Goal: Task Accomplishment & Management: Complete application form

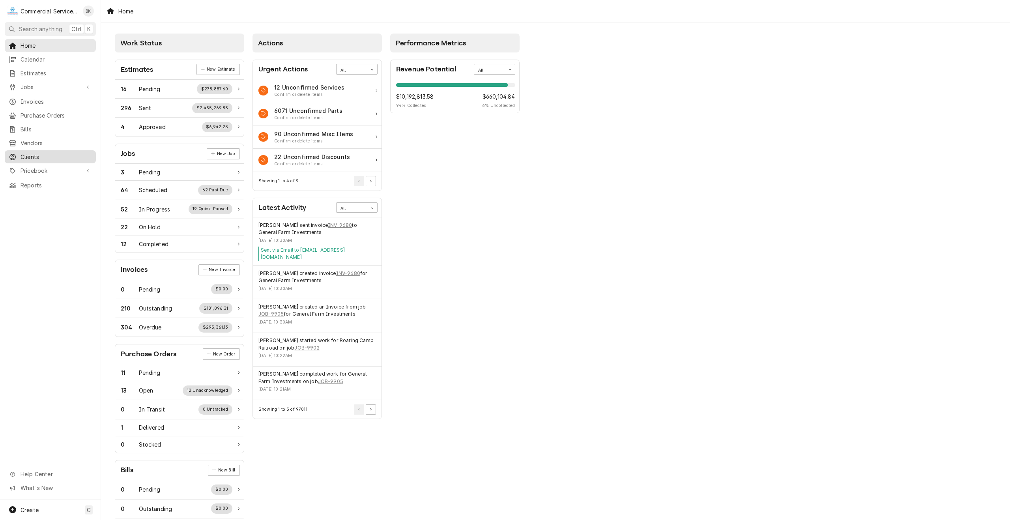
click at [51, 153] on span "Clients" at bounding box center [56, 157] width 71 height 8
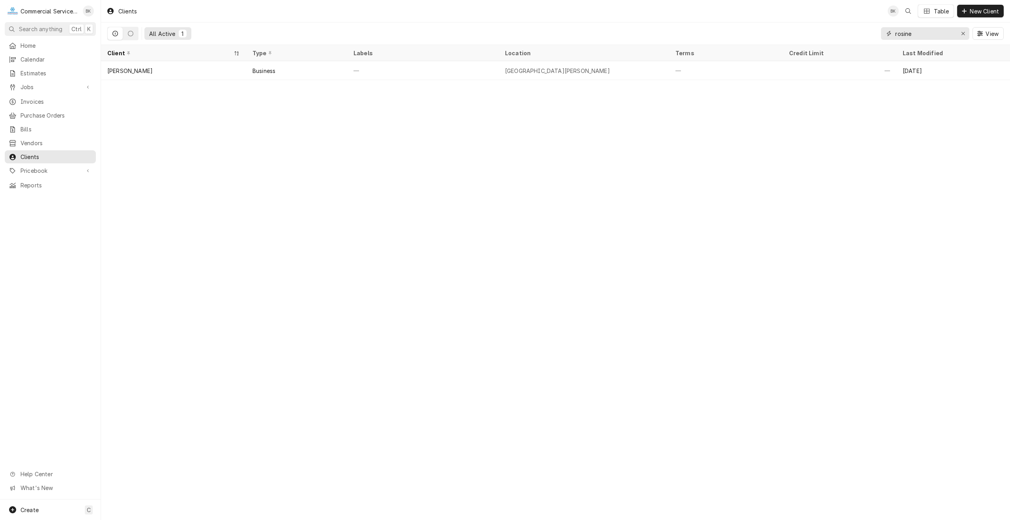
click at [938, 35] on input "rosine" at bounding box center [924, 33] width 59 height 13
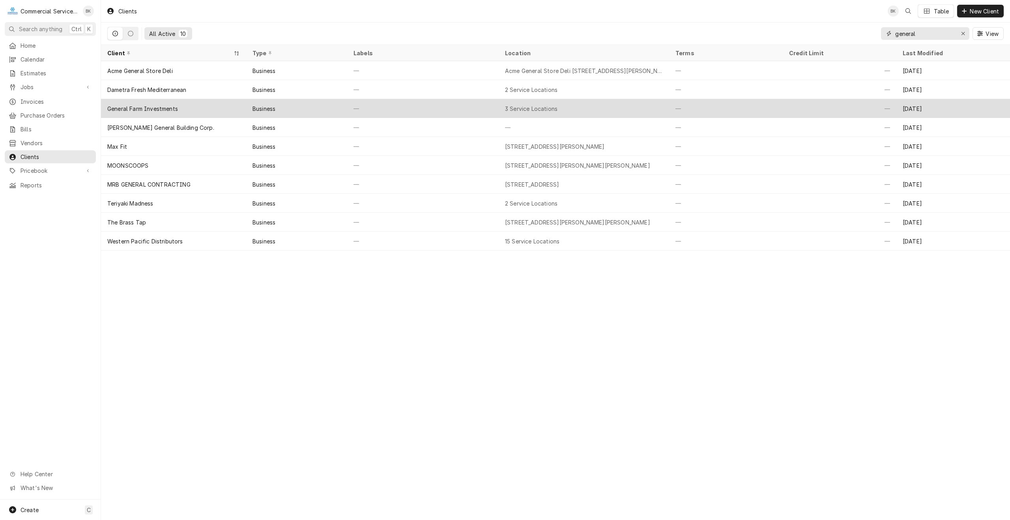
type input "general"
click at [176, 110] on div "General Farm Investments" at bounding box center [142, 109] width 71 height 8
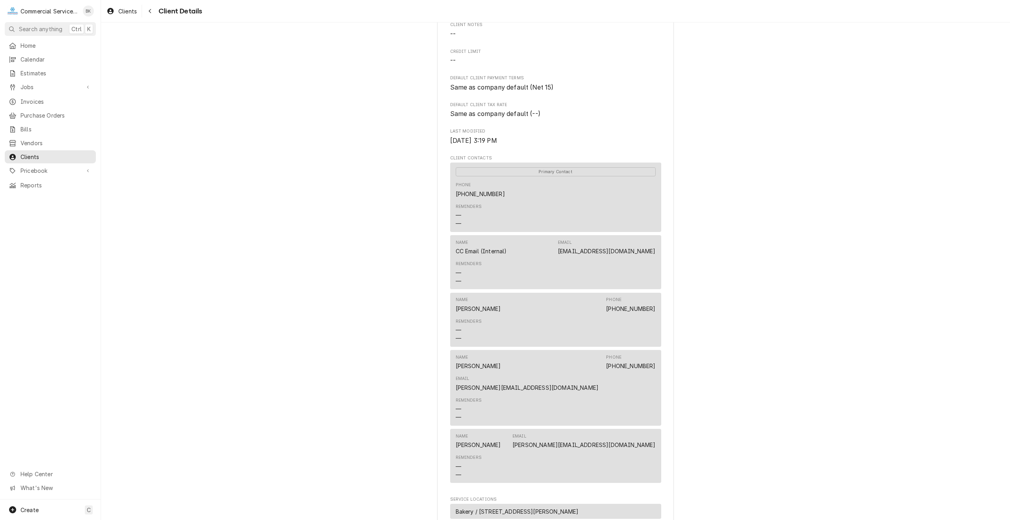
scroll to position [158, 0]
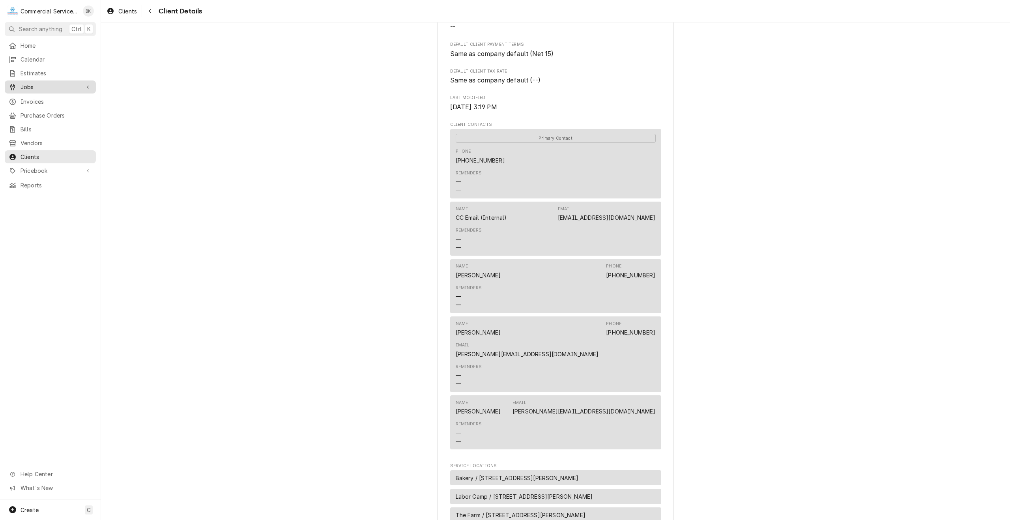
click at [43, 83] on span "Jobs" at bounding box center [51, 87] width 60 height 8
click at [45, 99] on span "Jobs" at bounding box center [56, 101] width 71 height 8
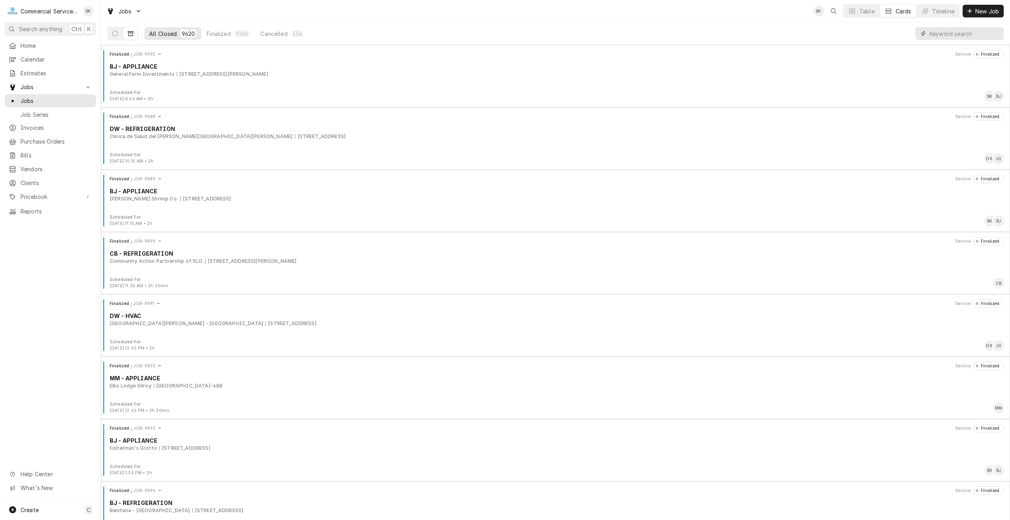
click at [947, 31] on input "Dynamic Content Wrapper" at bounding box center [964, 33] width 70 height 13
type input "corral de tierra"
click at [117, 34] on icon "Dynamic Content Wrapper" at bounding box center [115, 34] width 6 height 6
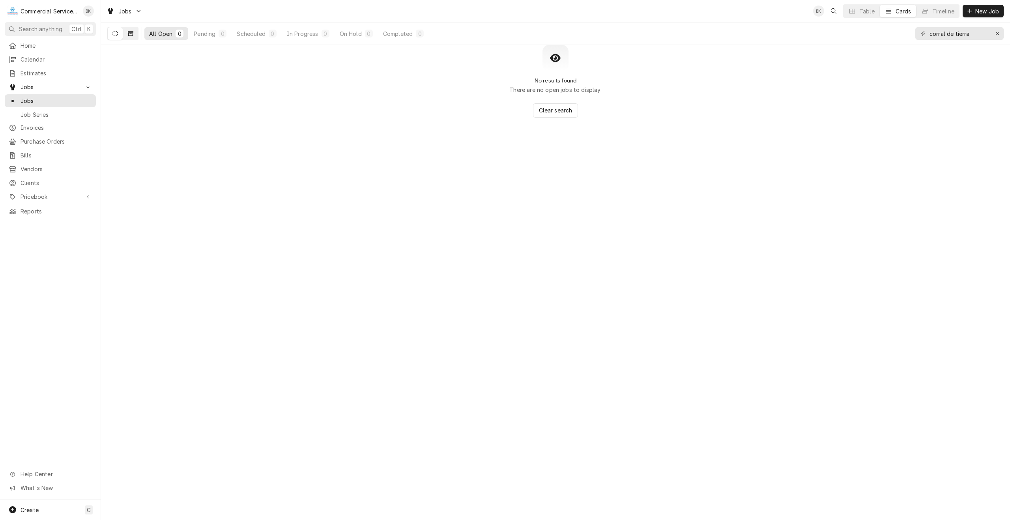
click at [133, 33] on button "Dynamic Content Wrapper" at bounding box center [130, 33] width 15 height 13
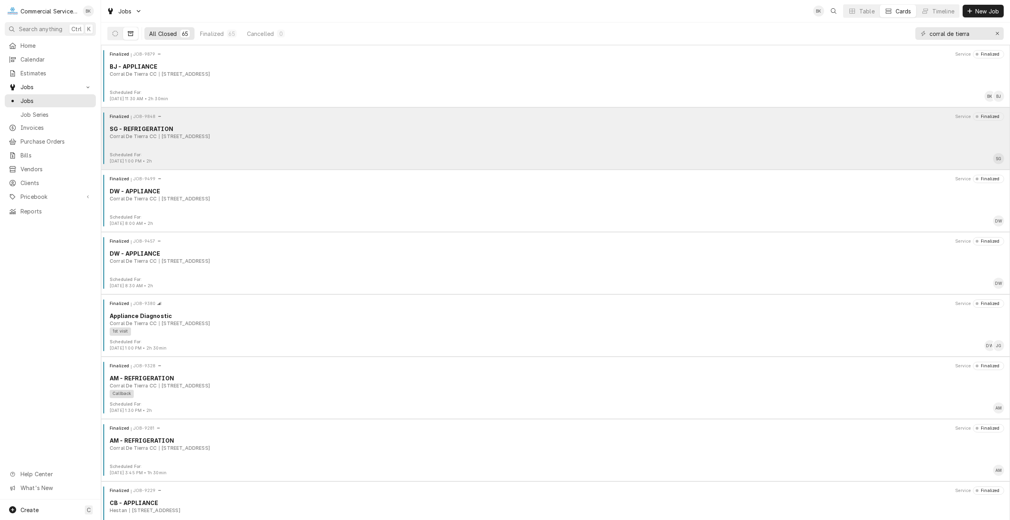
click at [168, 136] on div "81 Corral de Tierra Rd., Salinas, CA 93908" at bounding box center [184, 136] width 51 height 7
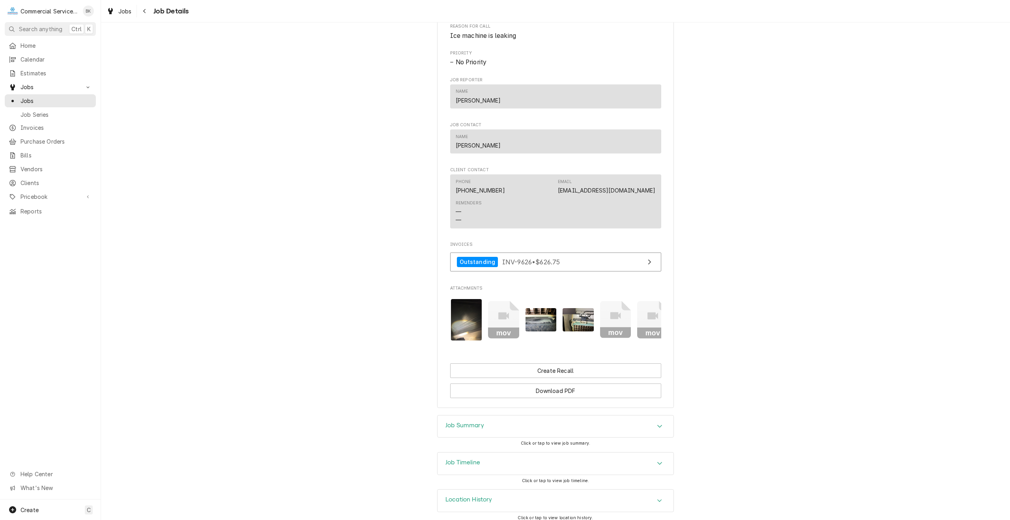
scroll to position [0, 162]
click at [516, 430] on div "Job Summary" at bounding box center [555, 426] width 236 height 22
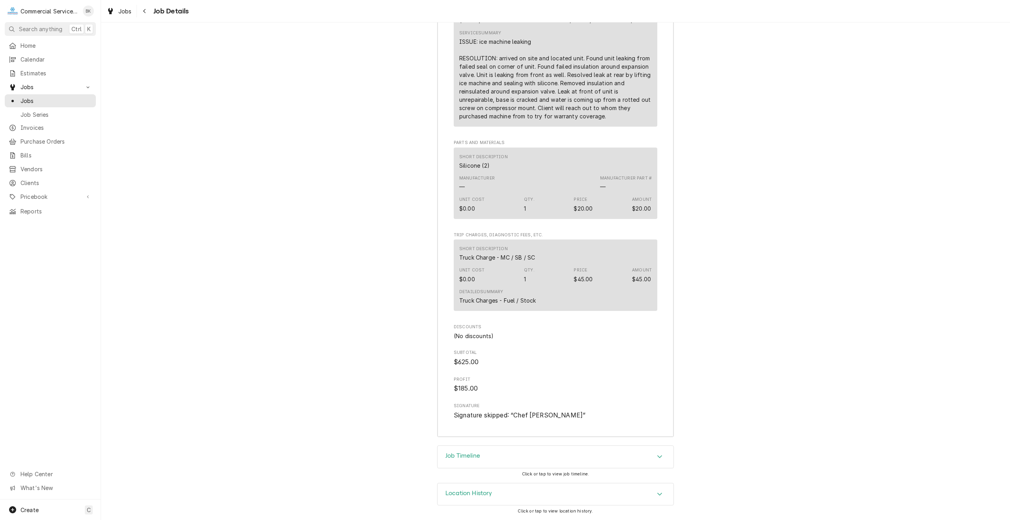
scroll to position [1001, 0]
click at [515, 457] on div "Job Timeline" at bounding box center [555, 457] width 236 height 22
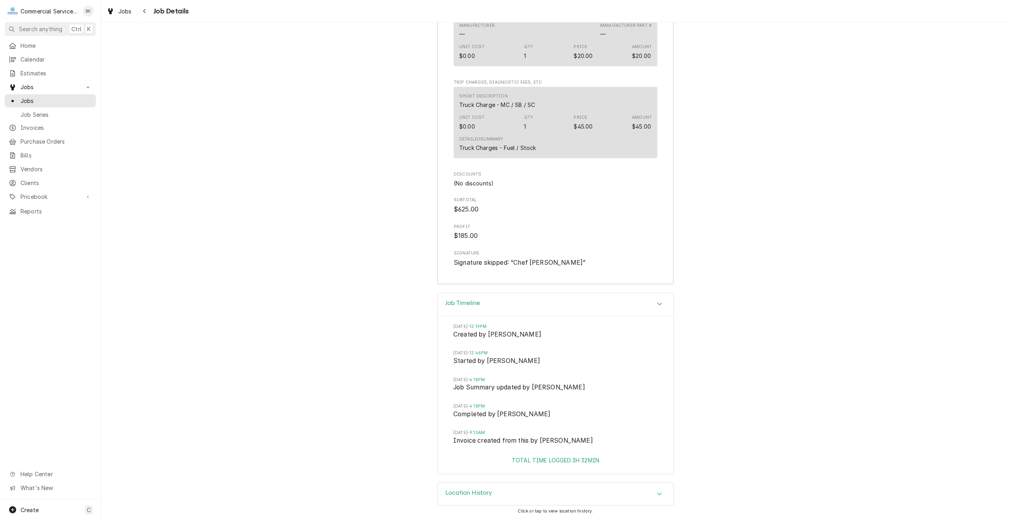
scroll to position [1154, 0]
click at [521, 497] on div "Location History" at bounding box center [555, 494] width 236 height 22
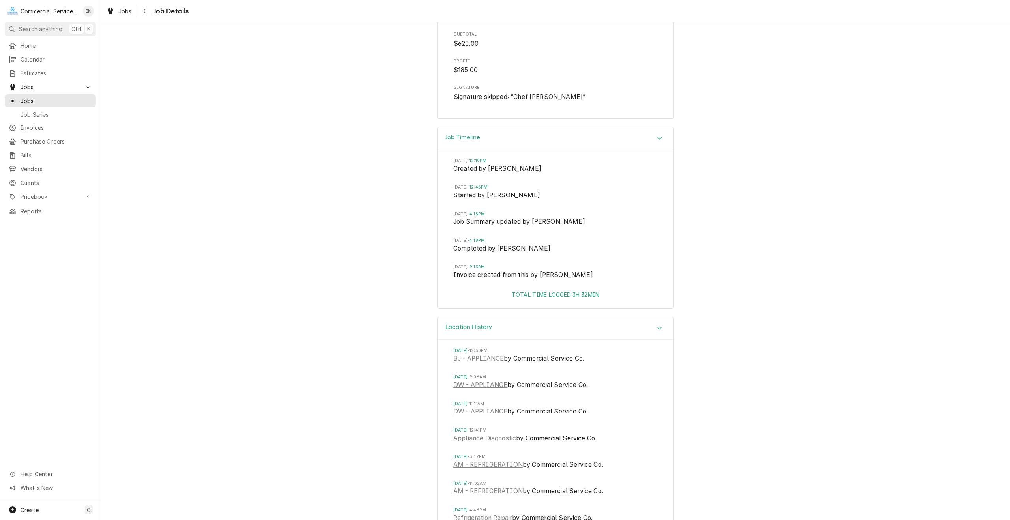
scroll to position [1351, 0]
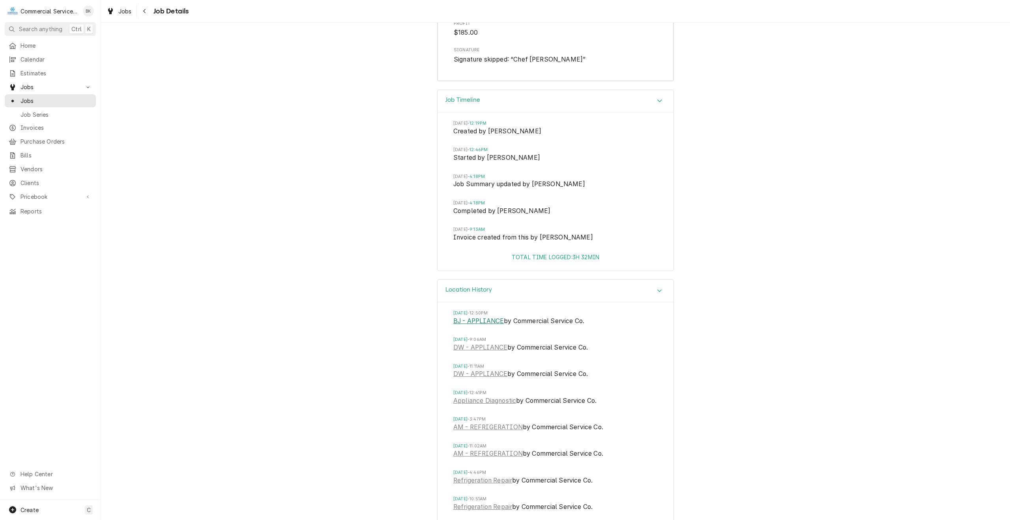
click at [483, 326] on link "BJ - APPLIANCE" at bounding box center [478, 320] width 50 height 9
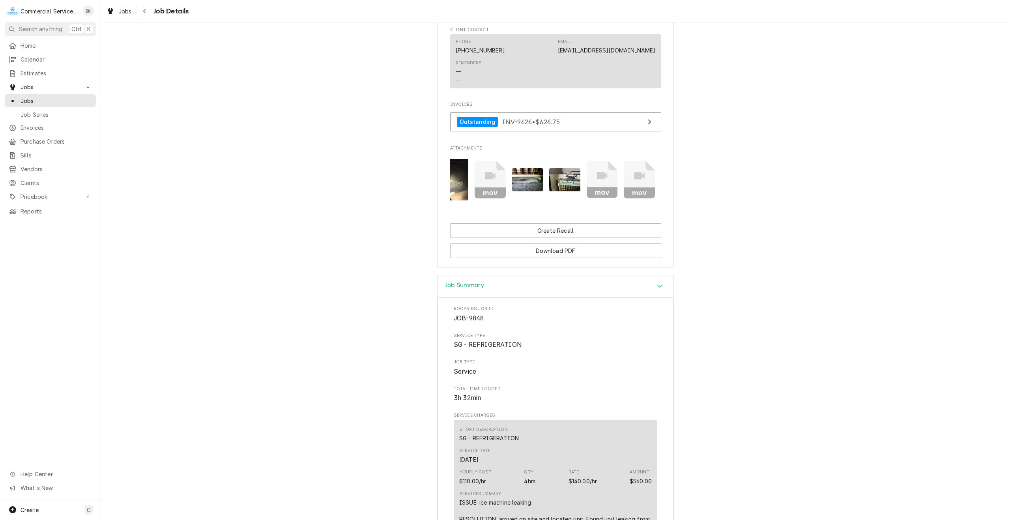
scroll to position [523, 0]
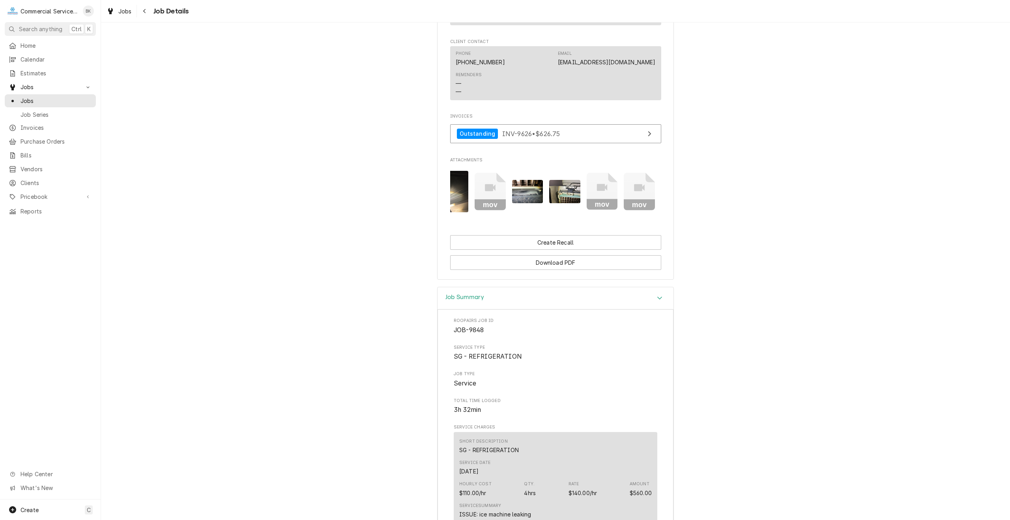
click at [609, 194] on icon "Attachments" at bounding box center [601, 191] width 31 height 37
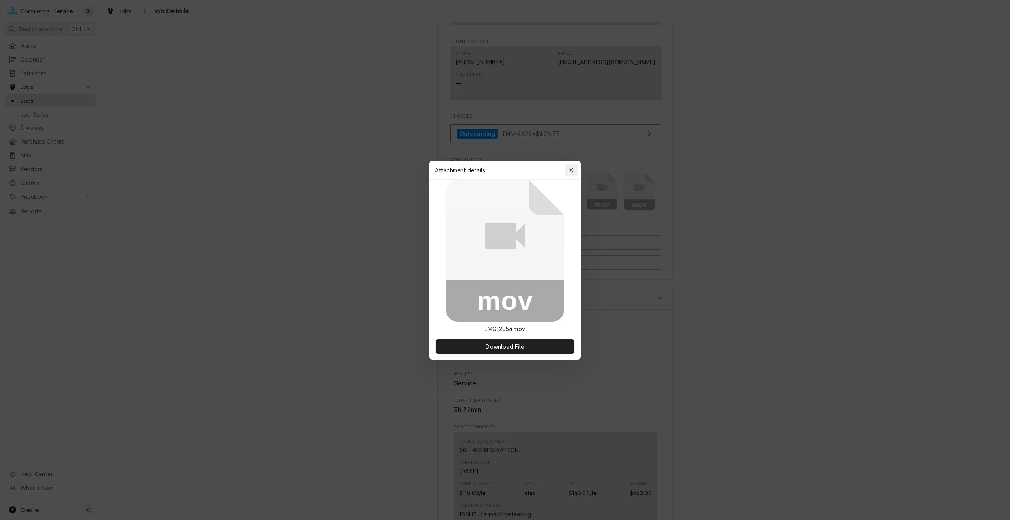
click at [573, 172] on icon "button" at bounding box center [571, 170] width 4 height 6
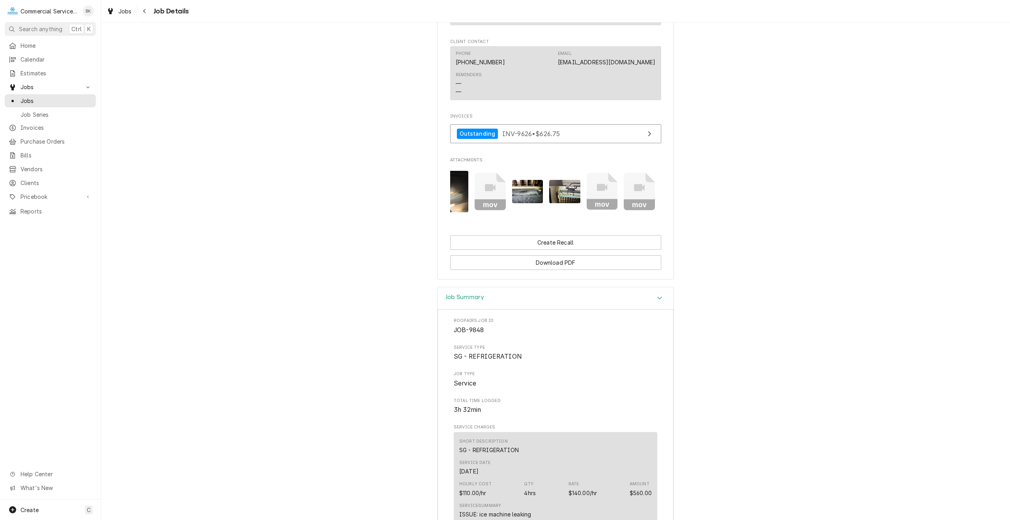
click at [634, 190] on icon "Attachments" at bounding box center [639, 187] width 11 height 7
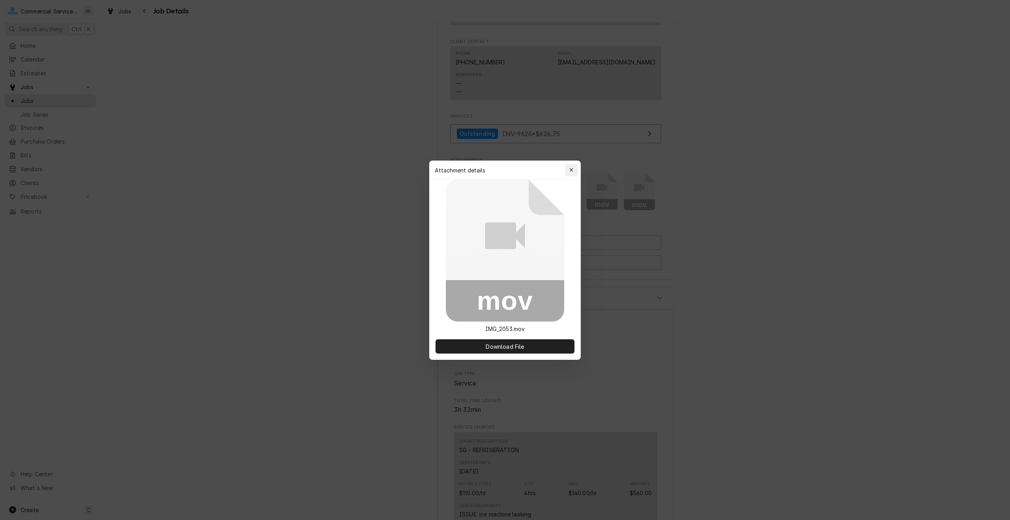
click at [569, 168] on icon "button" at bounding box center [571, 170] width 4 height 6
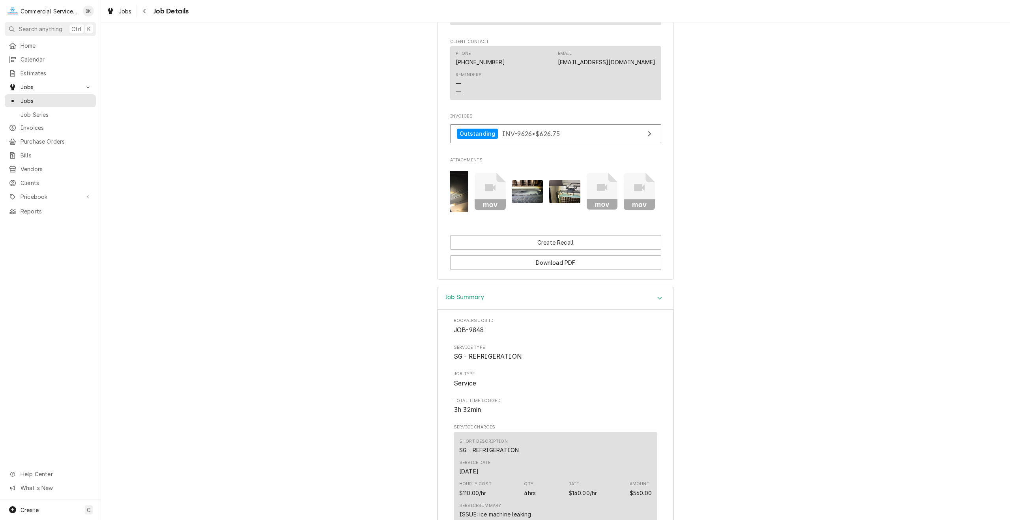
click at [610, 189] on icon "Attachments" at bounding box center [601, 191] width 31 height 37
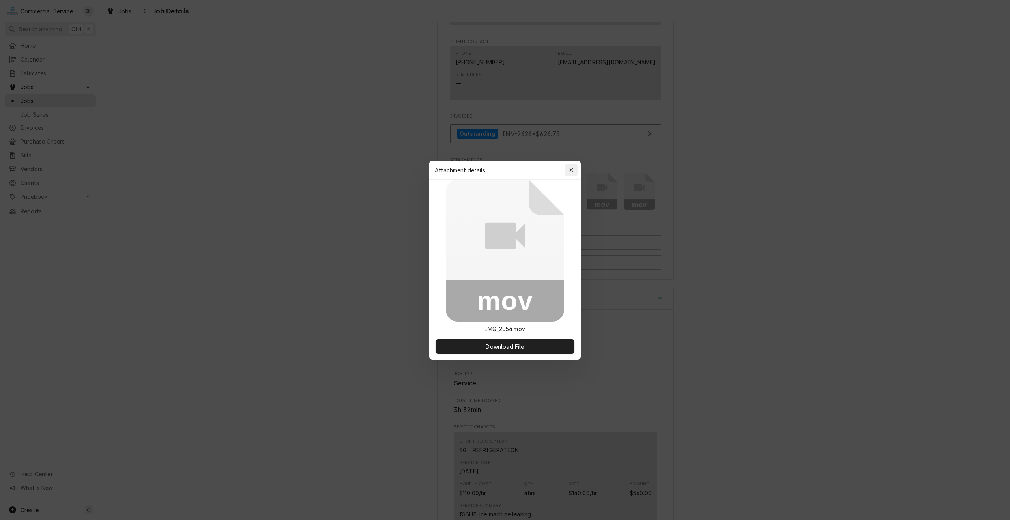
click at [566, 170] on button "button" at bounding box center [571, 170] width 13 height 13
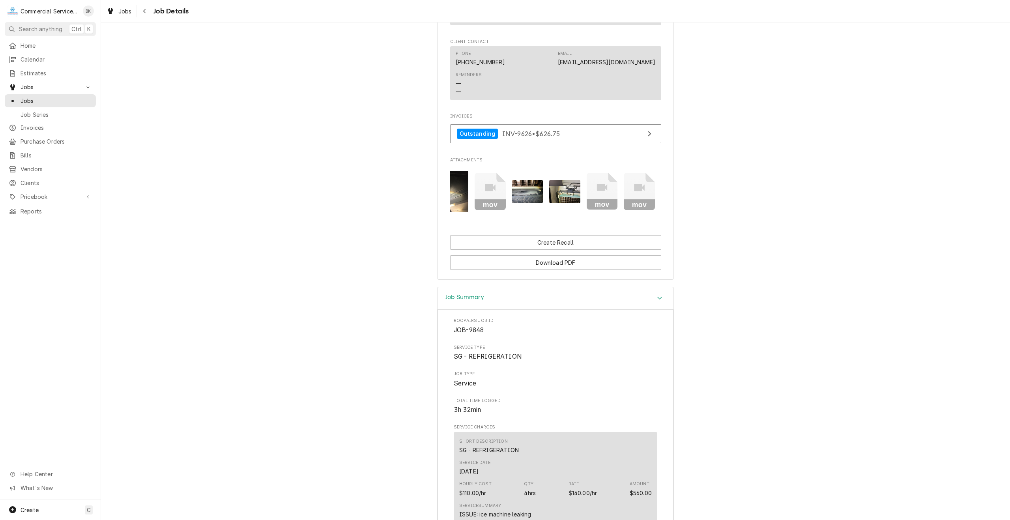
click at [492, 197] on icon "Attachments" at bounding box center [489, 191] width 31 height 37
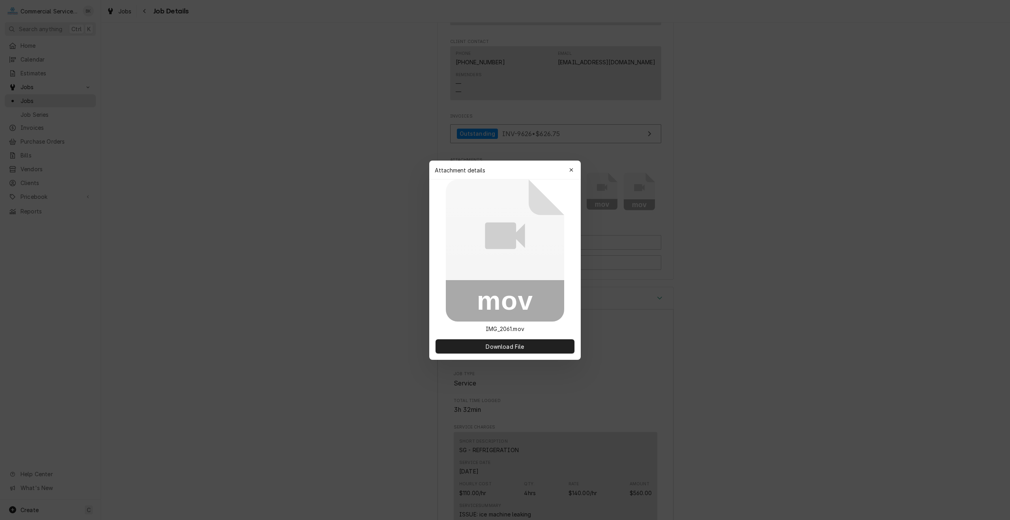
click at [568, 172] on div "button" at bounding box center [571, 170] width 8 height 8
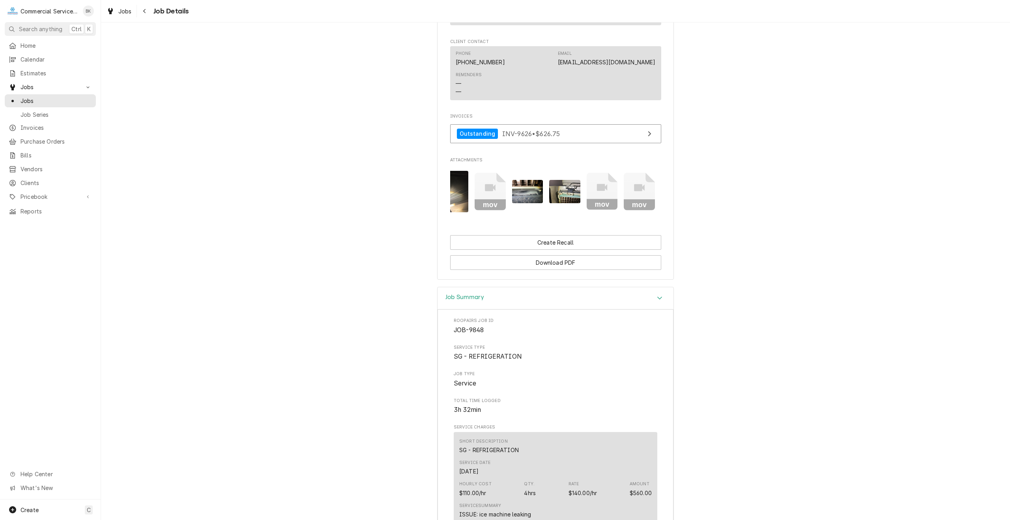
click at [575, 183] on img "Attachments" at bounding box center [564, 191] width 31 height 23
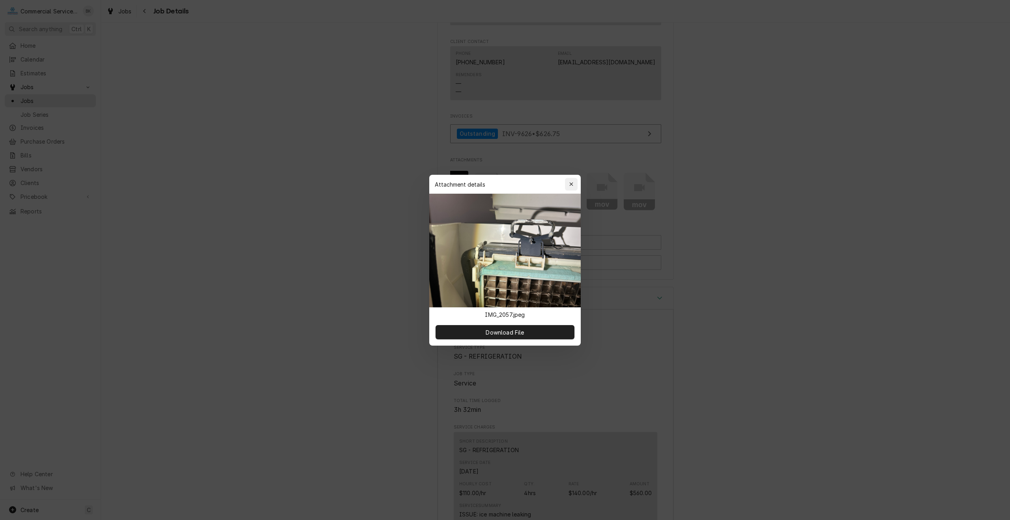
click at [571, 187] on div "button" at bounding box center [571, 184] width 8 height 8
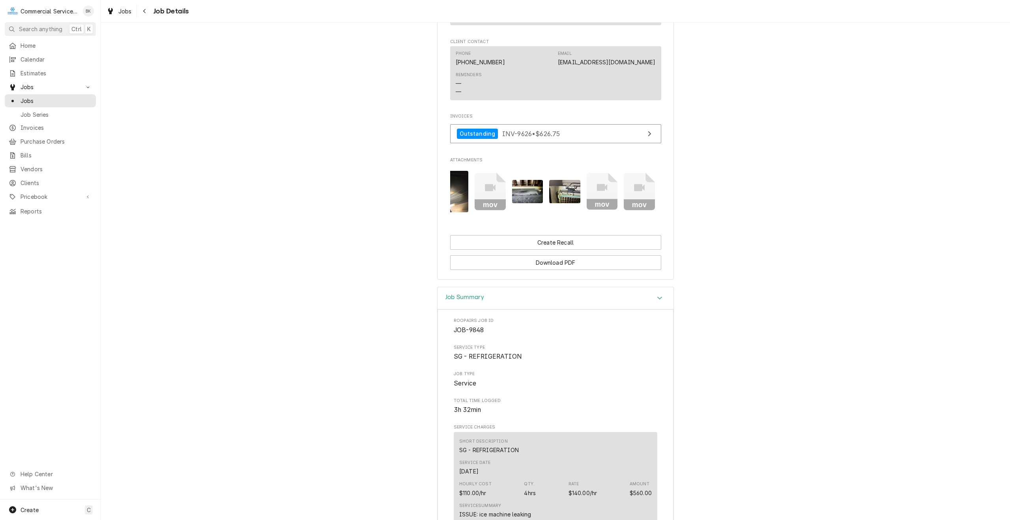
click at [531, 197] on img "Attachments" at bounding box center [527, 191] width 31 height 23
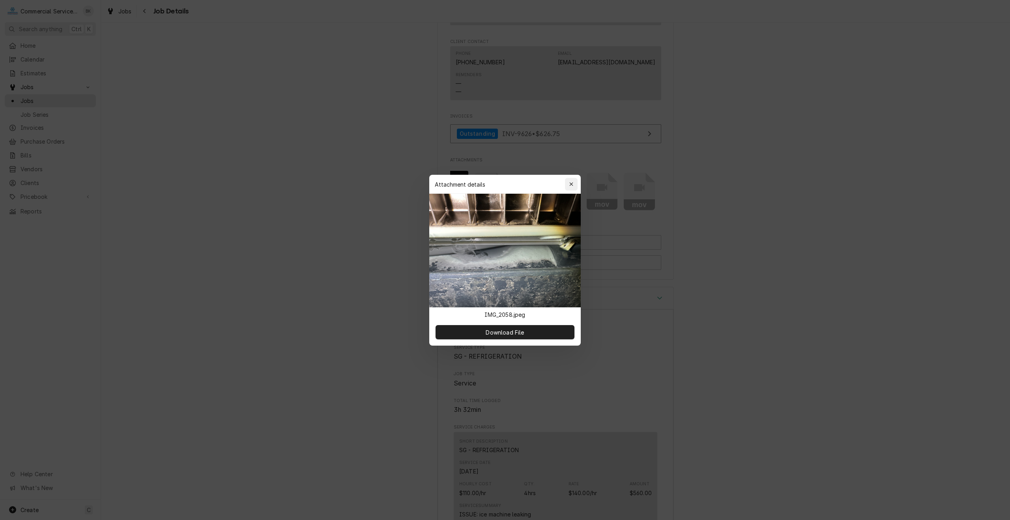
click at [572, 183] on icon "button" at bounding box center [571, 184] width 4 height 6
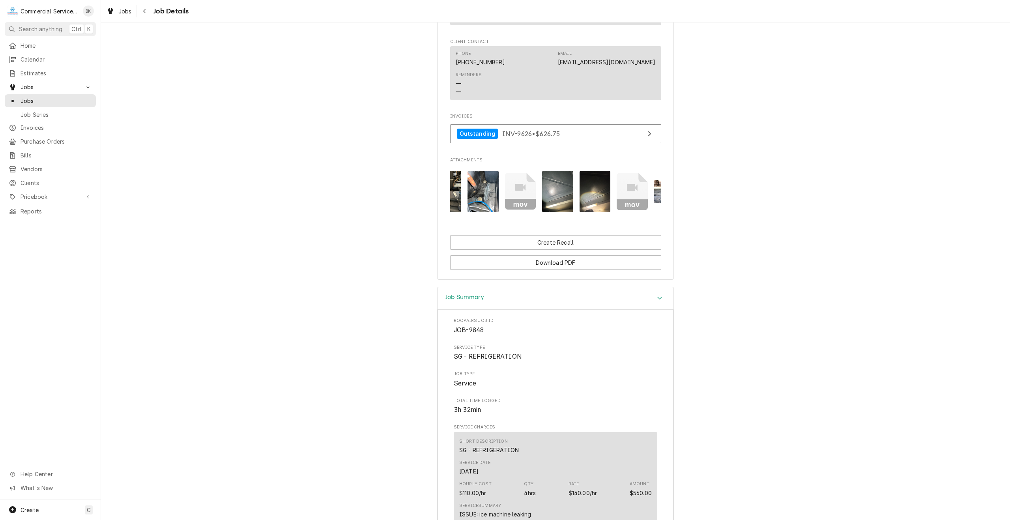
scroll to position [0, 0]
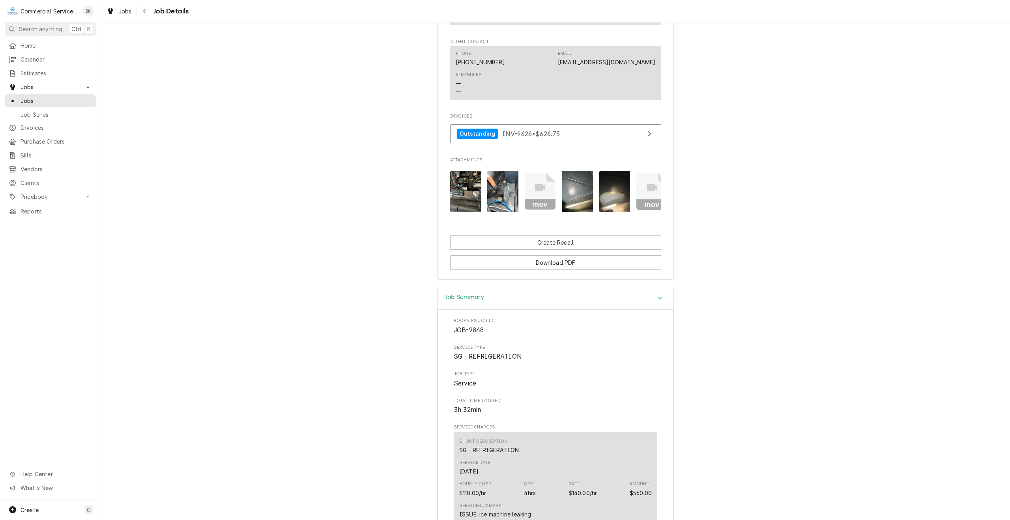
click at [466, 197] on img "Attachments" at bounding box center [465, 191] width 31 height 41
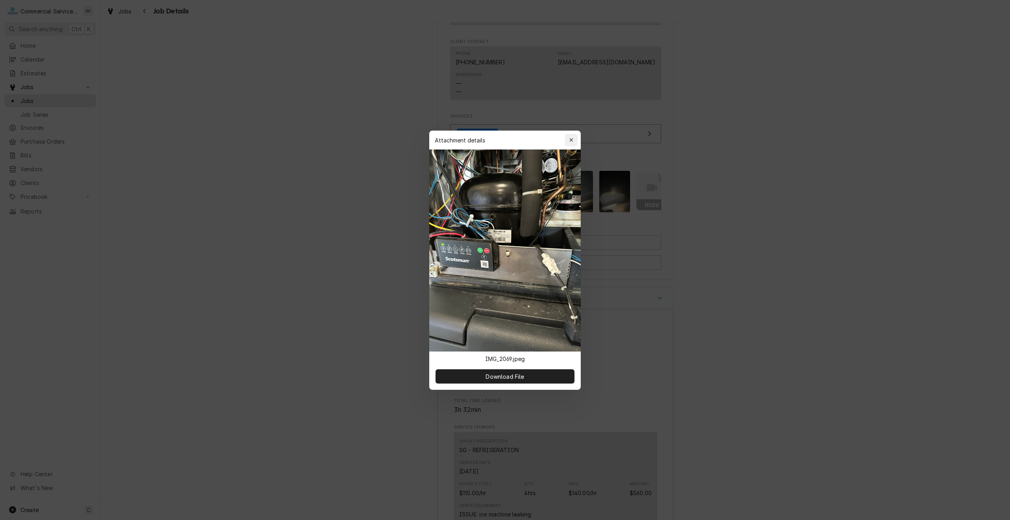
click at [574, 139] on div "button" at bounding box center [571, 140] width 8 height 8
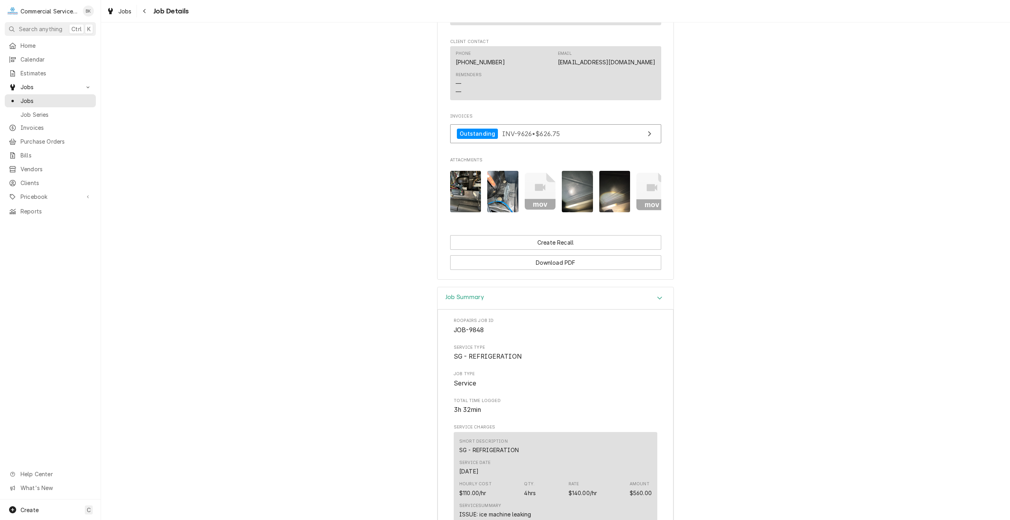
click at [492, 196] on img "Attachments" at bounding box center [502, 191] width 31 height 41
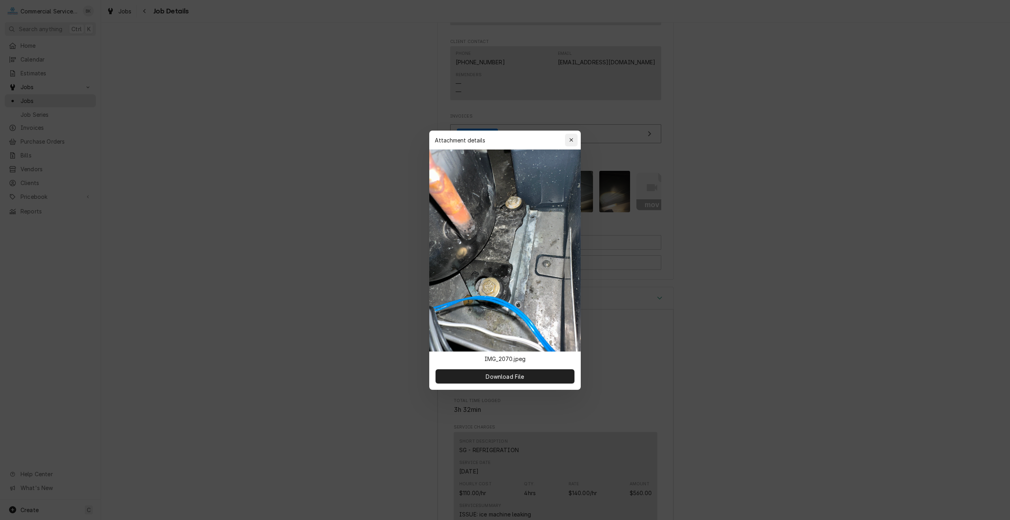
click at [569, 140] on icon "button" at bounding box center [571, 140] width 4 height 6
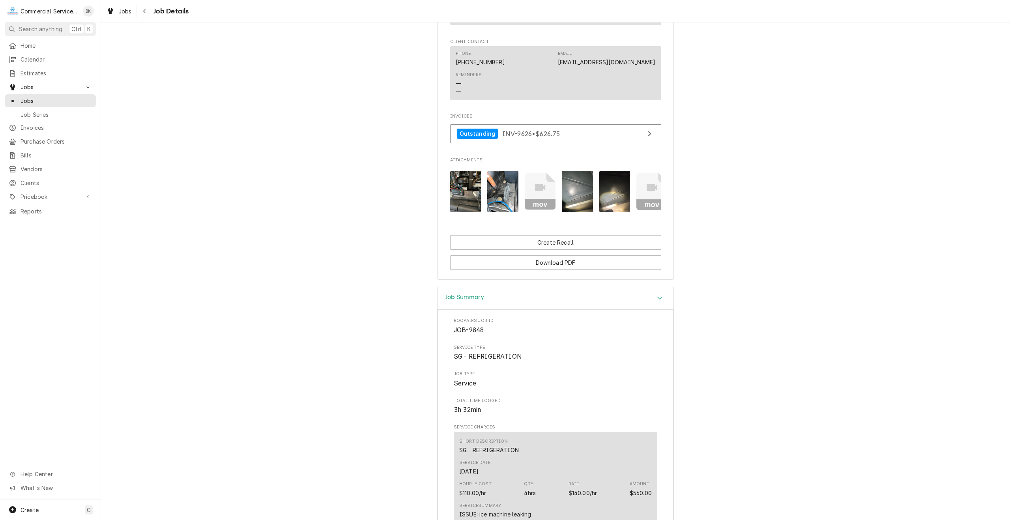
click at [464, 204] on img "Attachments" at bounding box center [465, 191] width 31 height 41
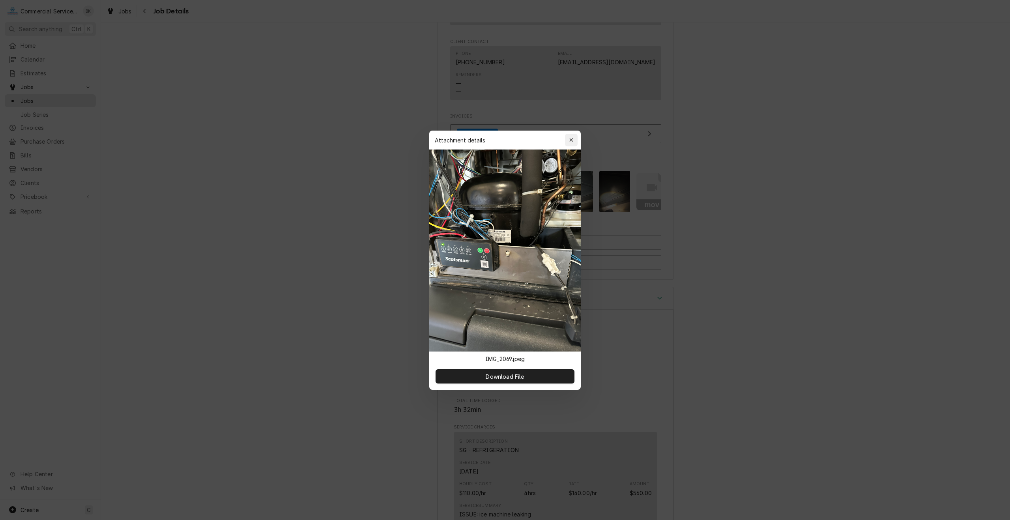
click at [571, 139] on icon "button" at bounding box center [571, 140] width 4 height 6
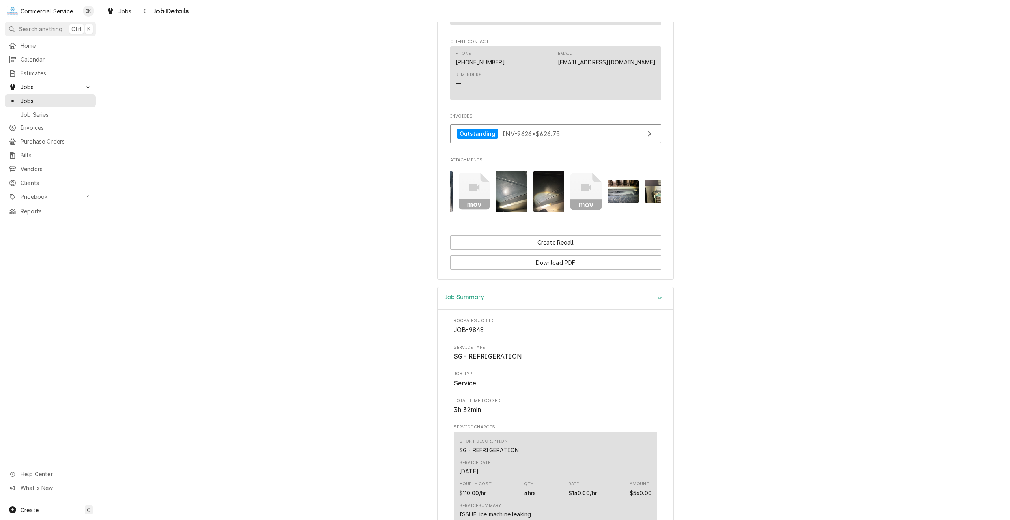
scroll to position [0, 87]
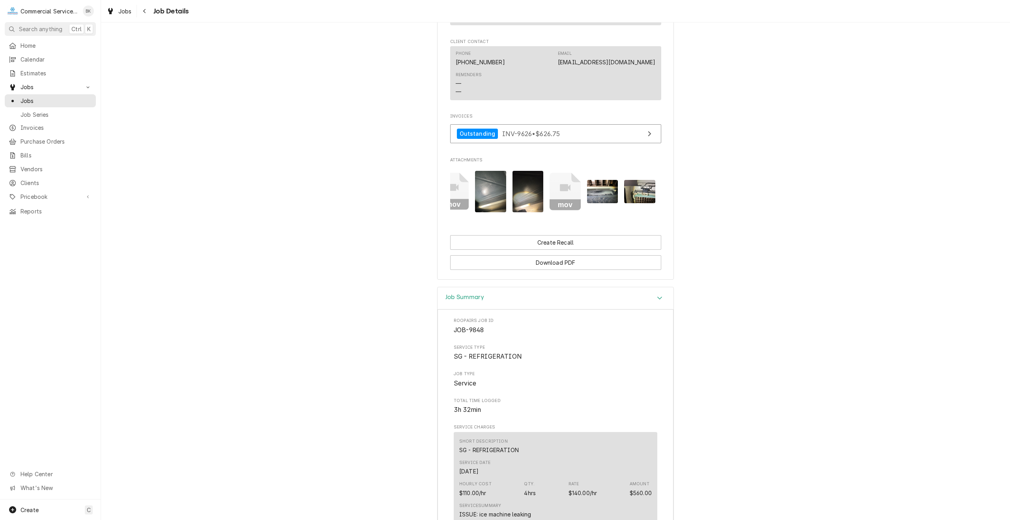
click at [606, 191] on img "Attachments" at bounding box center [602, 191] width 31 height 23
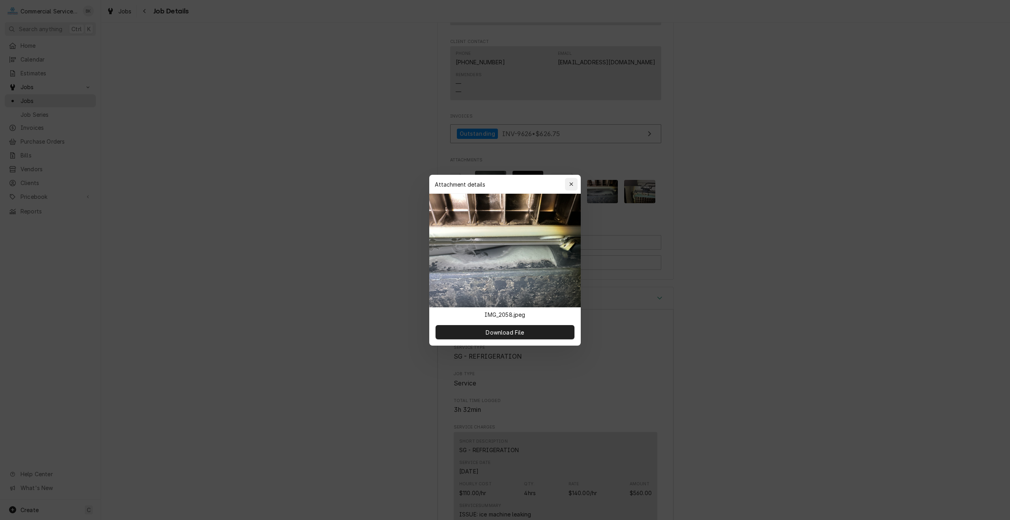
click at [569, 185] on icon "button" at bounding box center [571, 184] width 4 height 6
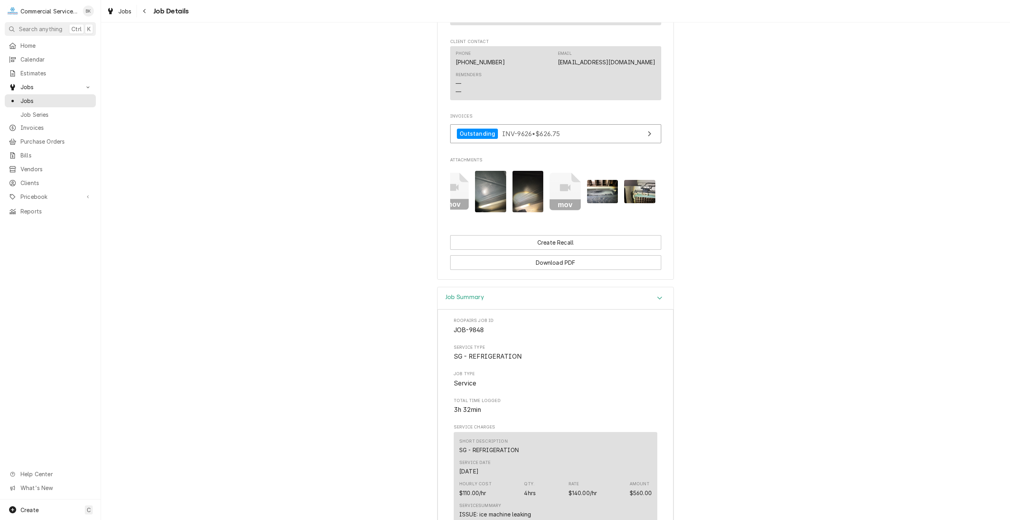
scroll to position [0, 157]
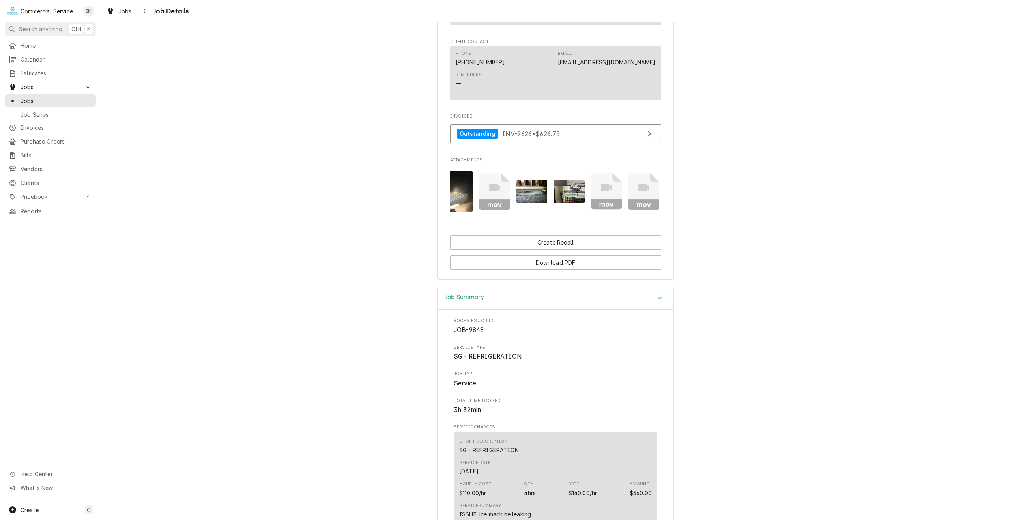
click at [599, 191] on icon "Attachments" at bounding box center [606, 191] width 31 height 37
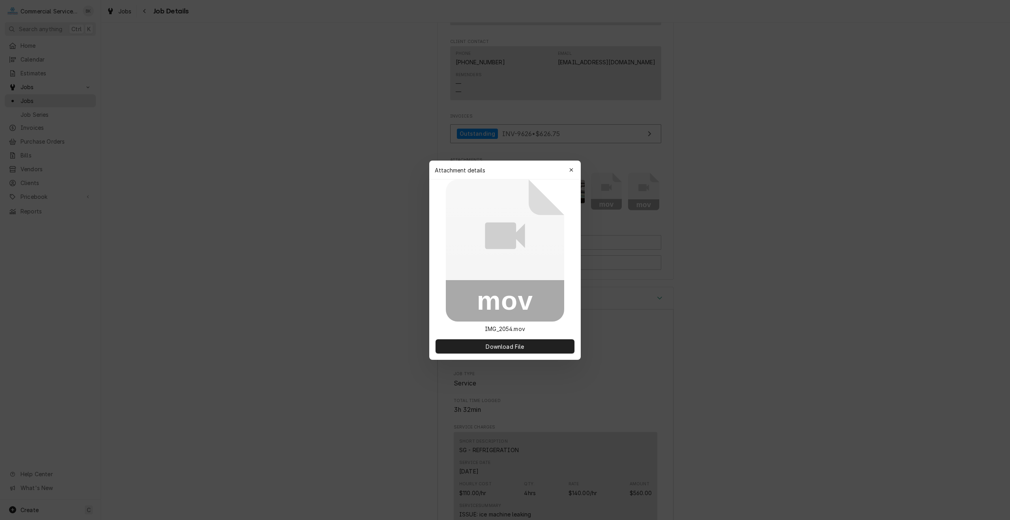
click at [569, 166] on div "button" at bounding box center [571, 170] width 8 height 8
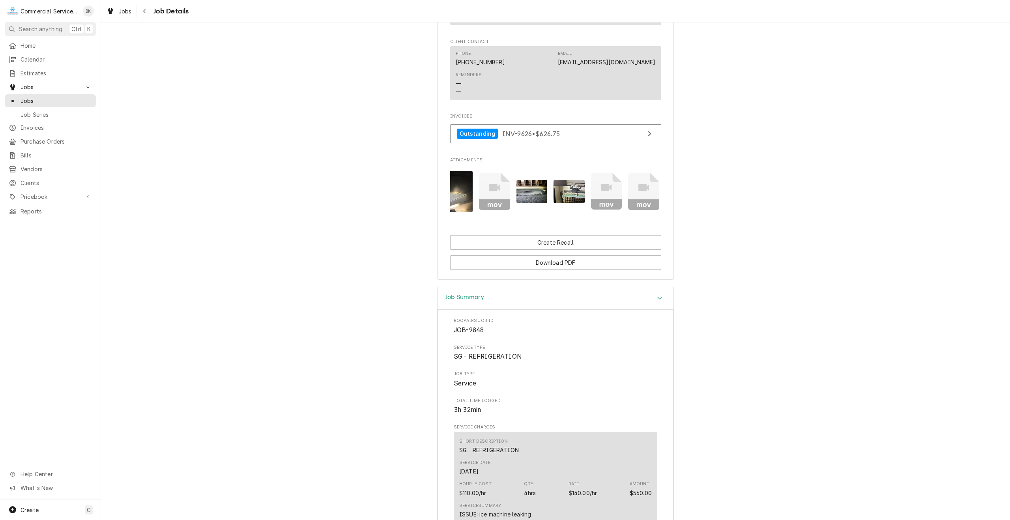
click at [607, 191] on icon "Attachments" at bounding box center [606, 191] width 31 height 37
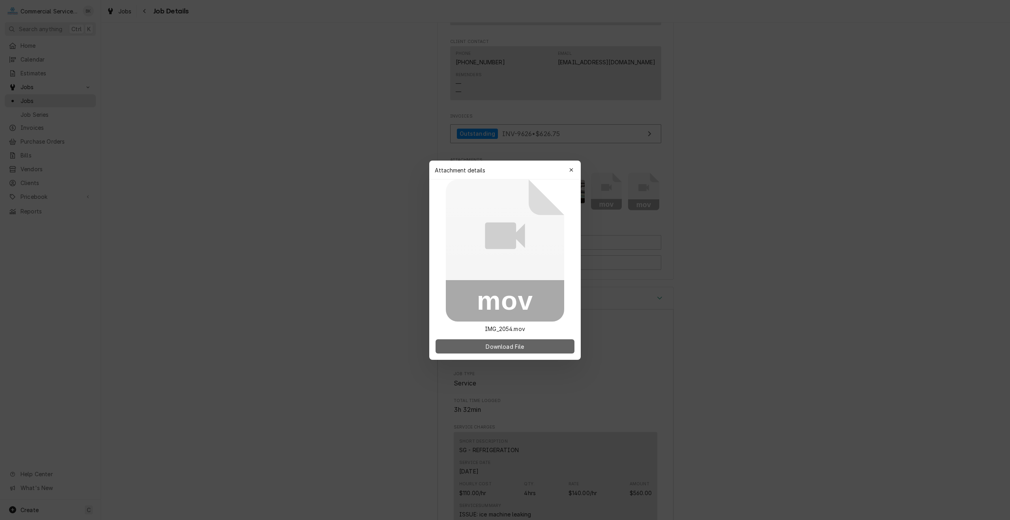
click at [532, 347] on button "Download File" at bounding box center [504, 346] width 139 height 14
click at [573, 171] on div "button" at bounding box center [571, 170] width 8 height 8
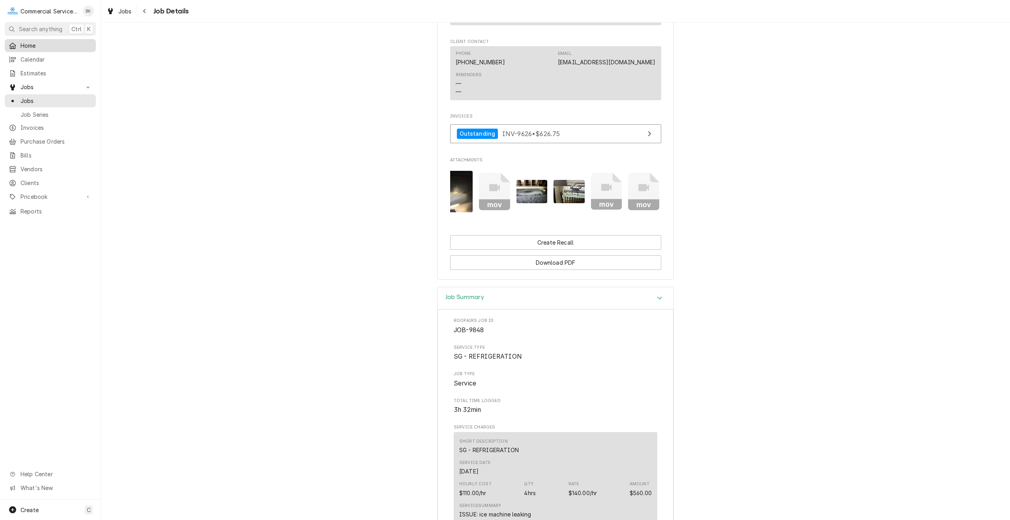
click at [37, 41] on span "Home" at bounding box center [56, 45] width 71 height 8
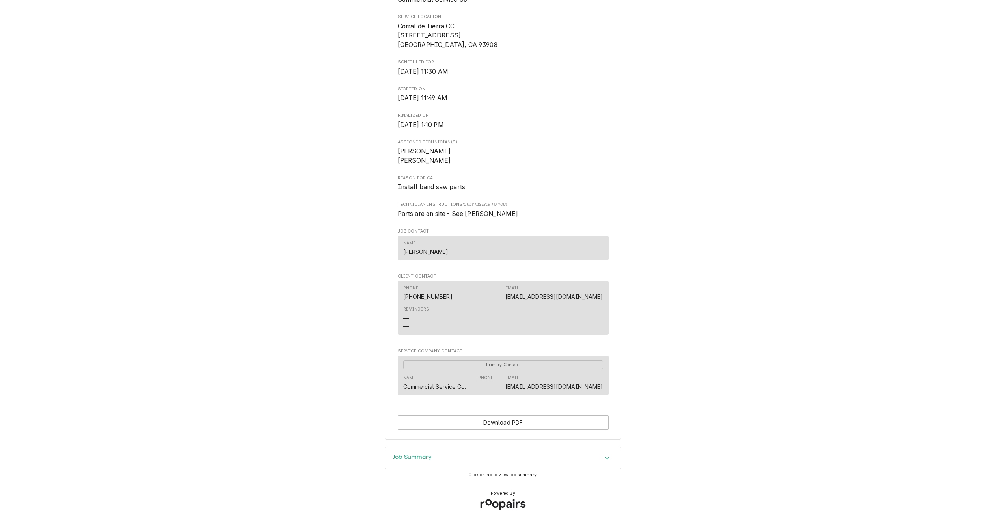
scroll to position [196, 0]
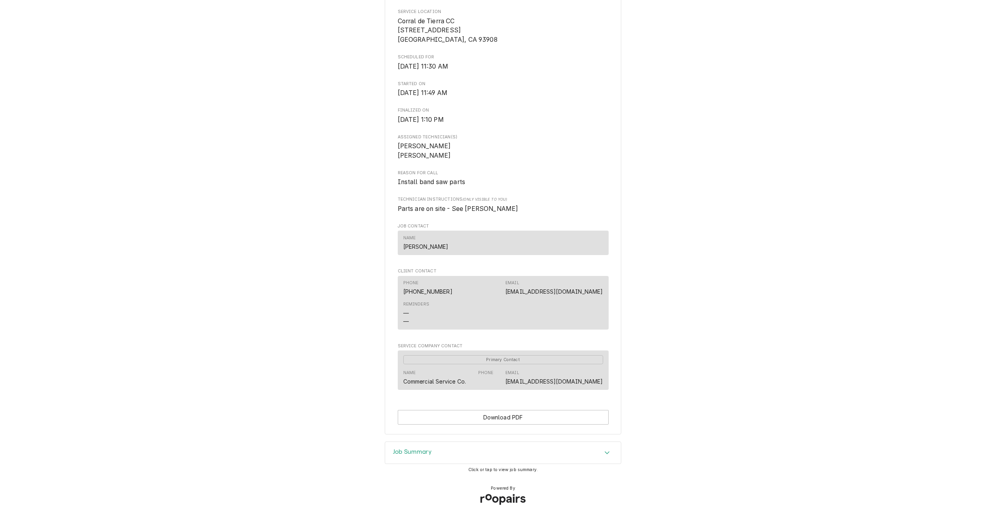
click at [519, 452] on div "Job Summary" at bounding box center [503, 453] width 236 height 22
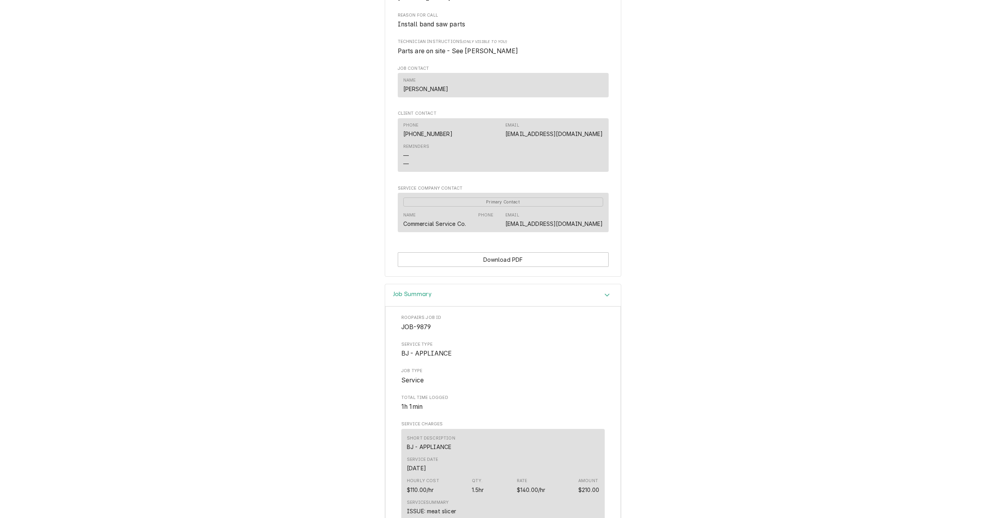
scroll to position [472, 0]
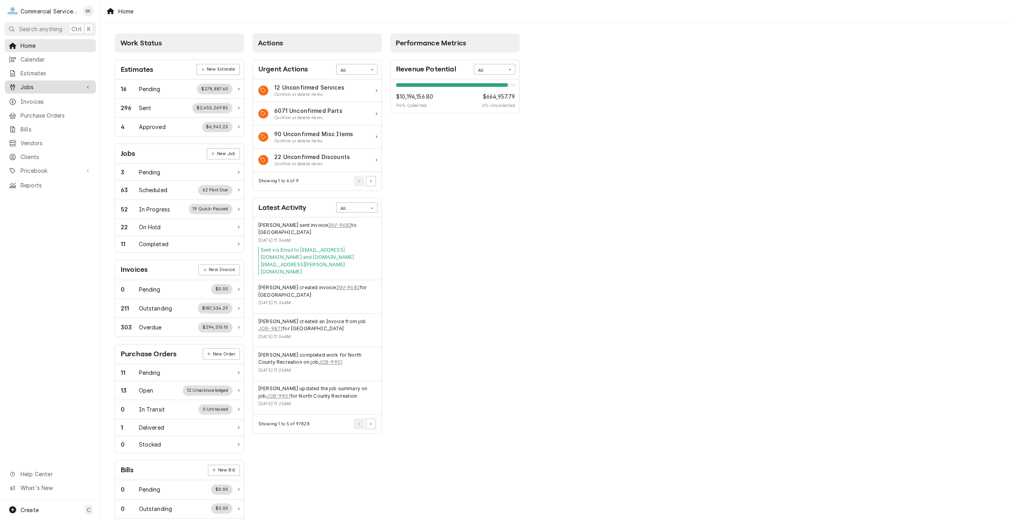
click at [25, 83] on span "Jobs" at bounding box center [51, 87] width 60 height 8
click at [31, 97] on span "Jobs" at bounding box center [56, 101] width 71 height 8
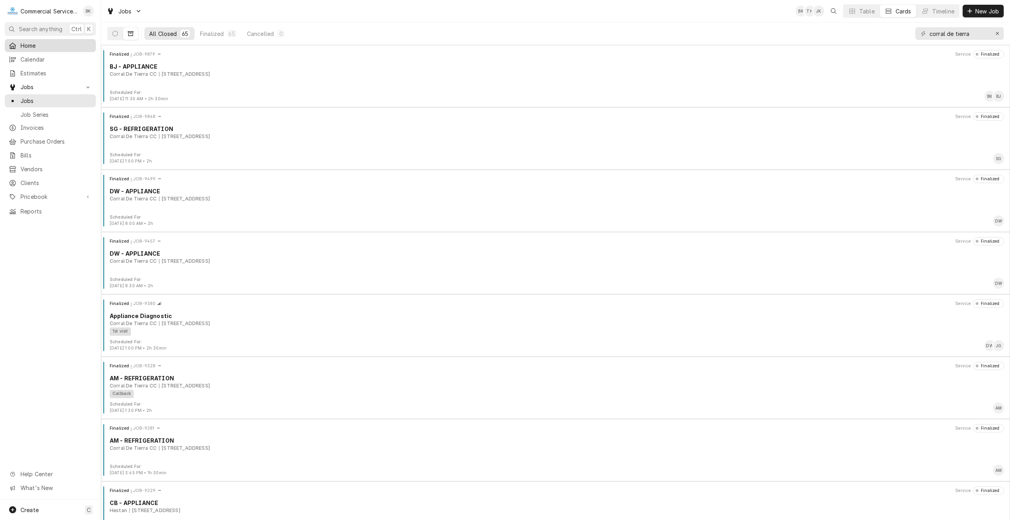
click at [11, 43] on icon "Dynamic Content Wrapper" at bounding box center [12, 46] width 7 height 6
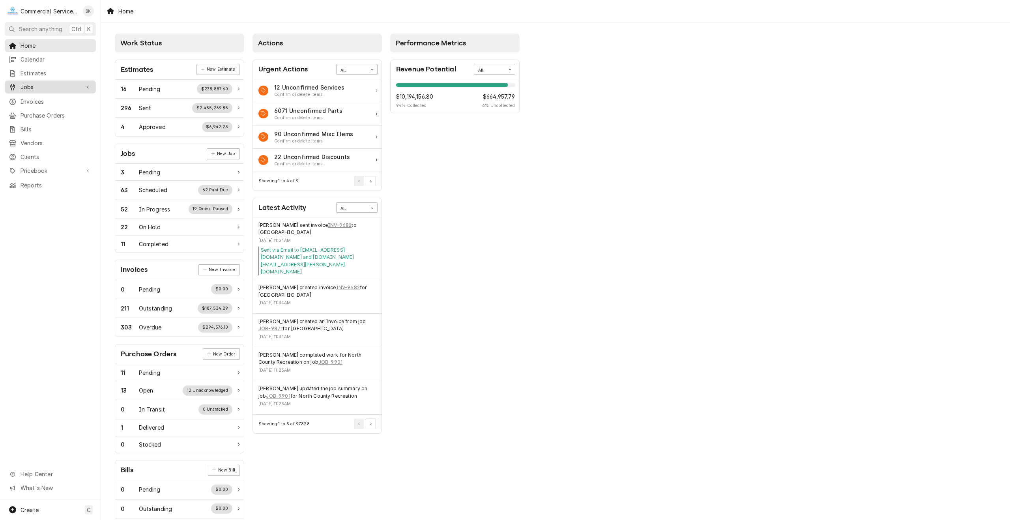
click at [25, 84] on span "Jobs" at bounding box center [51, 87] width 60 height 8
click at [40, 108] on link "Job Series" at bounding box center [50, 114] width 91 height 13
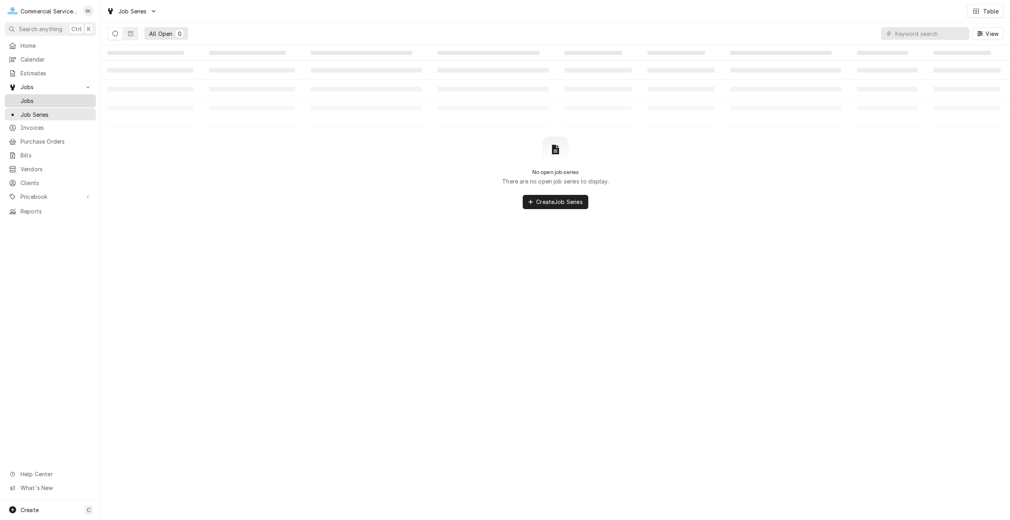
click at [38, 97] on span "Jobs" at bounding box center [56, 101] width 71 height 8
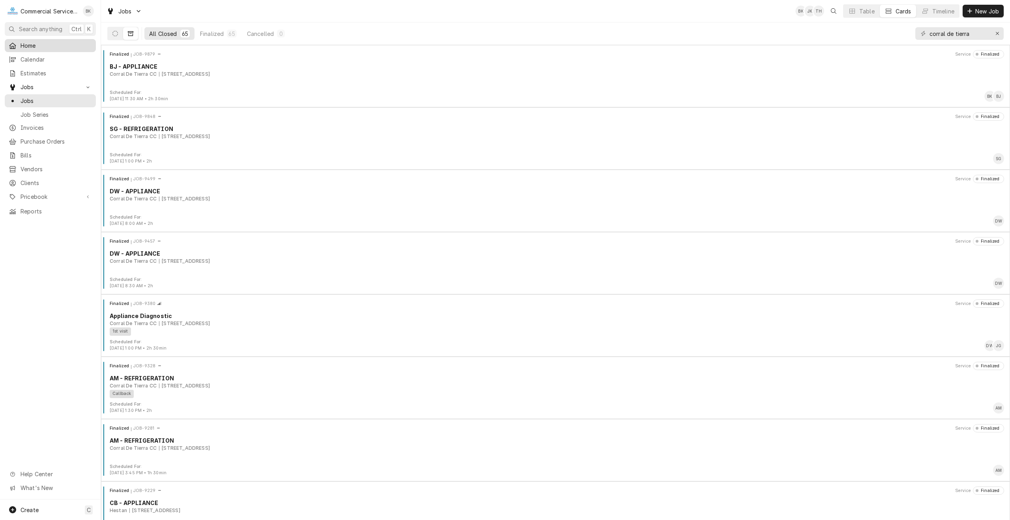
click at [29, 44] on span "Home" at bounding box center [56, 45] width 71 height 8
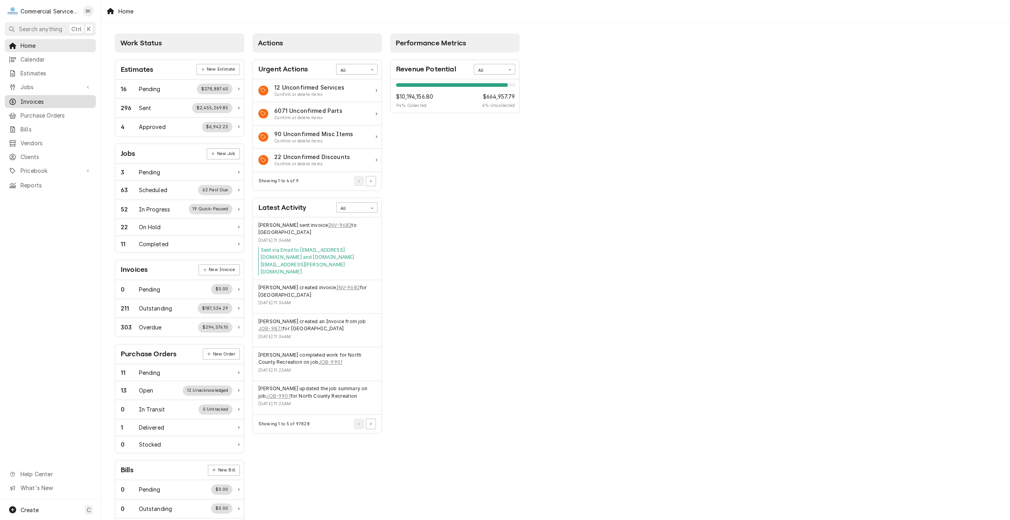
click at [40, 97] on span "Invoices" at bounding box center [56, 101] width 71 height 8
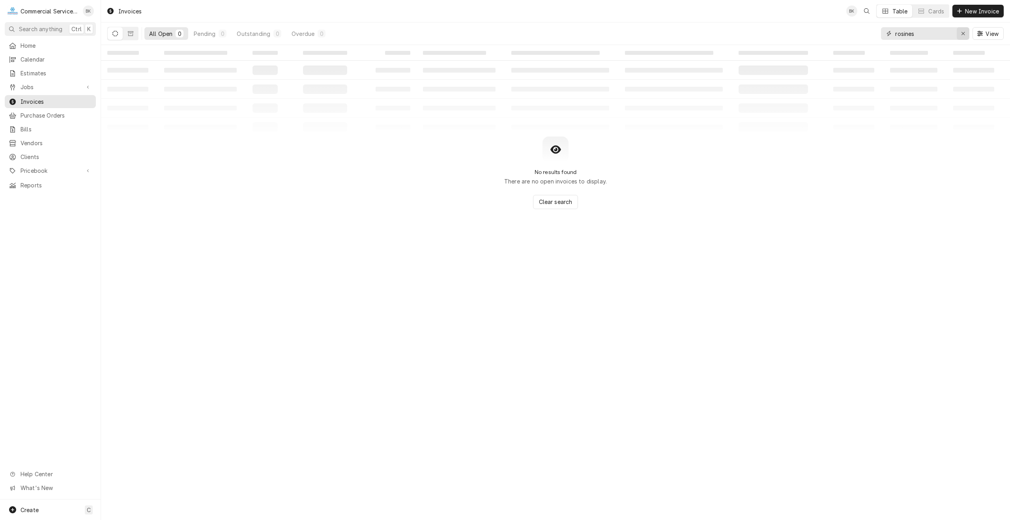
click at [962, 34] on icon "Erase input" at bounding box center [962, 33] width 3 height 3
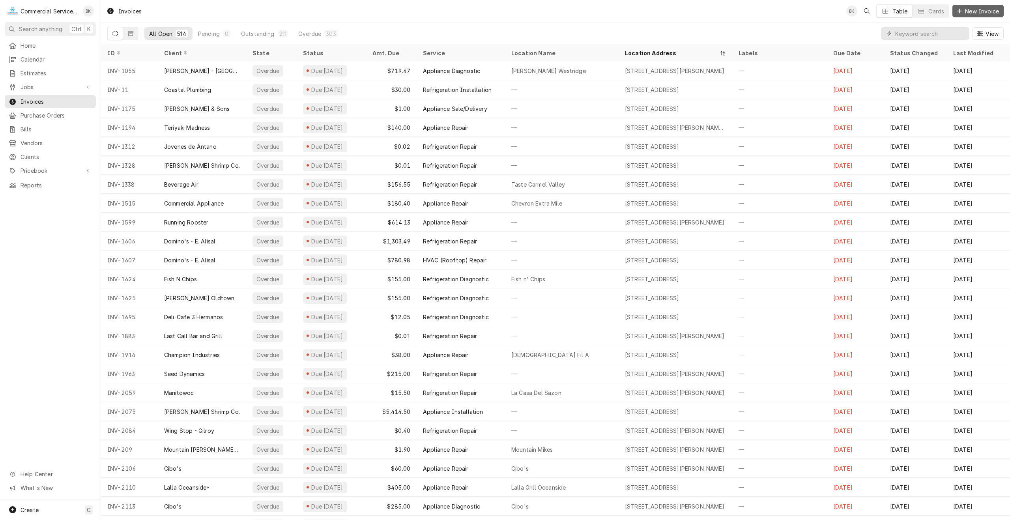
click at [976, 10] on span "New Invoice" at bounding box center [981, 11] width 37 height 8
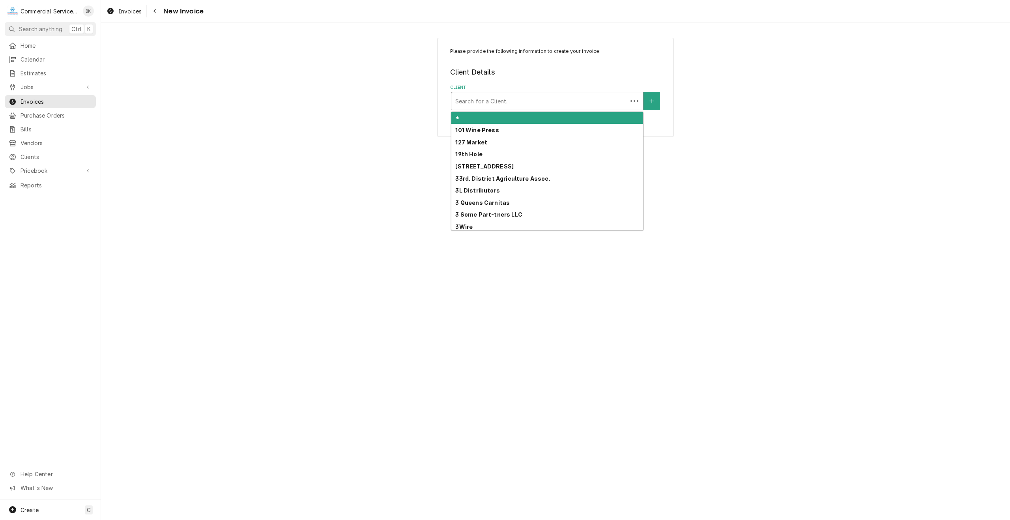
click at [535, 98] on div "Client" at bounding box center [539, 101] width 168 height 14
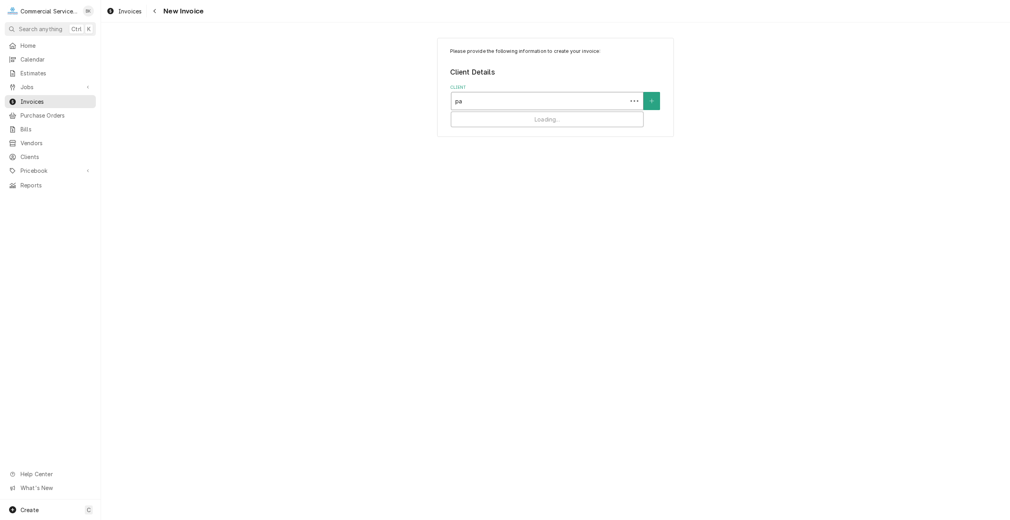
type input "pan"
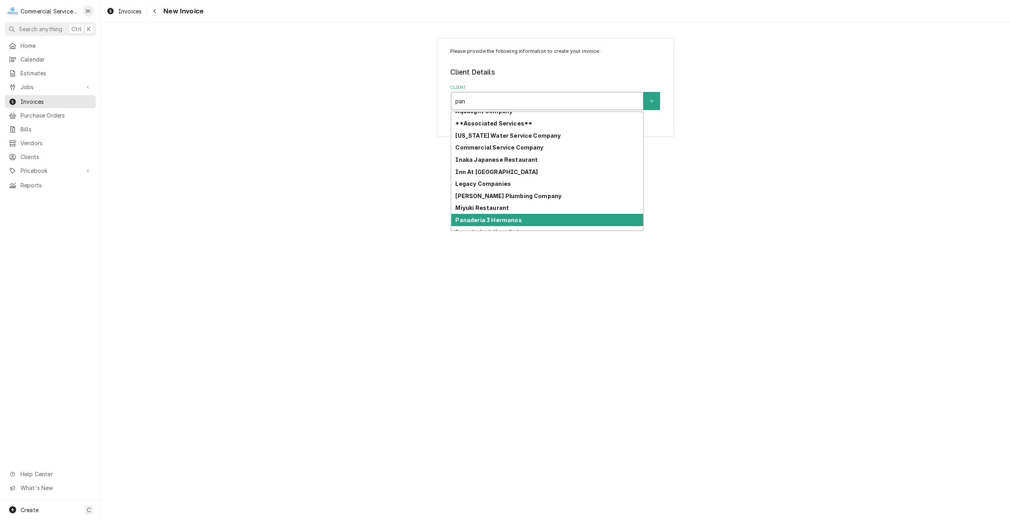
scroll to position [19, 0]
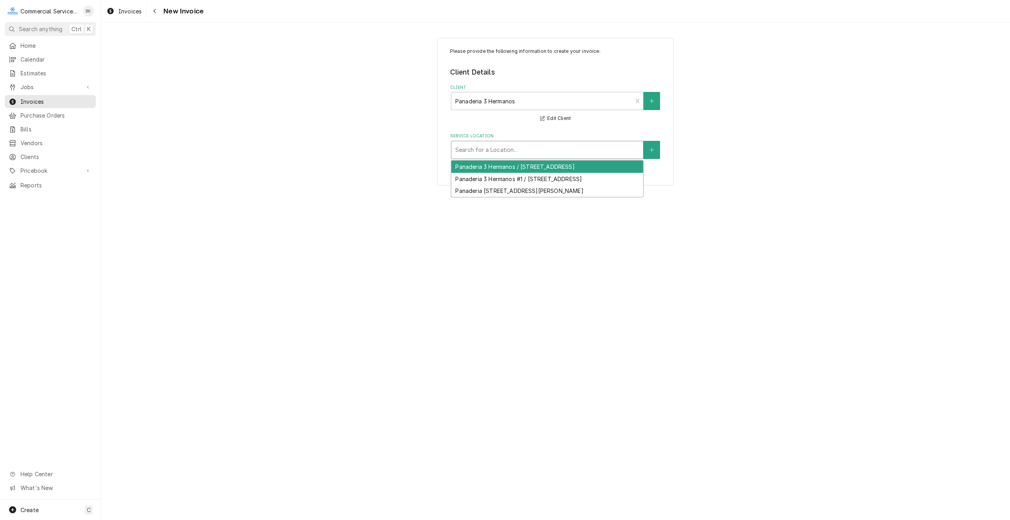
click at [562, 146] on div "Service Location" at bounding box center [547, 150] width 184 height 14
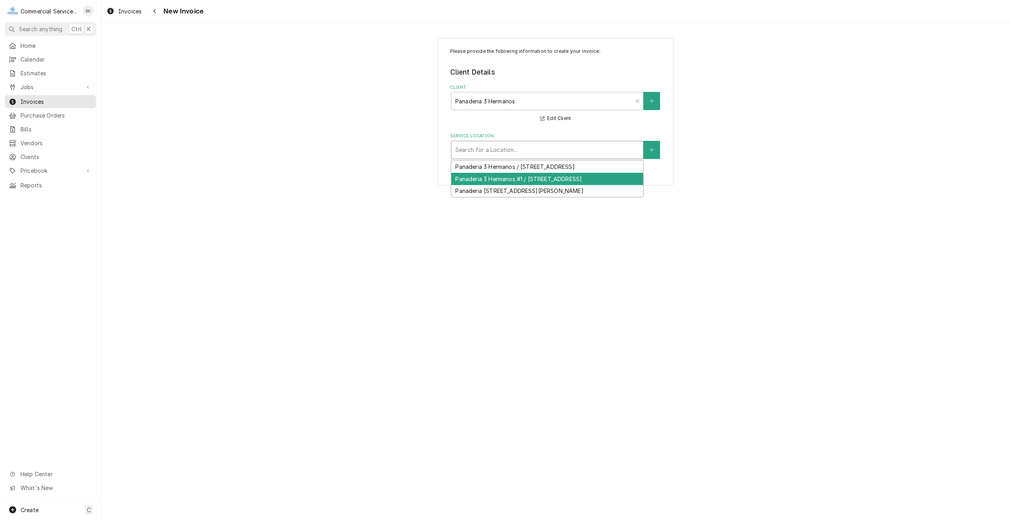
click at [566, 185] on div "Panaderia 3 Hermanos #1 / 545 E Alisal St Suite D, Salinas, CA 93905" at bounding box center [547, 179] width 192 height 12
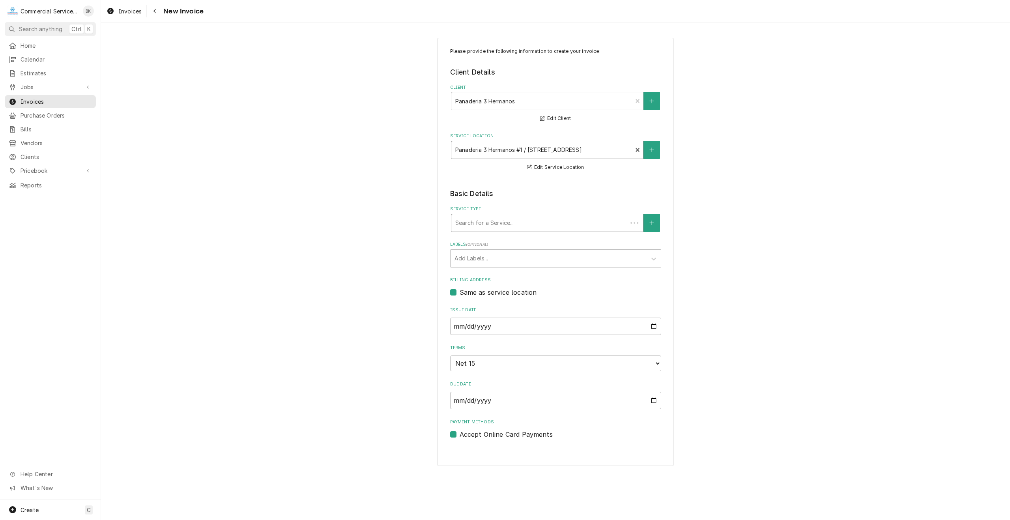
click at [560, 218] on div "Service Type" at bounding box center [539, 223] width 168 height 14
type input "sales"
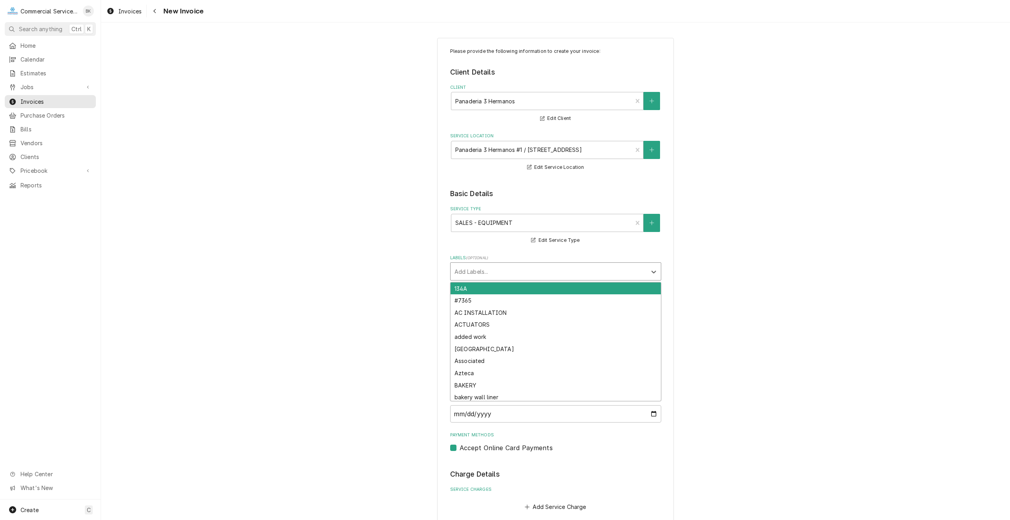
click at [558, 273] on div "Labels" at bounding box center [548, 271] width 188 height 14
type input "SABA"
type textarea "x"
type input "MEGA-TOP"
type textarea "x"
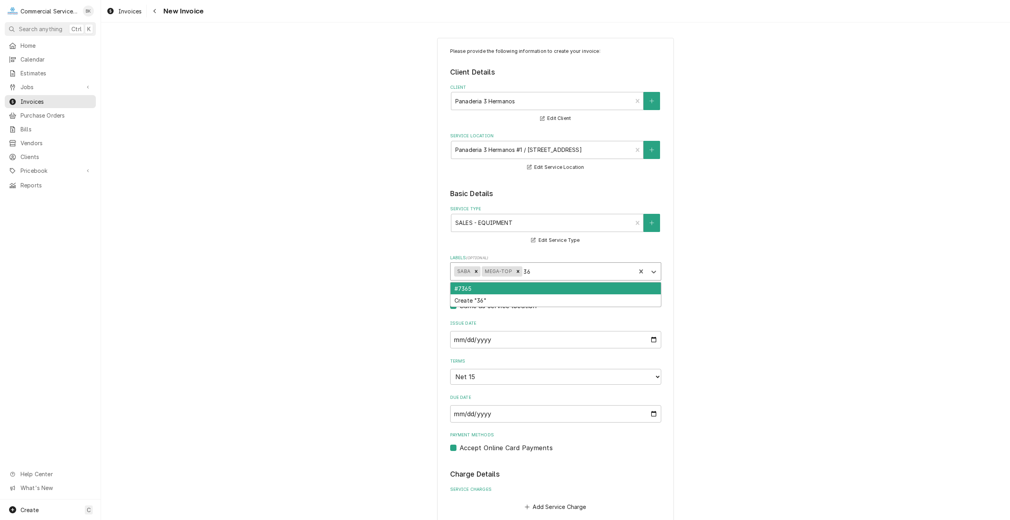
type input "36""
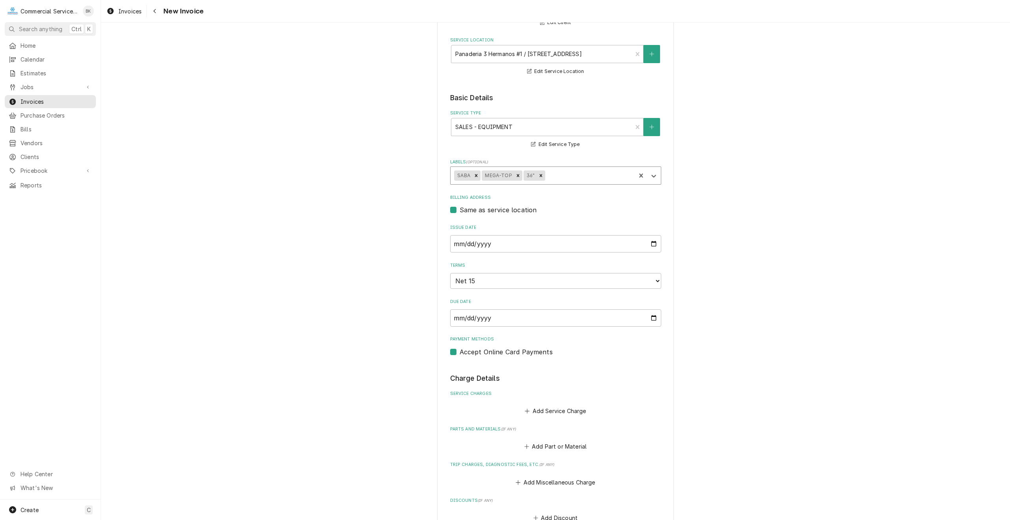
scroll to position [118, 0]
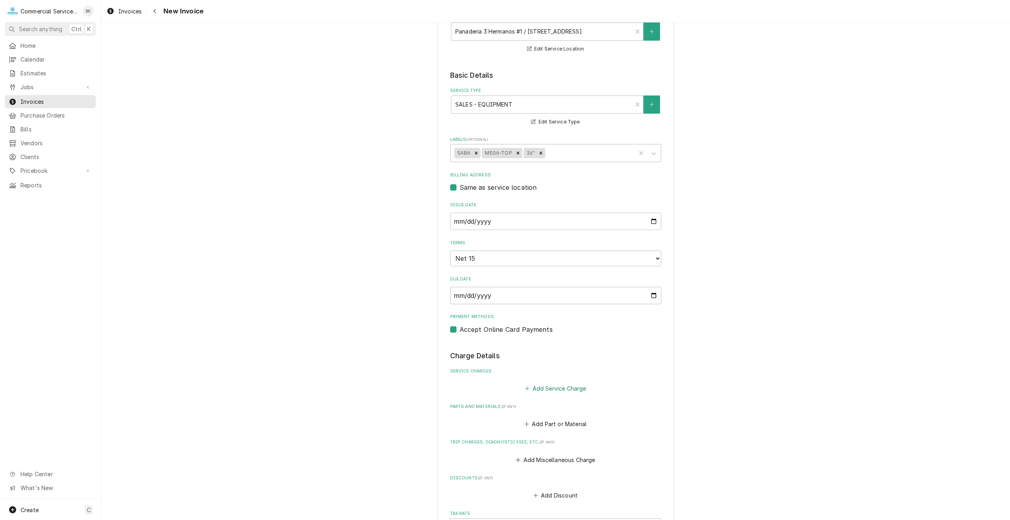
click at [554, 388] on button "Add Service Charge" at bounding box center [555, 388] width 64 height 11
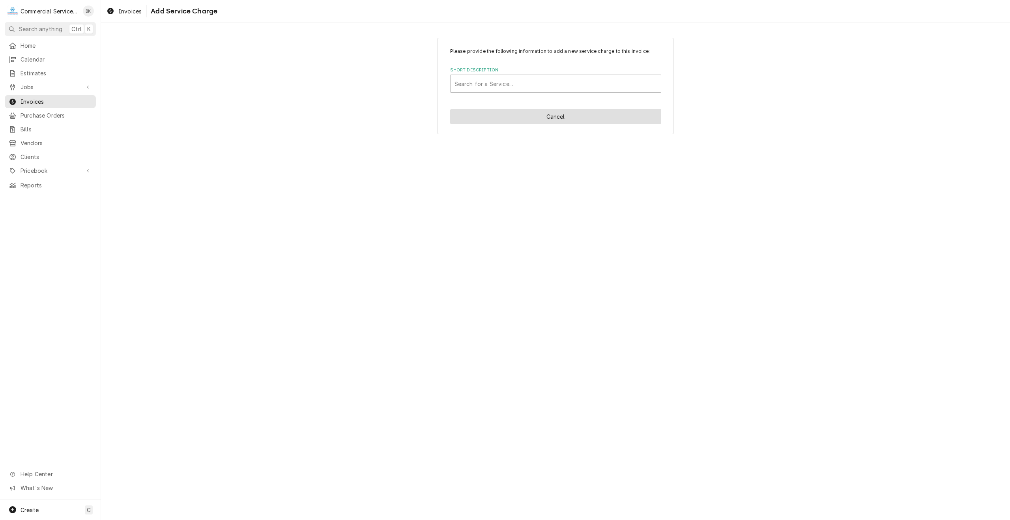
click at [532, 115] on button "Cancel" at bounding box center [555, 116] width 211 height 15
type textarea "x"
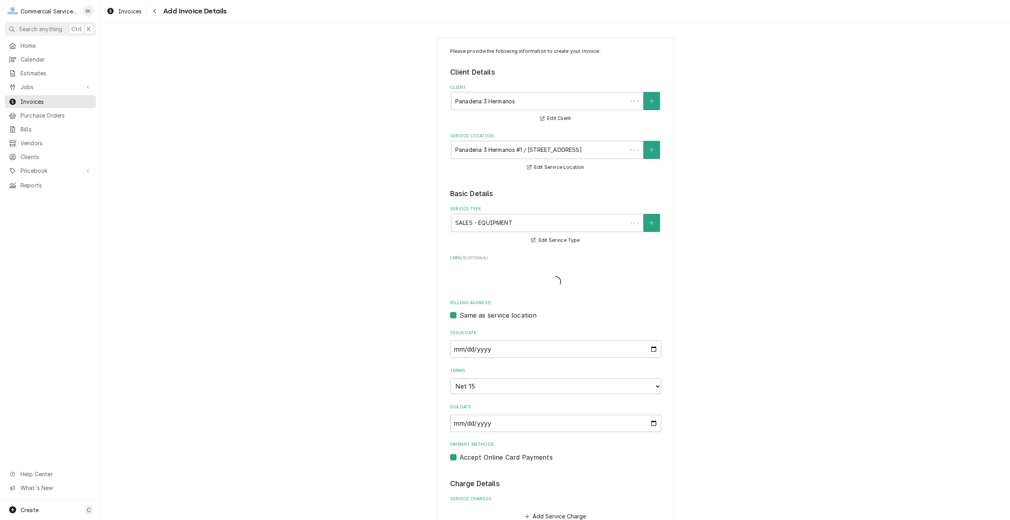
scroll to position [118, 0]
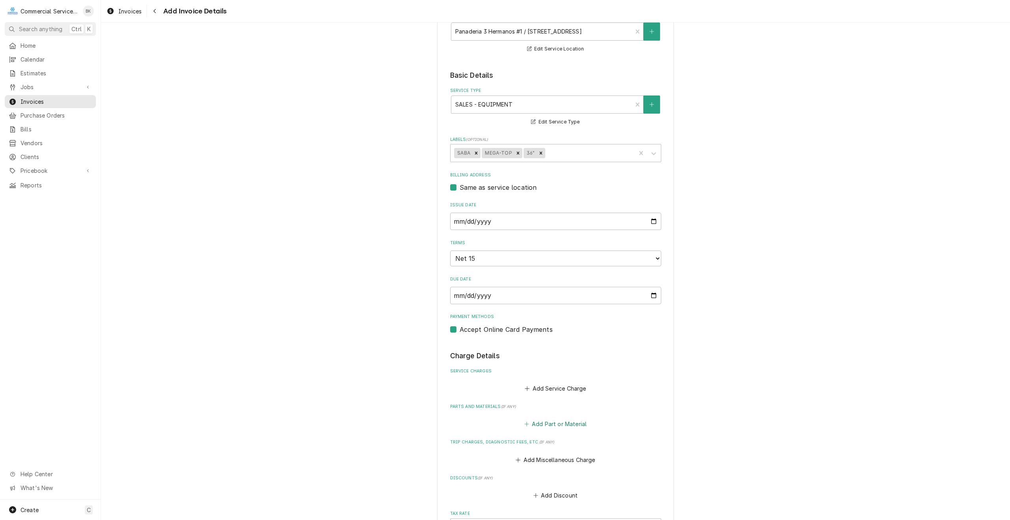
click at [538, 426] on button "Add Part or Material" at bounding box center [555, 423] width 65 height 11
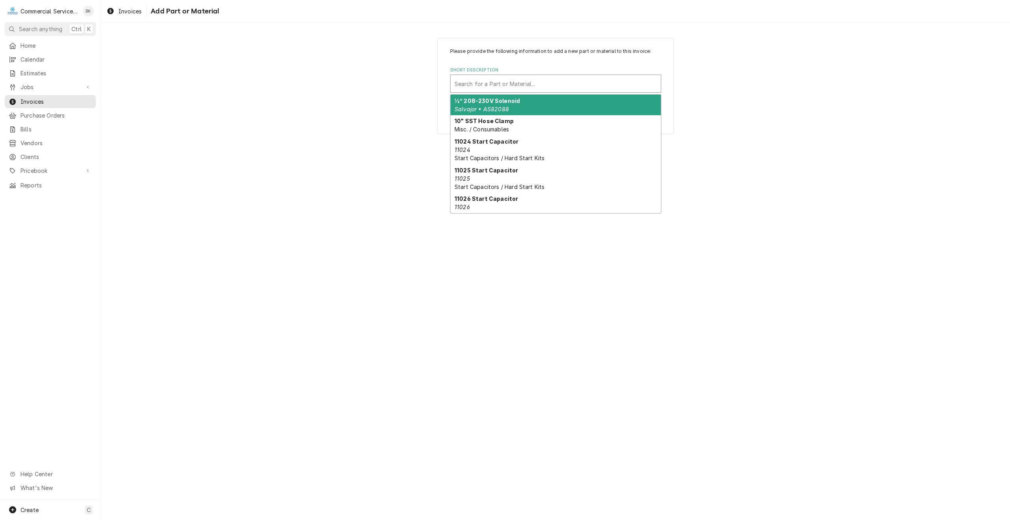
click at [491, 85] on div "Short Description" at bounding box center [555, 84] width 202 height 14
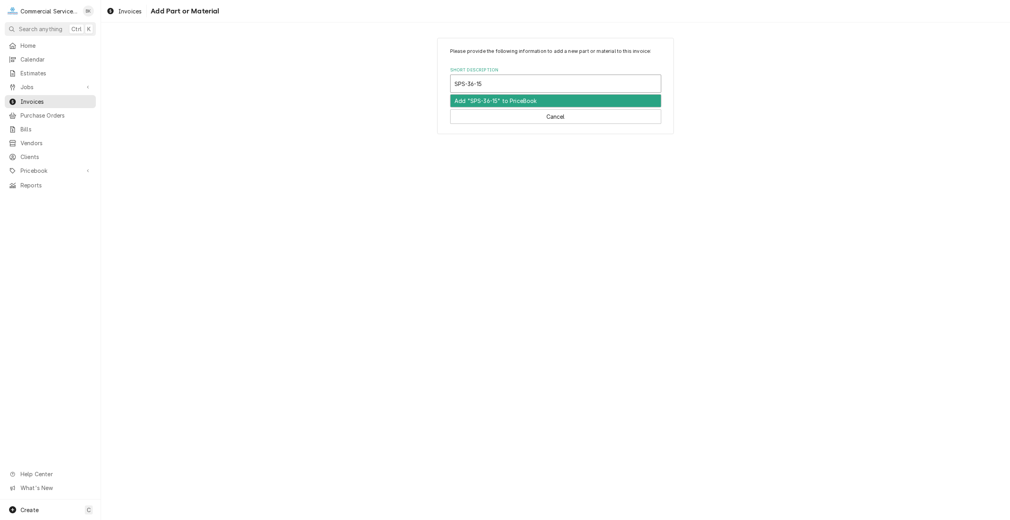
type input "SPS-36-15M"
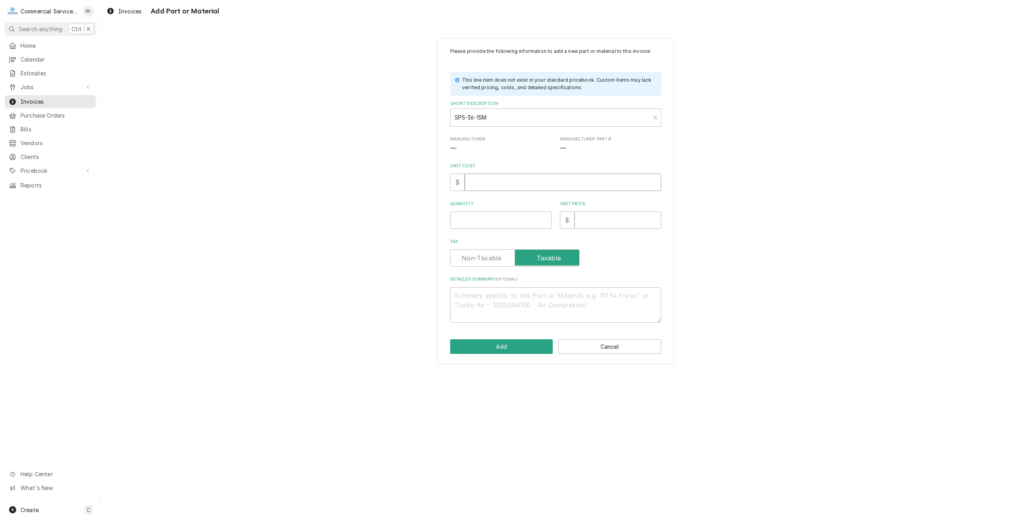
click at [533, 179] on input "Unit Cost" at bounding box center [563, 182] width 196 height 17
click at [484, 234] on div "Please provide the following information to add a new part or material to this …" at bounding box center [555, 185] width 211 height 275
click at [485, 228] on input "Quantity" at bounding box center [500, 219] width 101 height 17
type textarea "x"
type input "1"
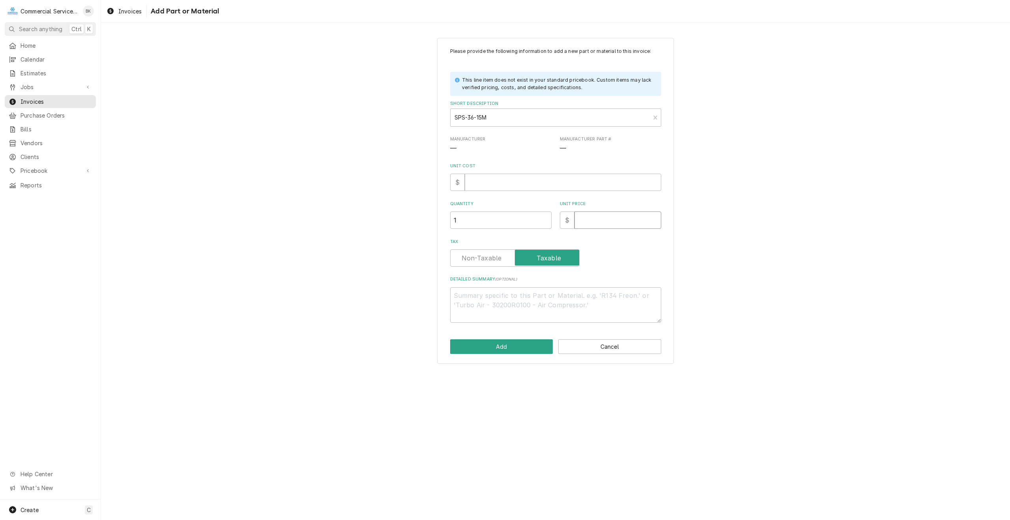
type textarea "x"
type input "1"
type textarea "x"
type input "16"
type textarea "x"
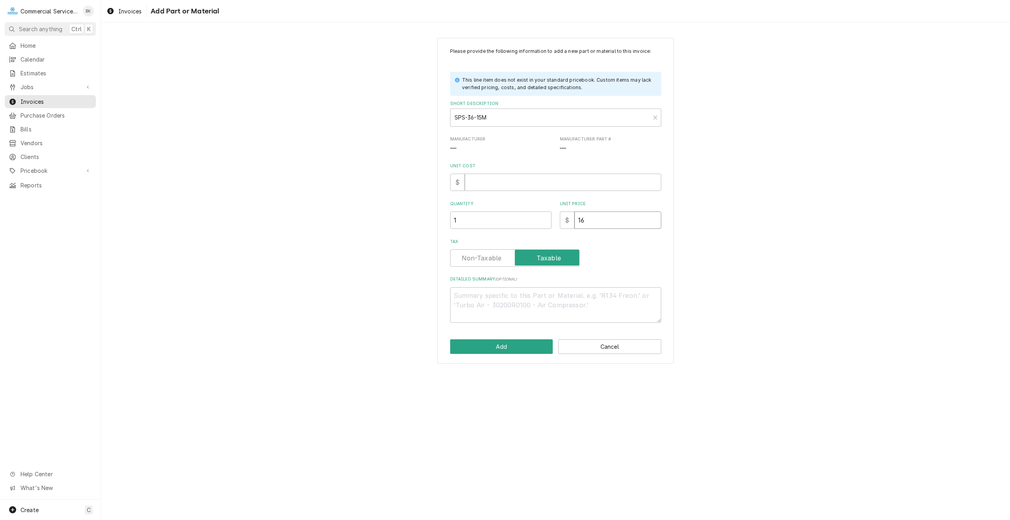
type input "161"
type textarea "x"
type input "1619"
type textarea "x"
type input "1619.1"
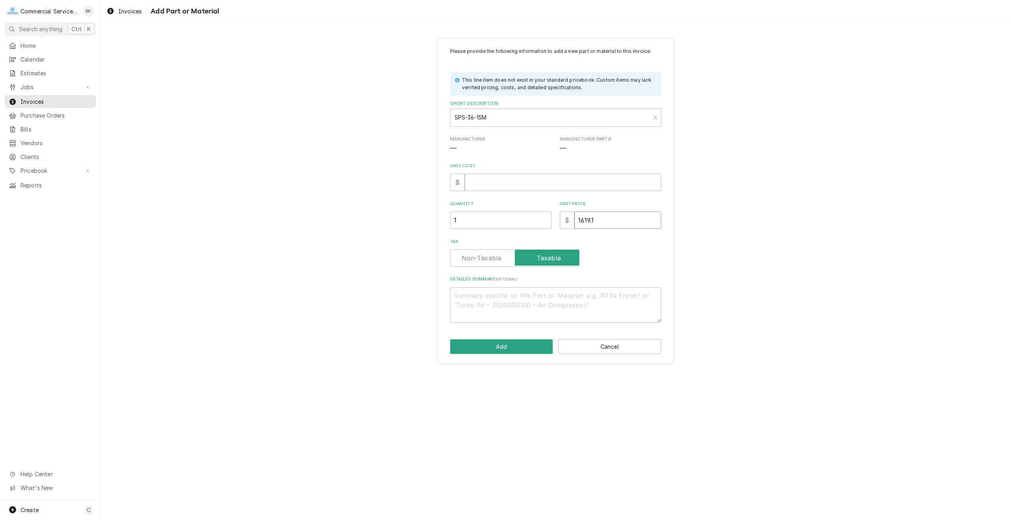
type textarea "x"
type input "1619.18"
click at [487, 184] on input "Unit Cost" at bounding box center [563, 182] width 196 height 17
type textarea "x"
type input "1"
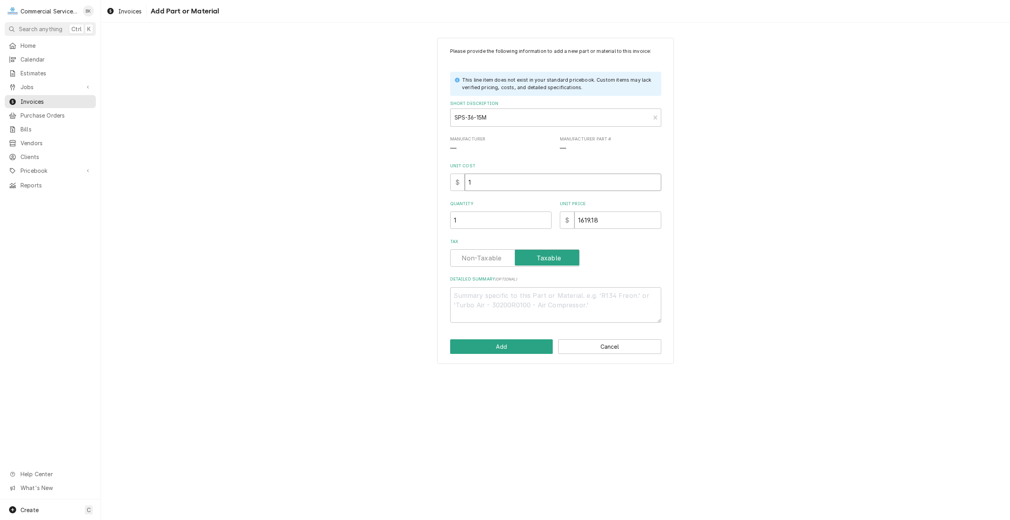
type textarea "x"
type input "16"
type textarea "x"
type input "161"
type textarea "x"
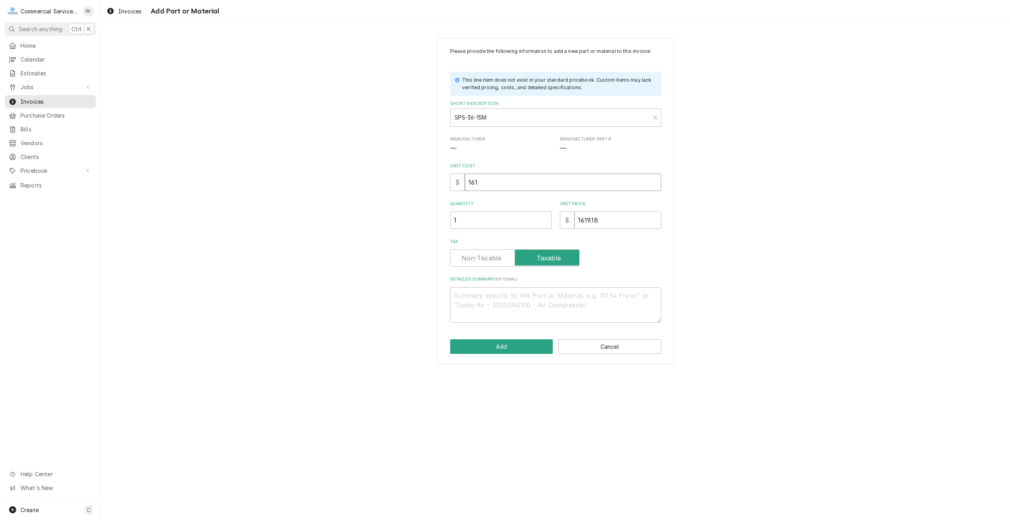
type input "1618"
type textarea "x"
type input "1618.1"
type textarea "x"
type input "1618.18"
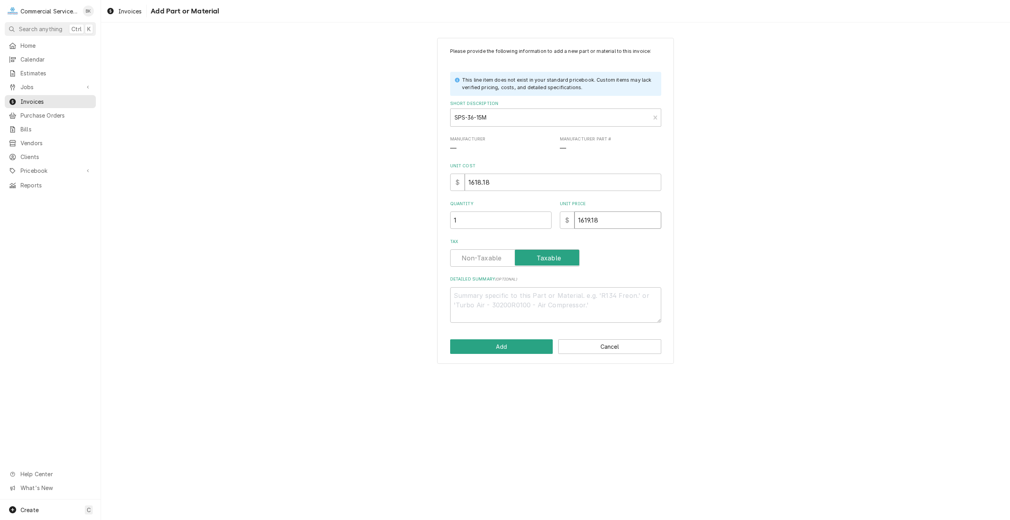
drag, startPoint x: 562, startPoint y: 220, endPoint x: 551, endPoint y: 218, distance: 11.5
click at [551, 218] on div "Quantity 1 Unit Price $ 1619.18" at bounding box center [555, 215] width 211 height 28
type textarea "x"
type input "2"
type textarea "x"
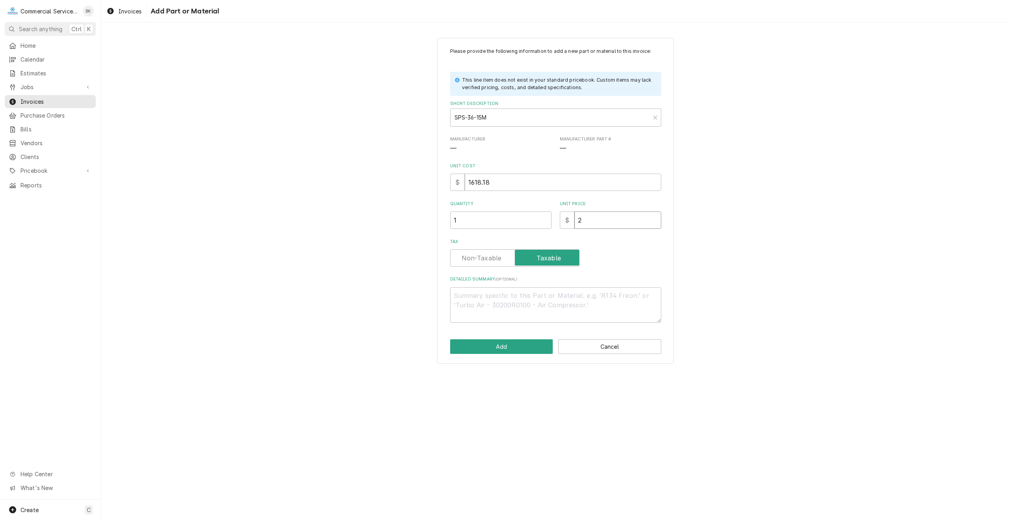
type input "22"
type textarea "x"
type input "226"
type textarea "x"
type input "2266"
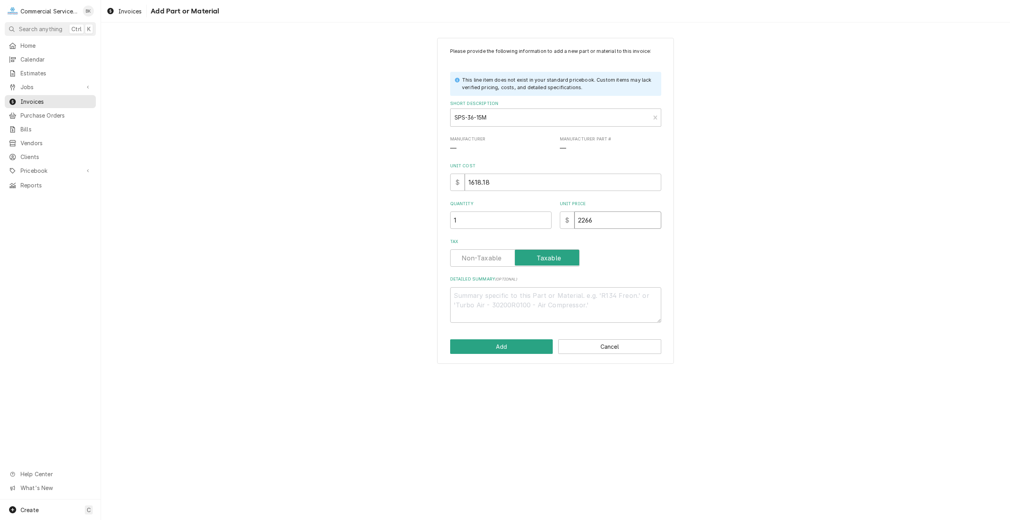
type textarea "x"
type input "2266.9"
type textarea "x"
type input "2266.99"
click at [560, 289] on textarea "Detailed Summary ( optional )" at bounding box center [555, 304] width 211 height 35
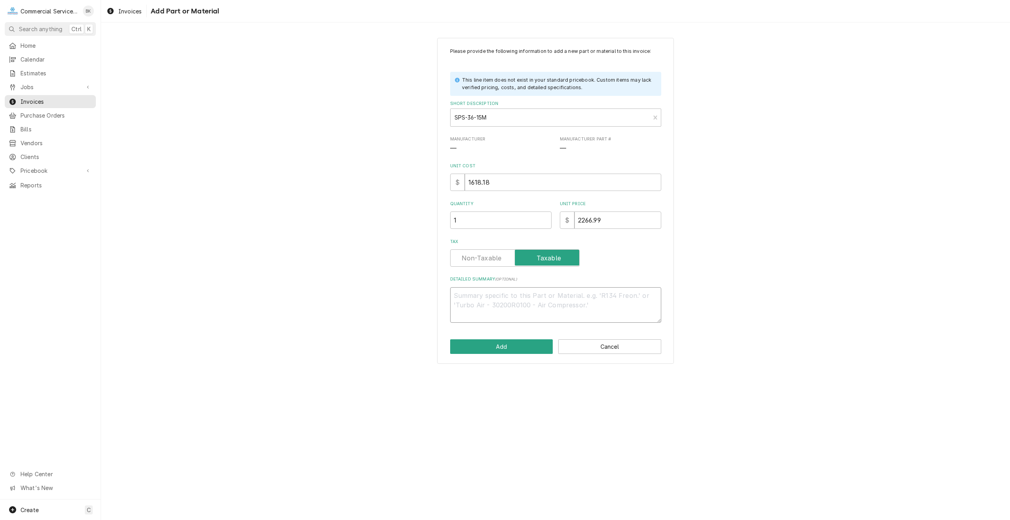
click at [564, 292] on textarea "Detailed Summary ( optional )" at bounding box center [555, 304] width 211 height 35
click at [474, 292] on textarea "Detailed Summary ( optional )" at bounding box center [555, 304] width 211 height 35
paste textarea "Mega-Top Sandwich/Salad Prep Table, two-section, 36-1/4" W, 7.8 cu. ft. capacit…"
type textarea "x"
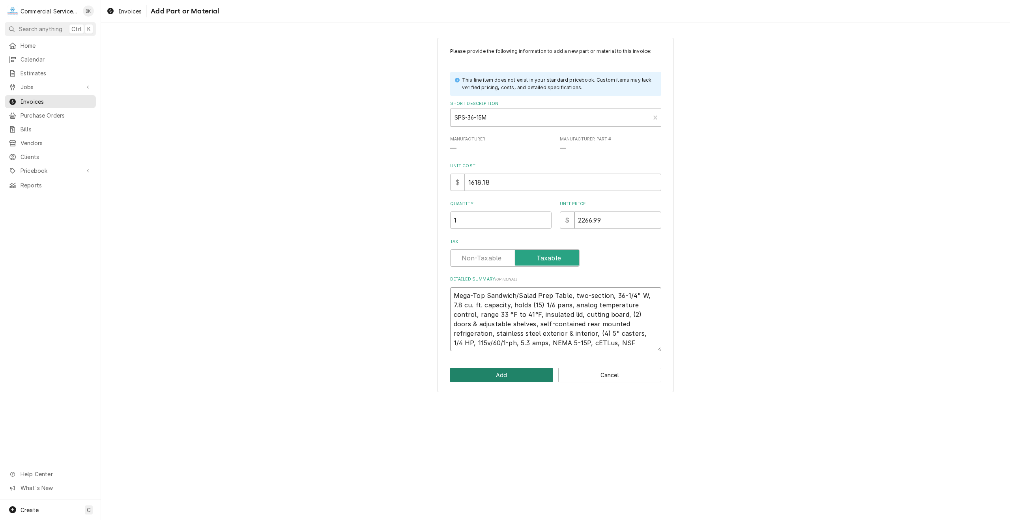
type textarea "Mega-Top Sandwich/Salad Prep Table, two-section, 36-1/4" W, 7.8 cu. ft. capacit…"
click at [476, 372] on button "Add" at bounding box center [501, 375] width 103 height 15
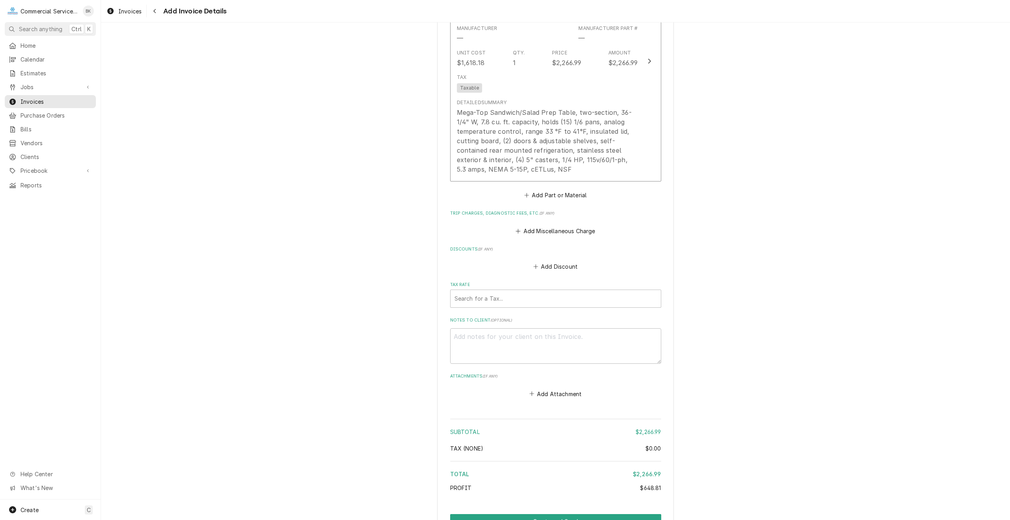
scroll to position [637, 0]
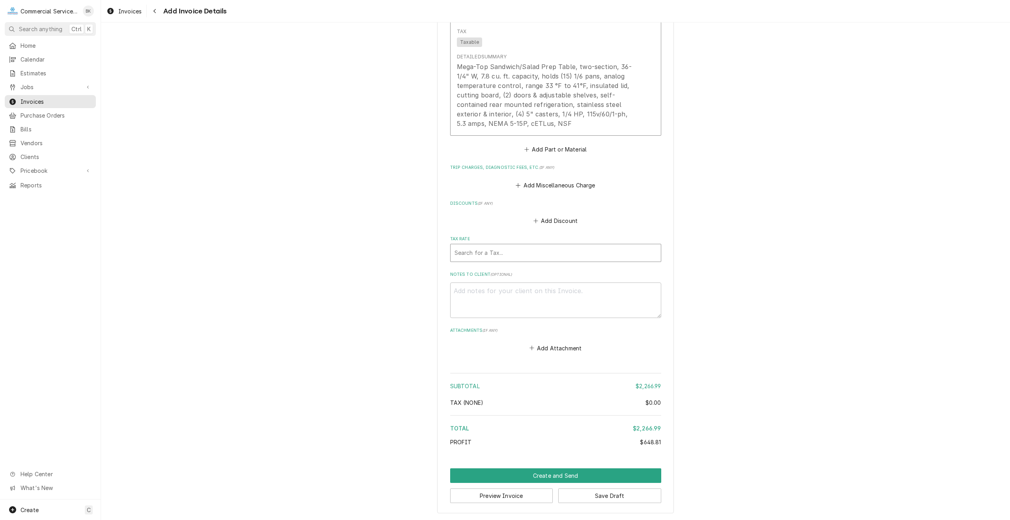
click at [490, 252] on div "Tax Rate" at bounding box center [555, 253] width 202 height 14
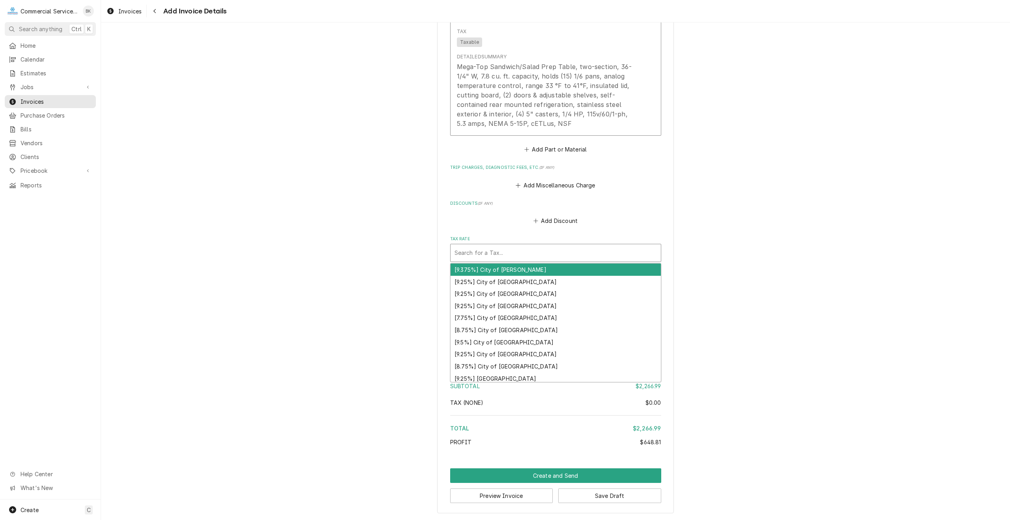
type textarea "x"
type input "S"
type textarea "x"
type input "SA"
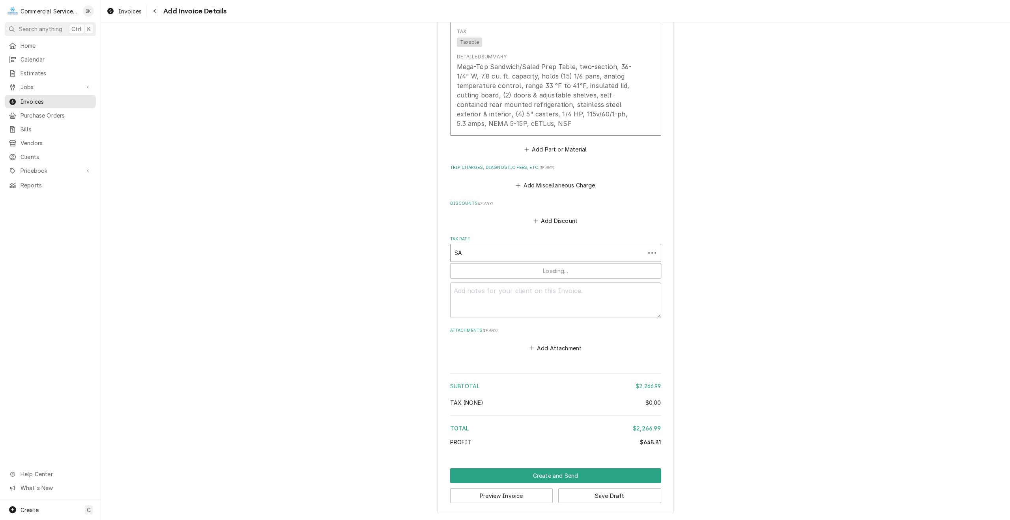
type textarea "x"
type input "SAL"
type textarea "x"
type input "SALI"
type textarea "x"
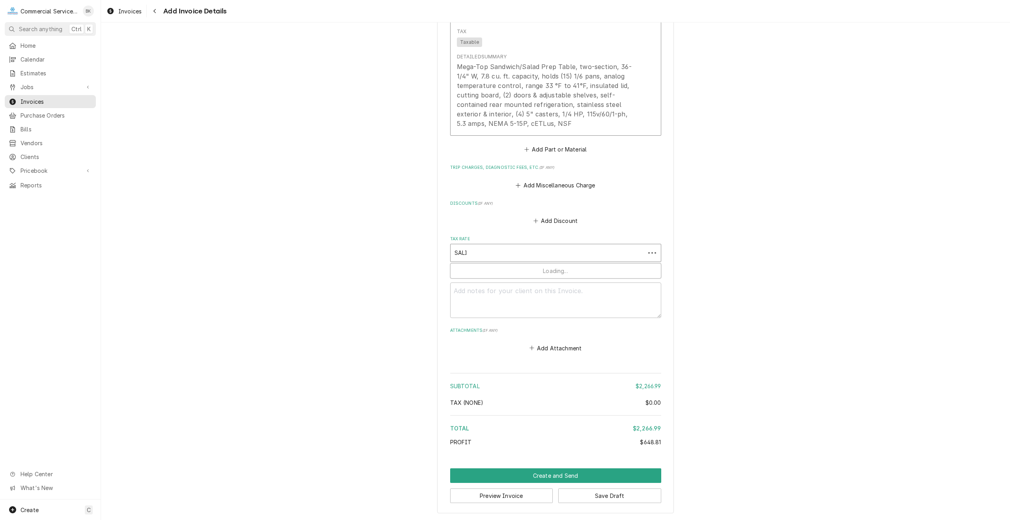
type input "SALINA"
type textarea "x"
type input "SALINAS"
type textarea "x"
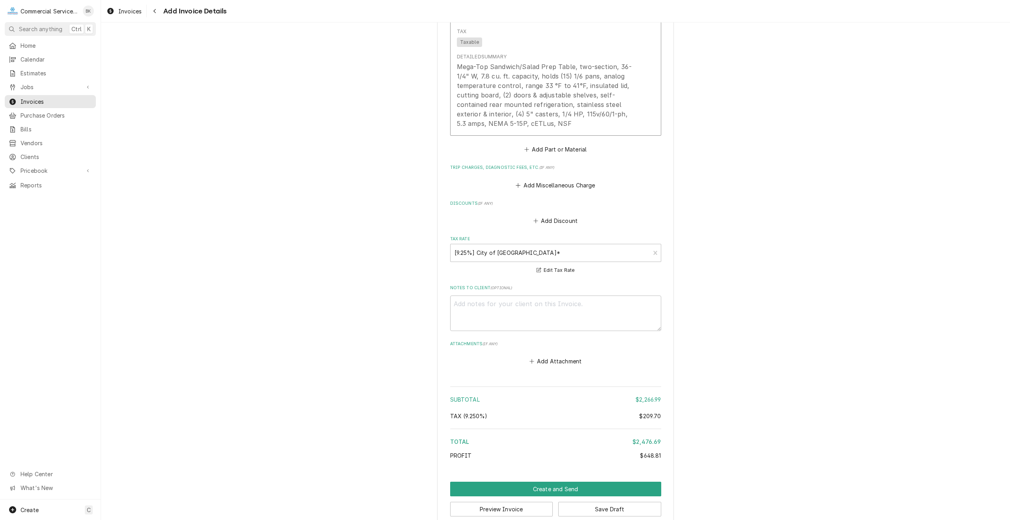
scroll to position [651, 0]
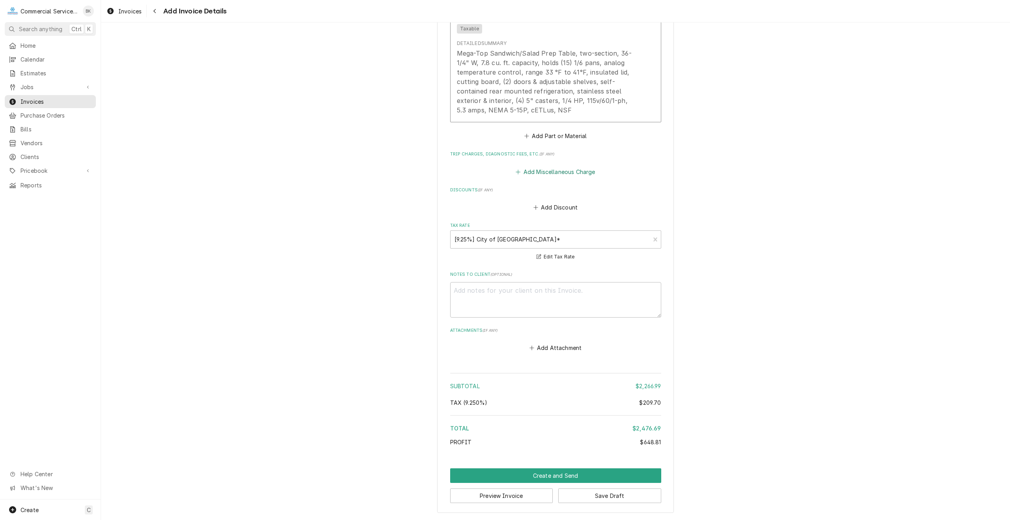
click at [534, 169] on button "Add Miscellaneous Charge" at bounding box center [555, 171] width 82 height 11
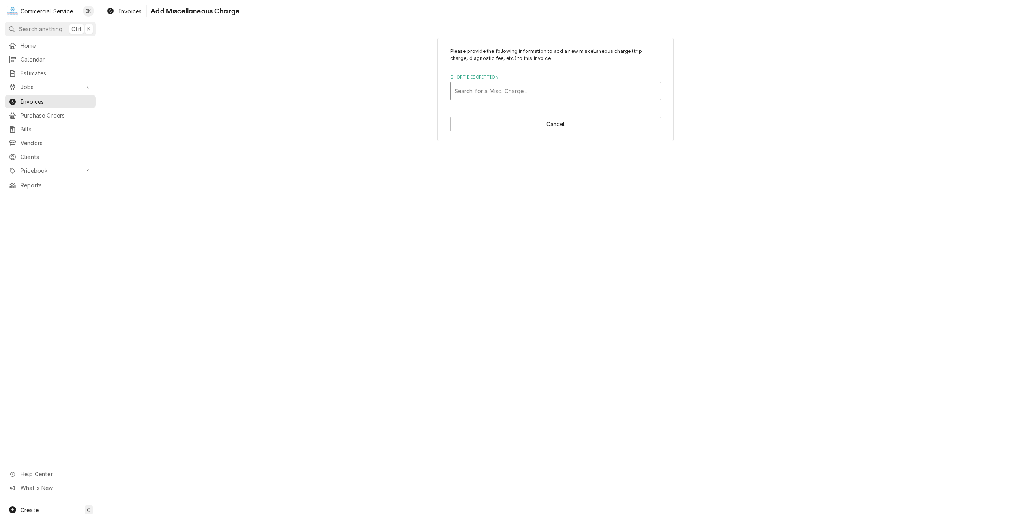
click at [510, 95] on div "Short Description" at bounding box center [555, 91] width 202 height 14
type input "TRUCK"
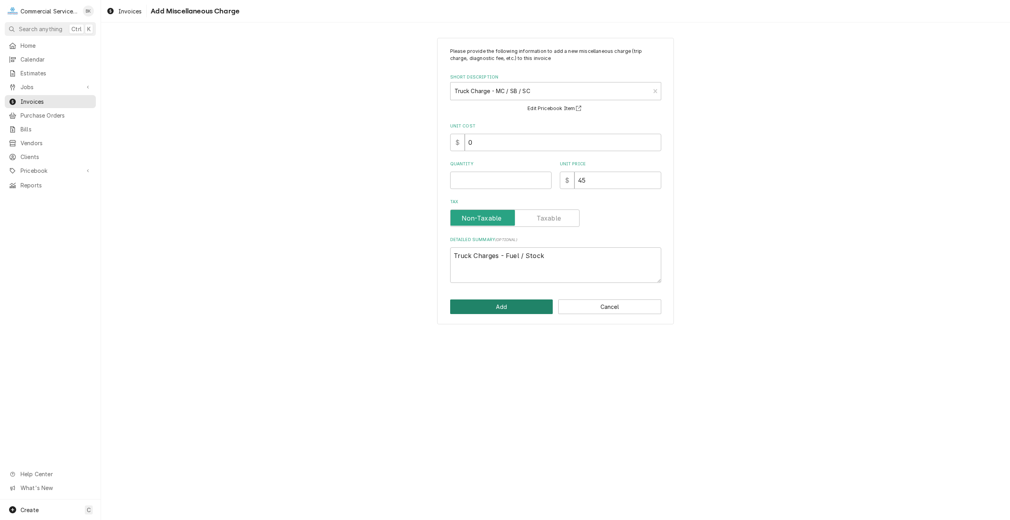
click at [524, 302] on button "Add" at bounding box center [501, 306] width 103 height 15
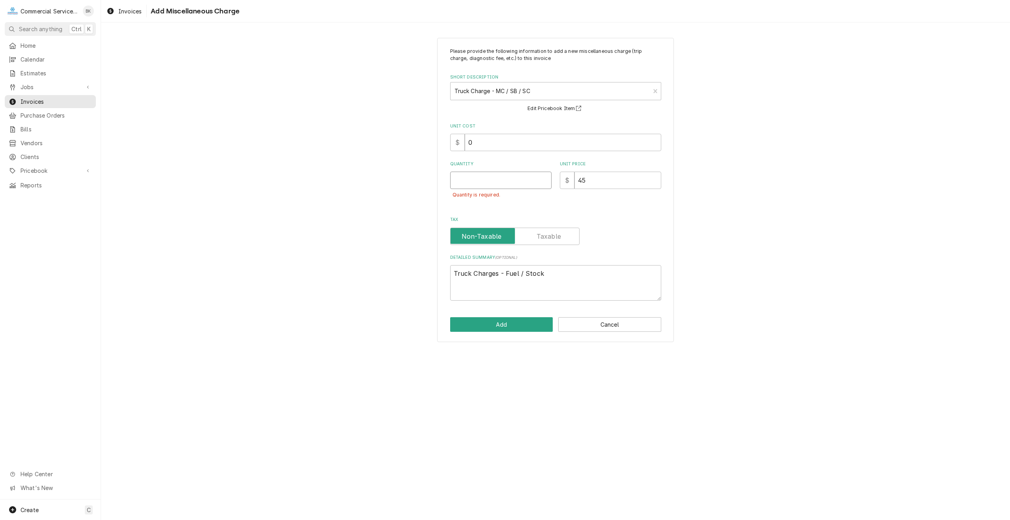
click at [501, 172] on input "Quantity" at bounding box center [500, 180] width 101 height 17
type textarea "x"
type input "1"
click at [517, 324] on button "Add" at bounding box center [501, 324] width 103 height 15
type textarea "x"
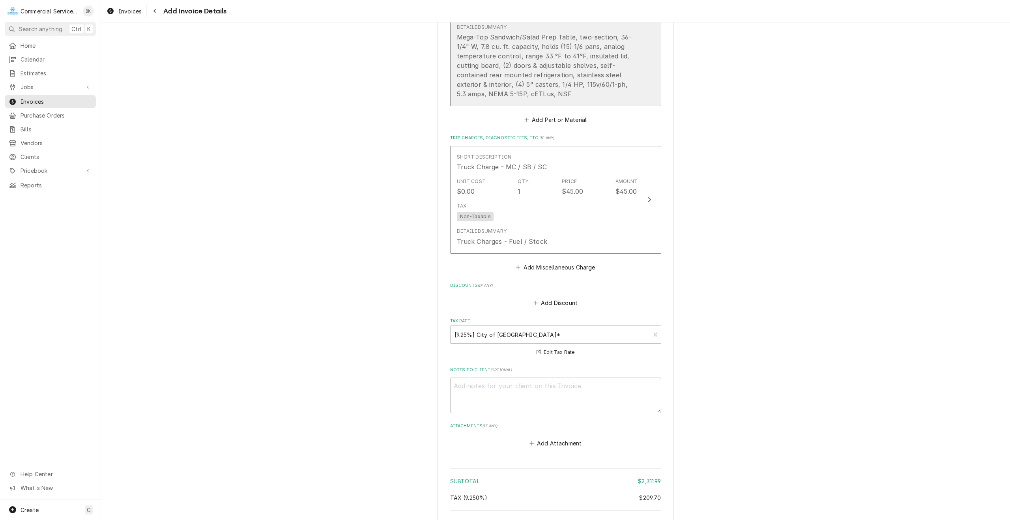
scroll to position [762, 0]
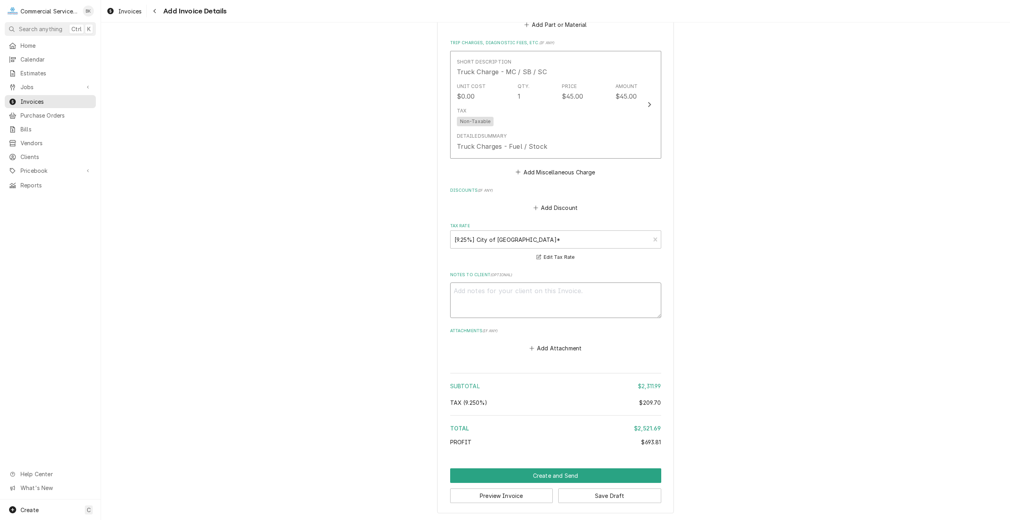
click at [553, 302] on textarea "Notes to Client ( optional )" at bounding box center [555, 299] width 211 height 35
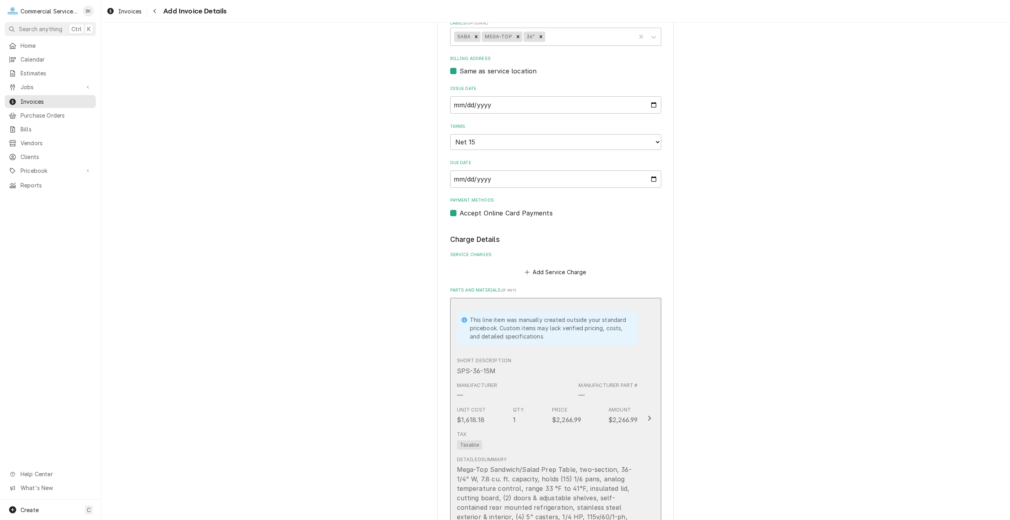
scroll to position [170, 0]
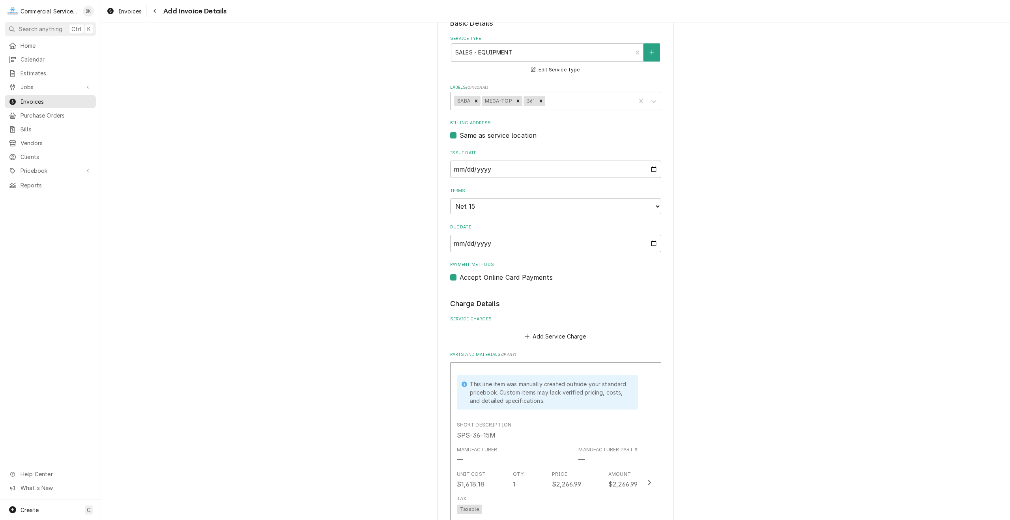
click at [459, 277] on label "Accept Online Card Payments" at bounding box center [505, 277] width 93 height 9
click at [459, 277] on input "Payment Methods" at bounding box center [564, 281] width 211 height 17
checkbox input "false"
click at [519, 211] on select "Choose payment terms... Same Day Net 7 Net 14 Net 15 Net 21 Net 30 Net 45 Net 6…" at bounding box center [555, 206] width 211 height 16
click at [498, 211] on select "Choose payment terms... Same Day Net 7 Net 14 Net 15 Net 21 Net 30 Net 45 Net 6…" at bounding box center [555, 206] width 211 height 16
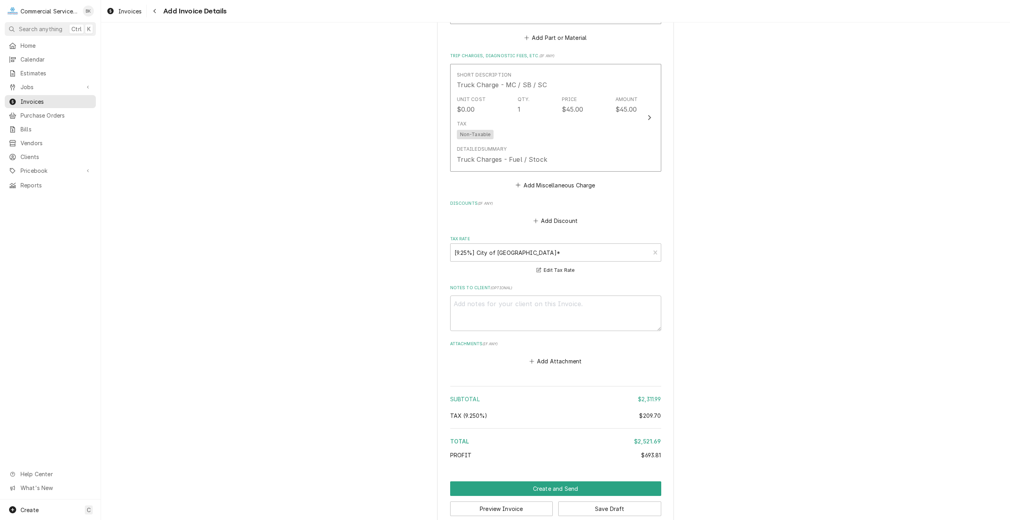
scroll to position [762, 0]
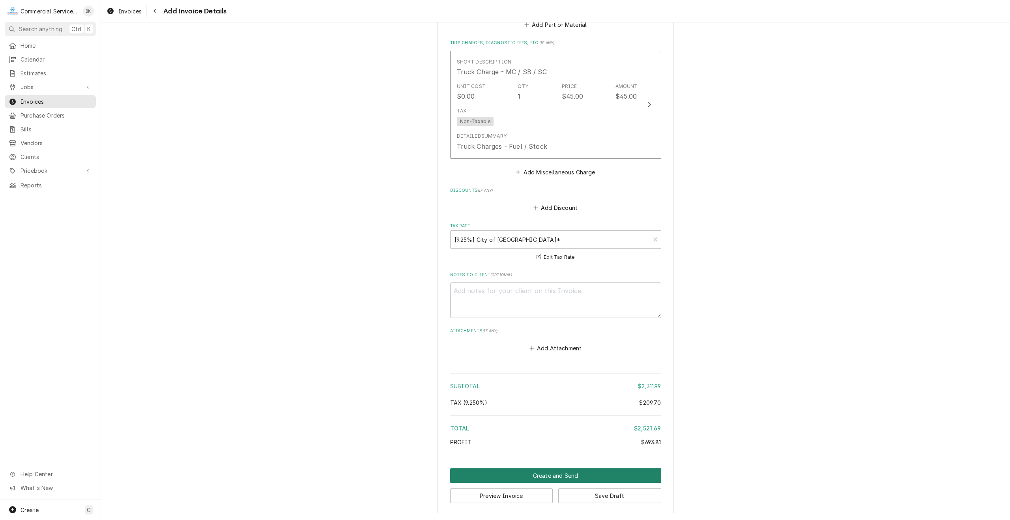
click at [620, 469] on button "Create and Send" at bounding box center [555, 475] width 211 height 15
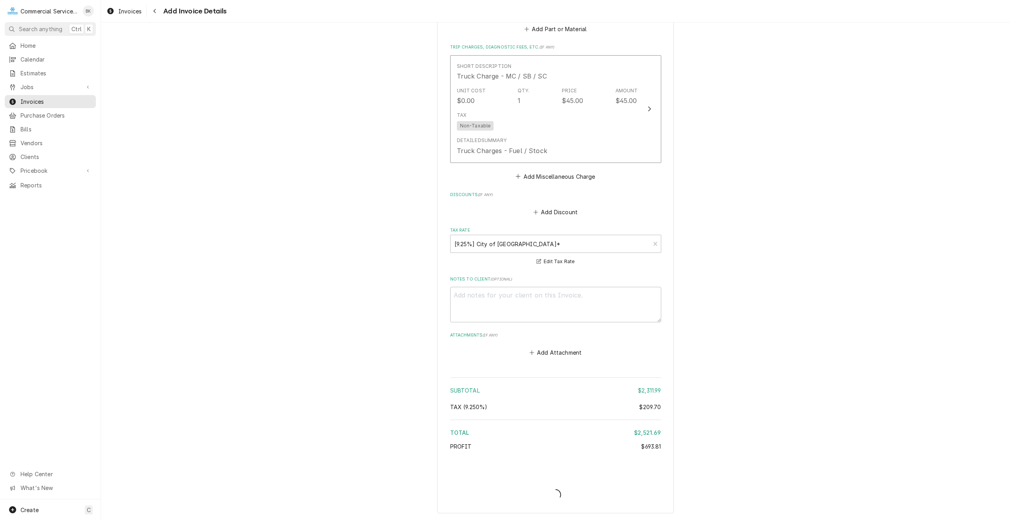
type textarea "x"
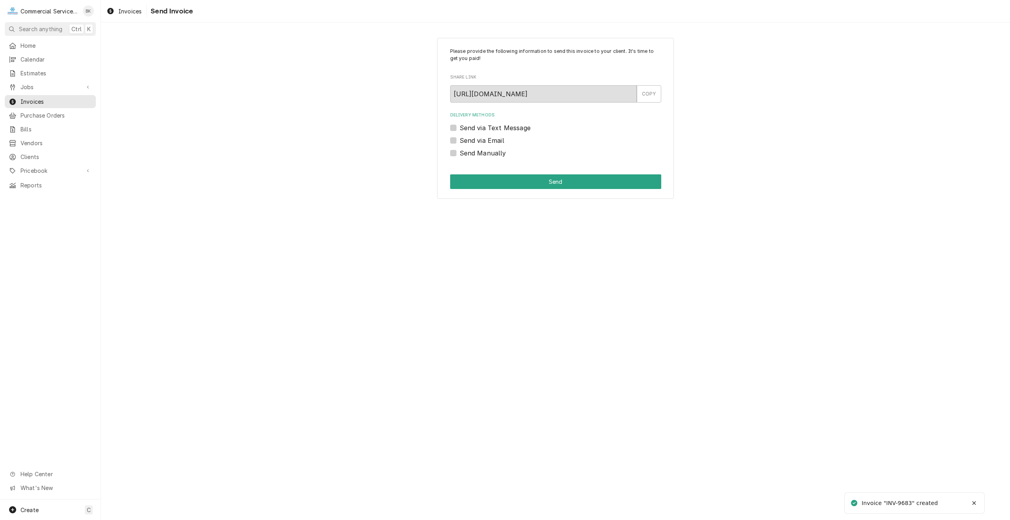
click at [497, 141] on label "Send via Email" at bounding box center [481, 140] width 45 height 9
click at [497, 141] on input "Send via Email" at bounding box center [564, 144] width 211 height 17
checkbox input "true"
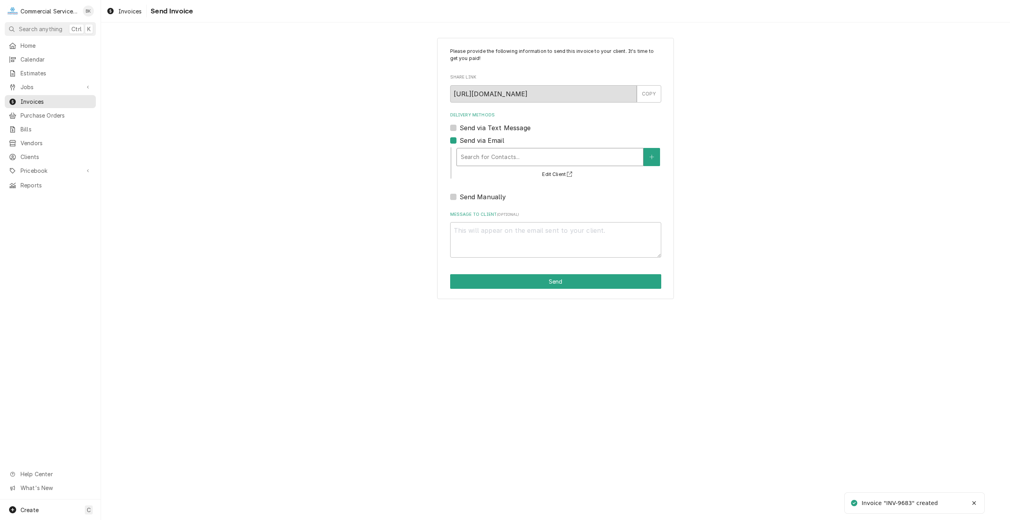
click at [514, 161] on div "Delivery Methods" at bounding box center [550, 157] width 178 height 14
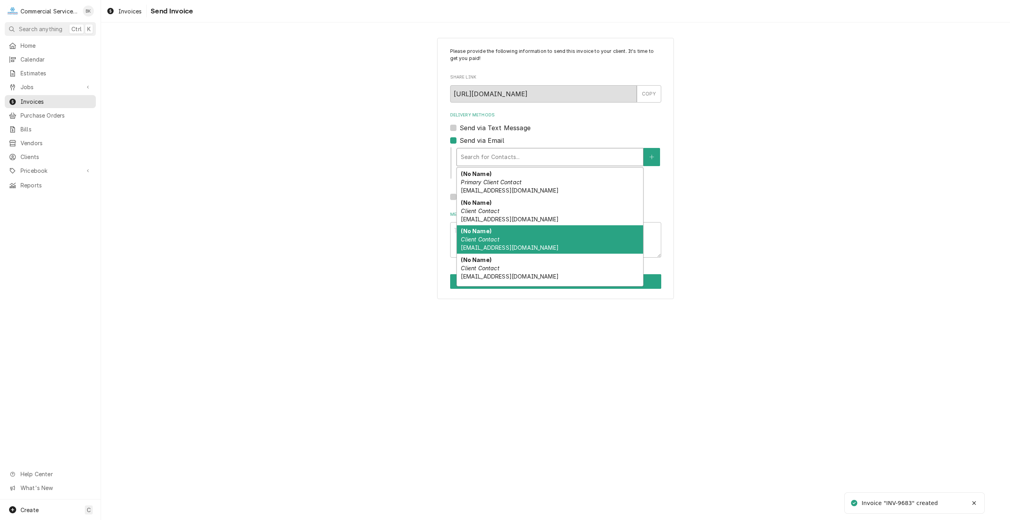
click at [527, 240] on div "(No Name) Client Contact vp@panaderiatreshermanos.com" at bounding box center [550, 239] width 186 height 29
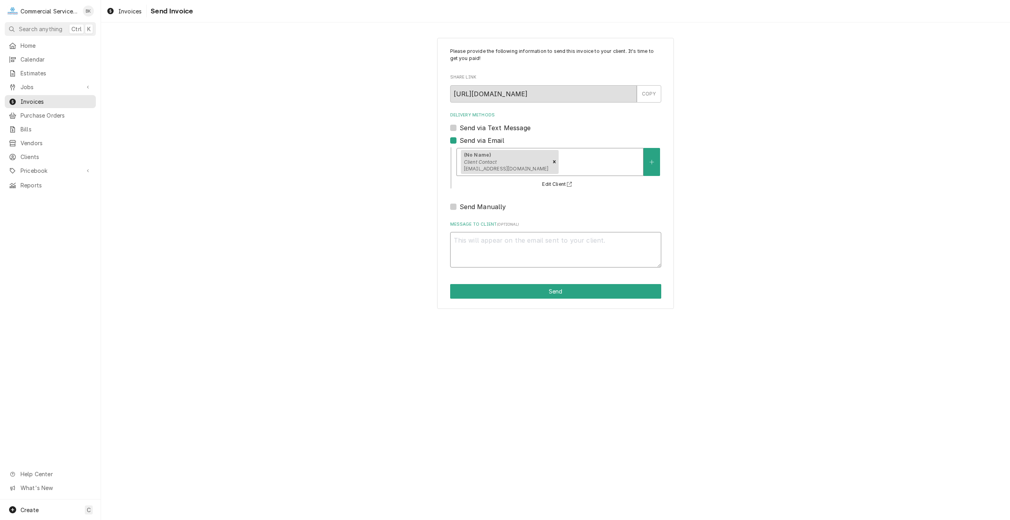
click at [527, 242] on textarea "Message to Client ( optional )" at bounding box center [555, 249] width 211 height 35
type textarea "x"
type textarea "p"
type textarea "x"
type textarea "pL"
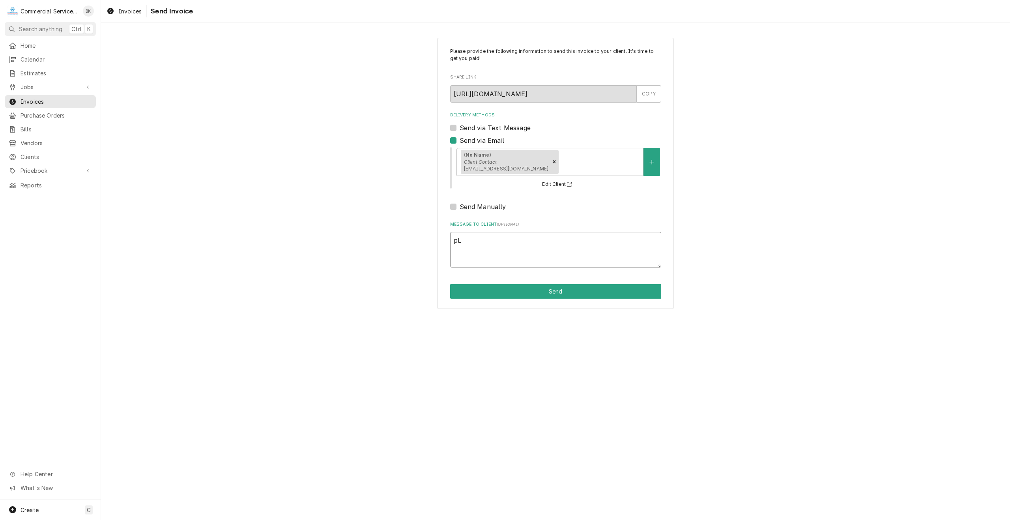
type textarea "x"
type textarea "pLE"
type textarea "x"
type textarea "pLEA"
type textarea "x"
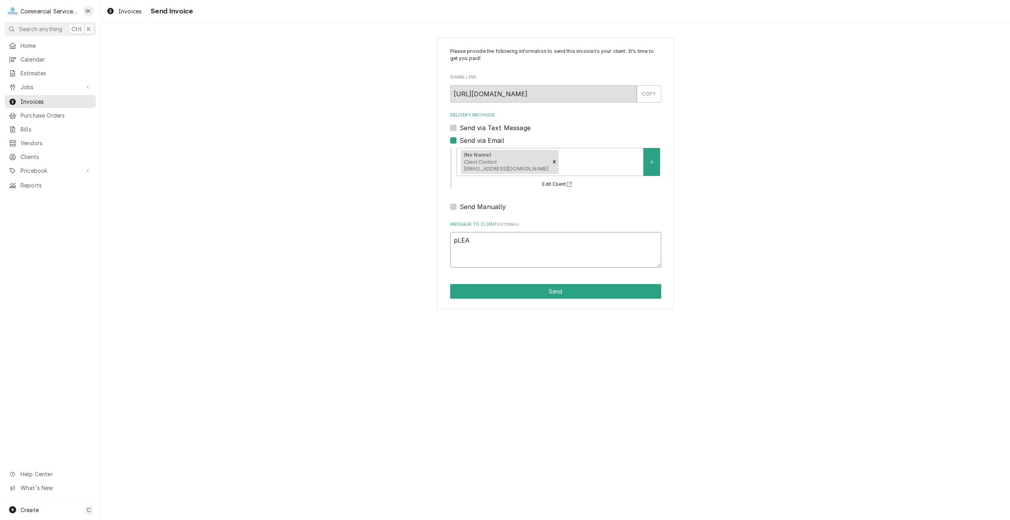
type textarea "pLEAS"
type textarea "x"
type textarea "pLEASE"
type textarea "x"
type textarea "pLEAS"
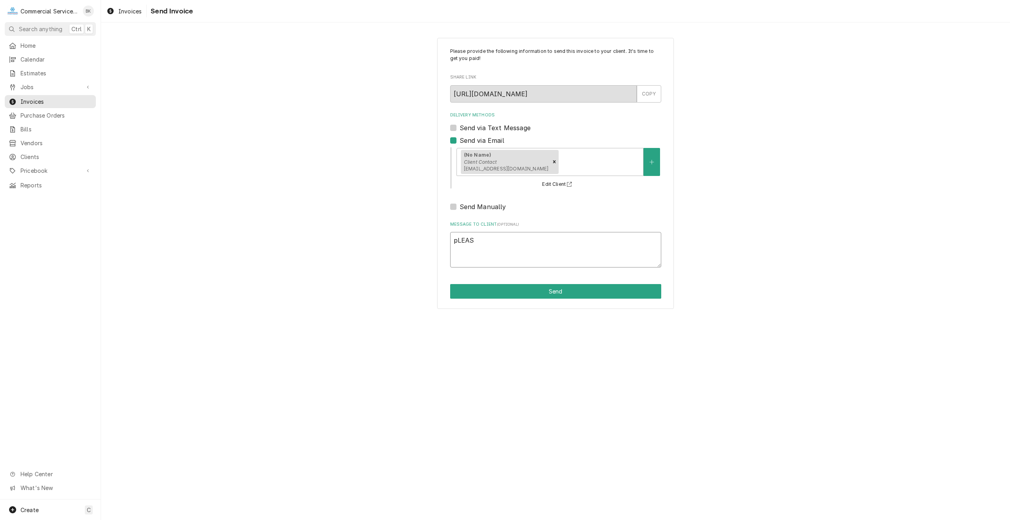
type textarea "x"
type textarea "pLEA"
type textarea "x"
type textarea "pLE"
type textarea "x"
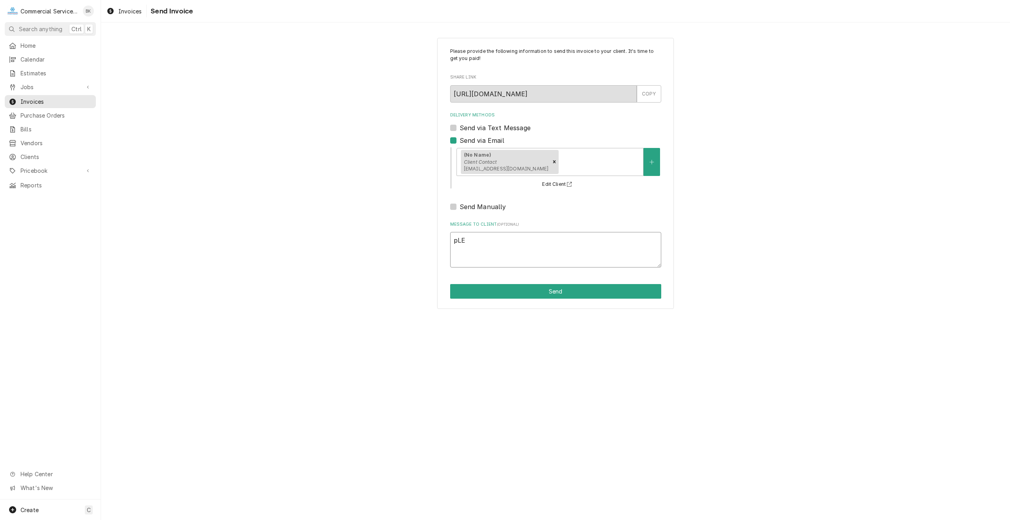
type textarea "pL"
type textarea "x"
type textarea "p"
type textarea "x"
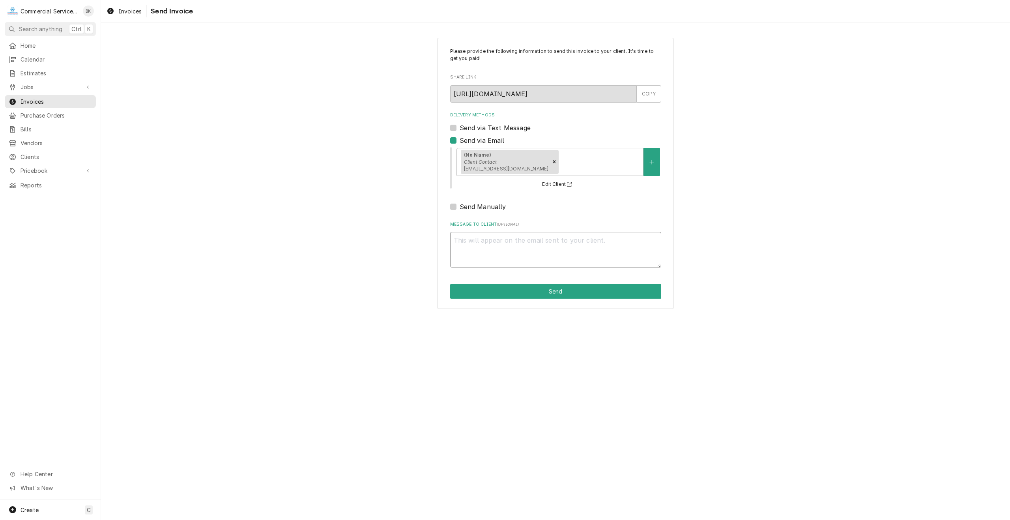
type textarea "P"
type textarea "x"
type textarea "Pl"
type textarea "x"
type textarea "Ple"
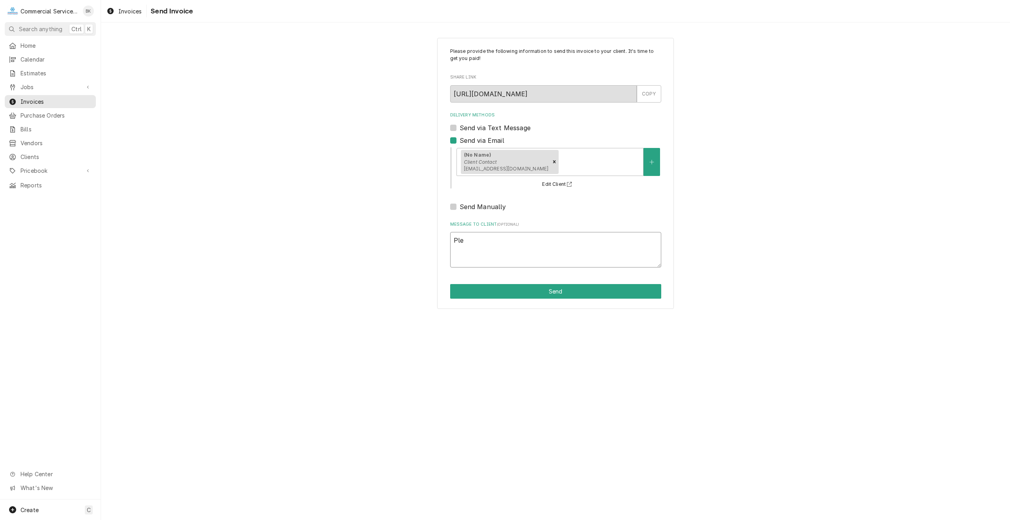
type textarea "x"
type textarea "Plea"
type textarea "x"
type textarea "Pleas"
type textarea "x"
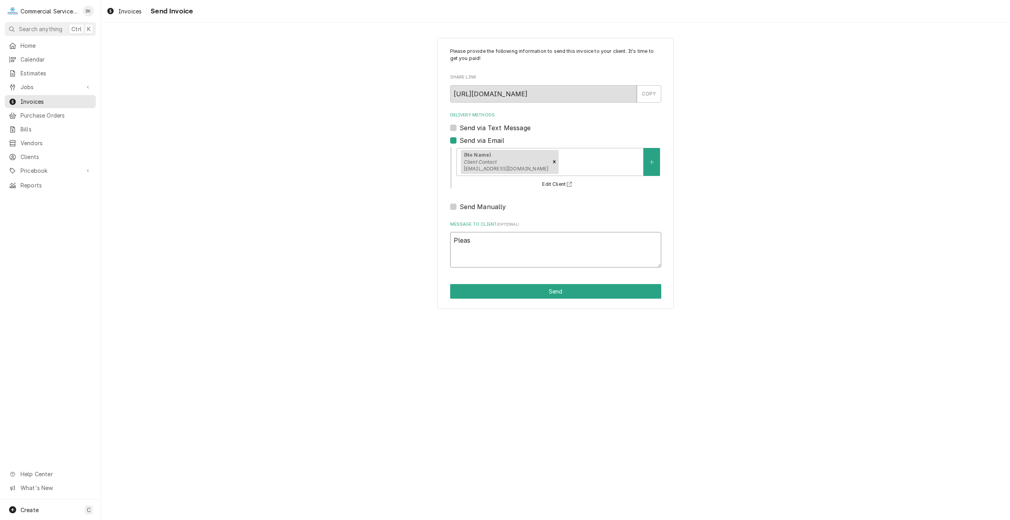
type textarea "Please"
type textarea "x"
type textarea "Please"
type textarea "x"
type textarea "Please s"
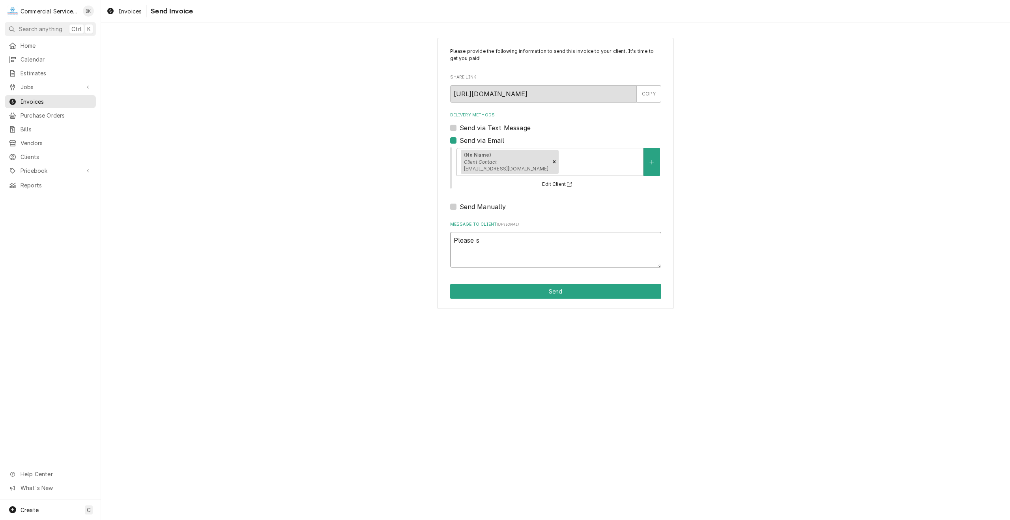
type textarea "x"
type textarea "Please se"
type textarea "x"
type textarea "Please see"
type textarea "x"
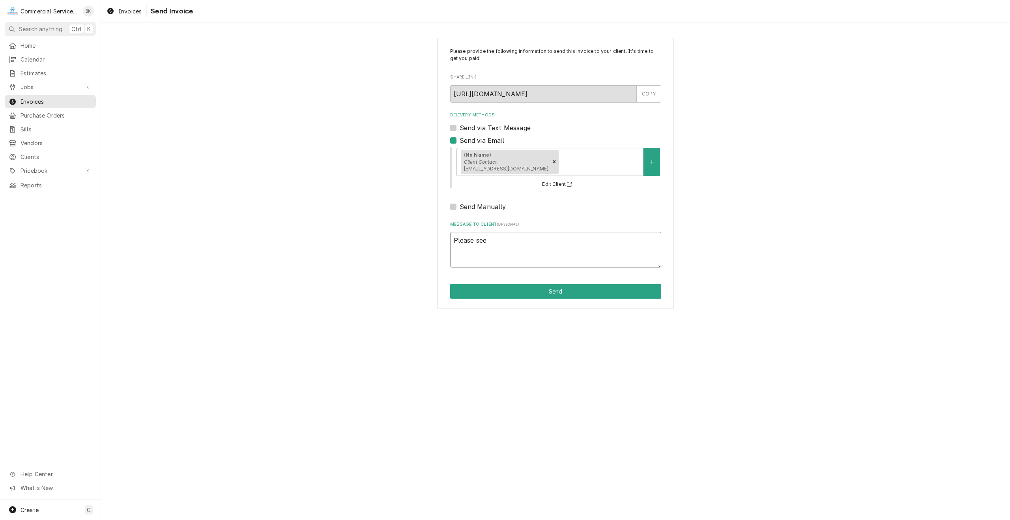
type textarea "Please see"
type textarea "x"
type textarea "Please see a"
type textarea "x"
type textarea "Please see at"
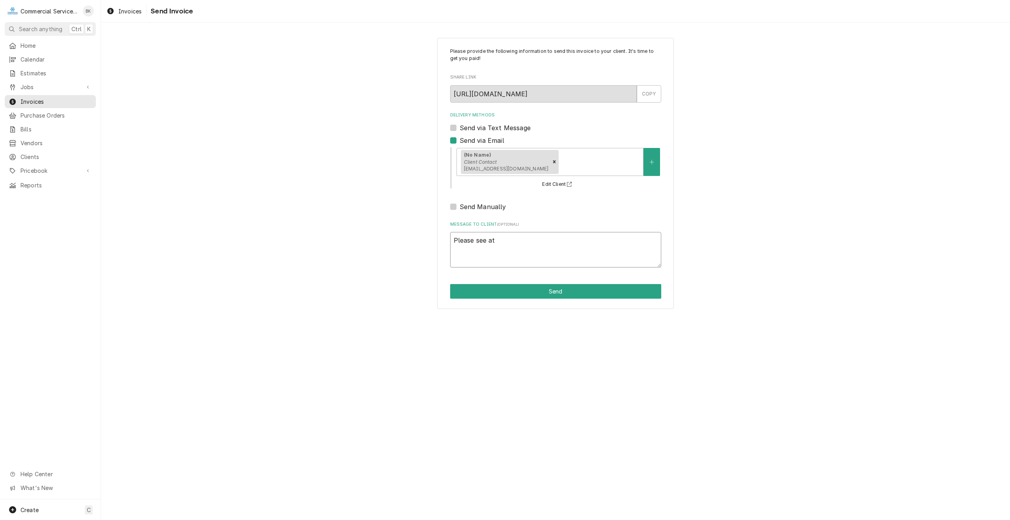
type textarea "x"
type textarea "Please see att"
type textarea "x"
type textarea "Please see atta"
type textarea "x"
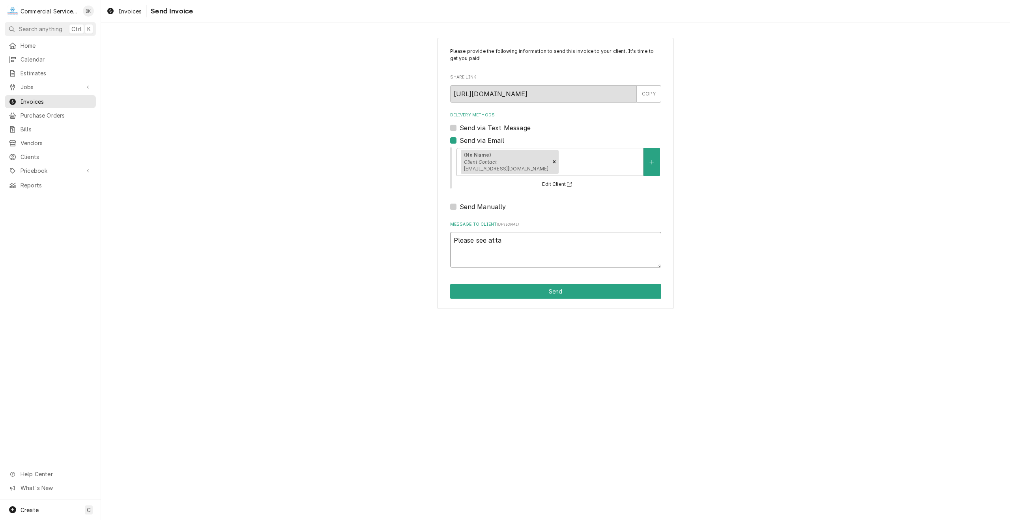
type textarea "Please see attac"
type textarea "x"
type textarea "Please see attach"
type textarea "x"
type textarea "Please see attache"
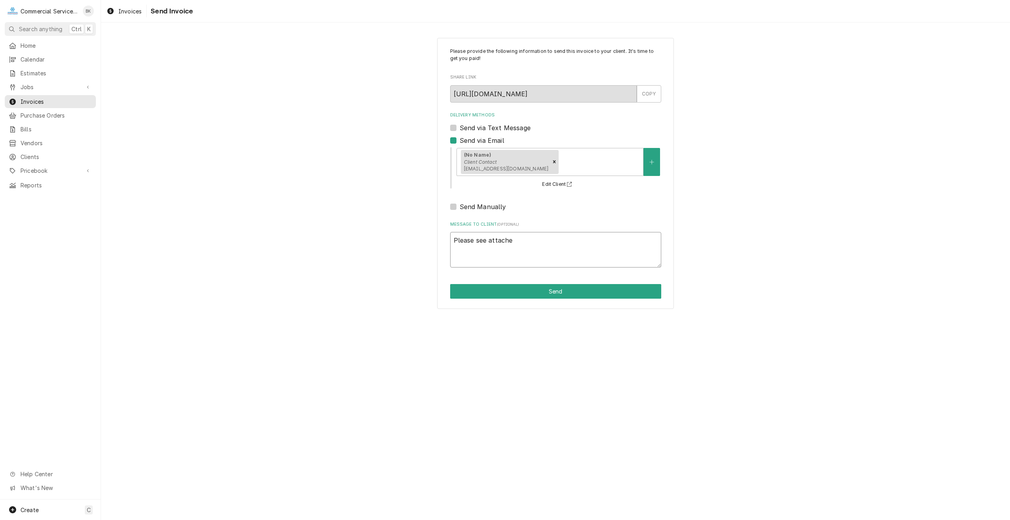
type textarea "x"
type textarea "Please see attached"
type textarea "x"
type textarea "Please see attached"
type textarea "x"
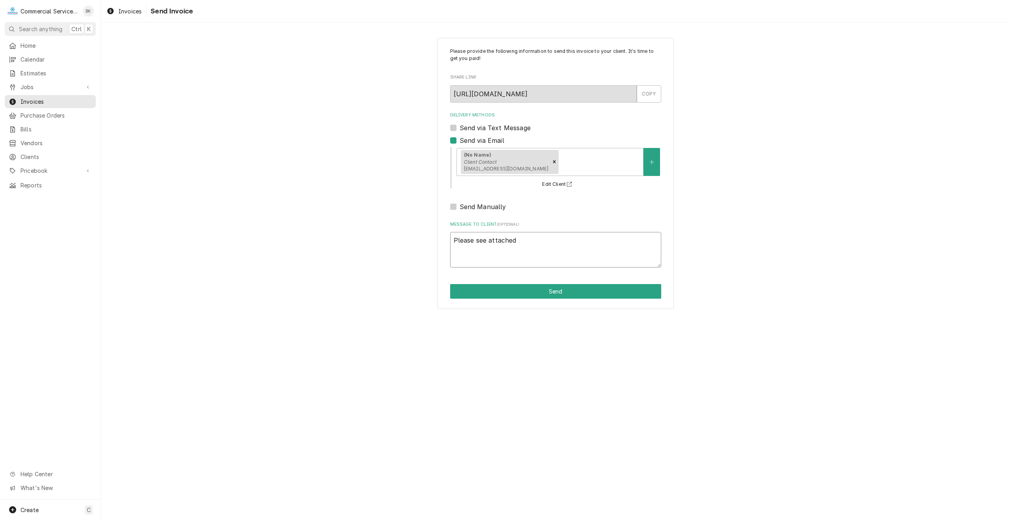
type textarea "Please see attached i"
type textarea "x"
type textarea "Please see attached in"
type textarea "x"
type textarea "Please see attached inv"
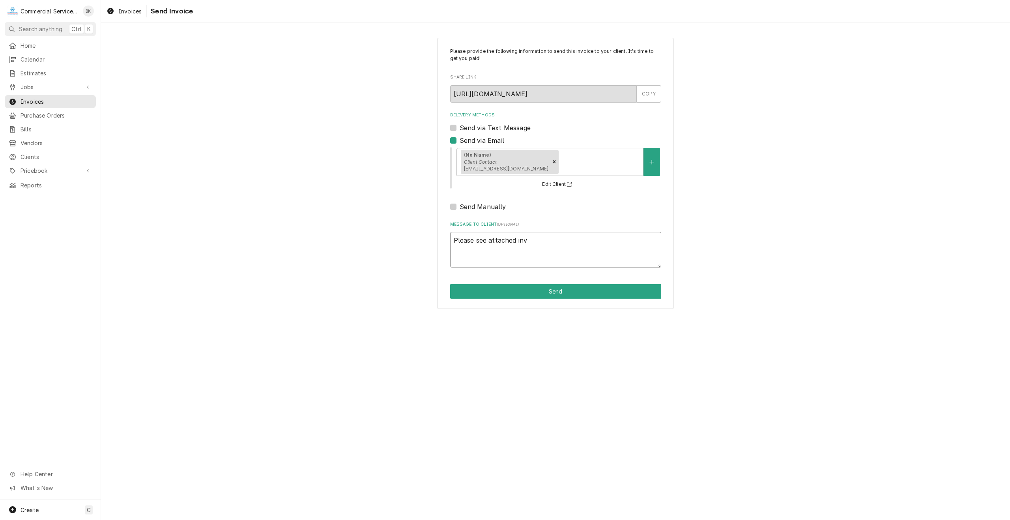
type textarea "x"
type textarea "Please see attached invoi"
type textarea "x"
type textarea "Please see attached invoic"
type textarea "x"
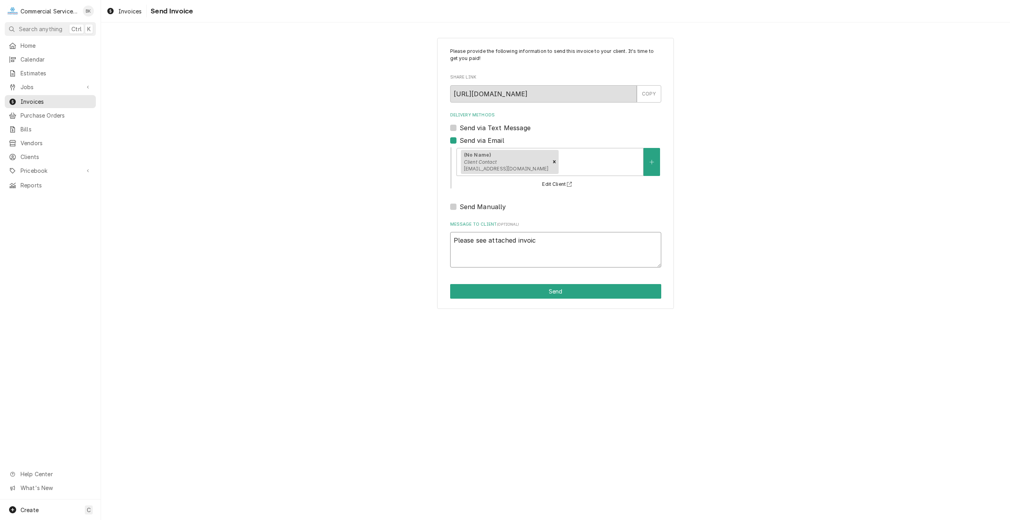
type textarea "Please see attached invoice"
type textarea "x"
type textarea "Please see attached invoice"
type textarea "x"
type textarea "Please see attached invoice f"
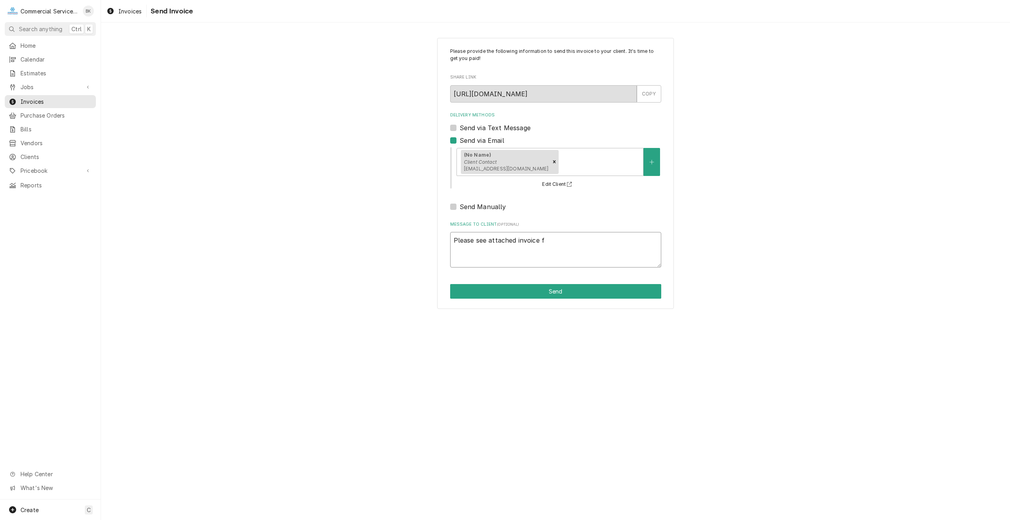
type textarea "x"
type textarea "Please see attached invoice fo"
type textarea "x"
type textarea "Please see attached invoice for"
type textarea "x"
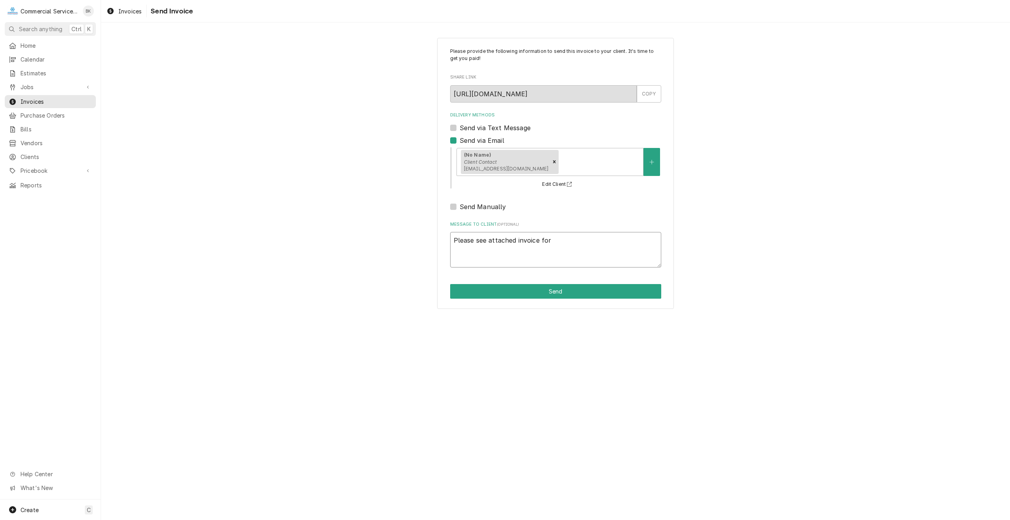
type textarea "Please see attached invoice for"
type textarea "x"
type textarea "Please see attached invoice for S"
type textarea "x"
type textarea "Please see attached invoice for Sa"
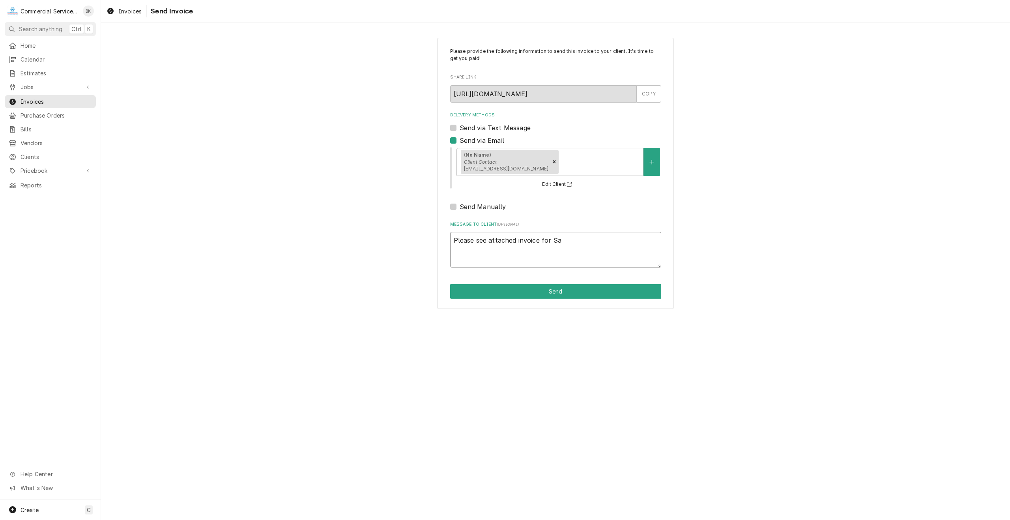
type textarea "x"
type textarea "Please see attached invoice for Sab"
type textarea "x"
type textarea "Please see attached invoice for Saba"
type textarea "x"
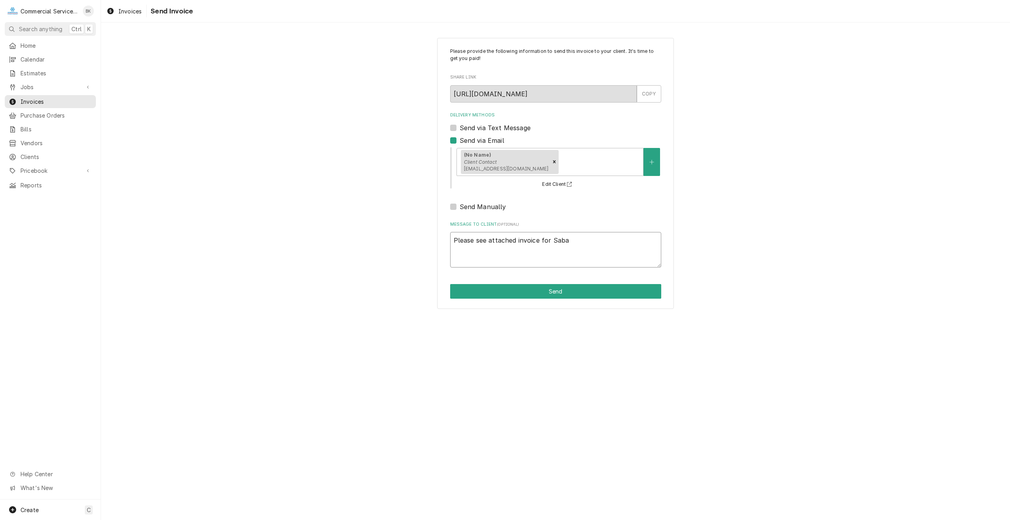
type textarea "Please see attached invoice for Saba"
type textarea "x"
type textarea "Please see attached invoice for Saba S"
type textarea "x"
type textarea "Please see attached invoice for Saba SP"
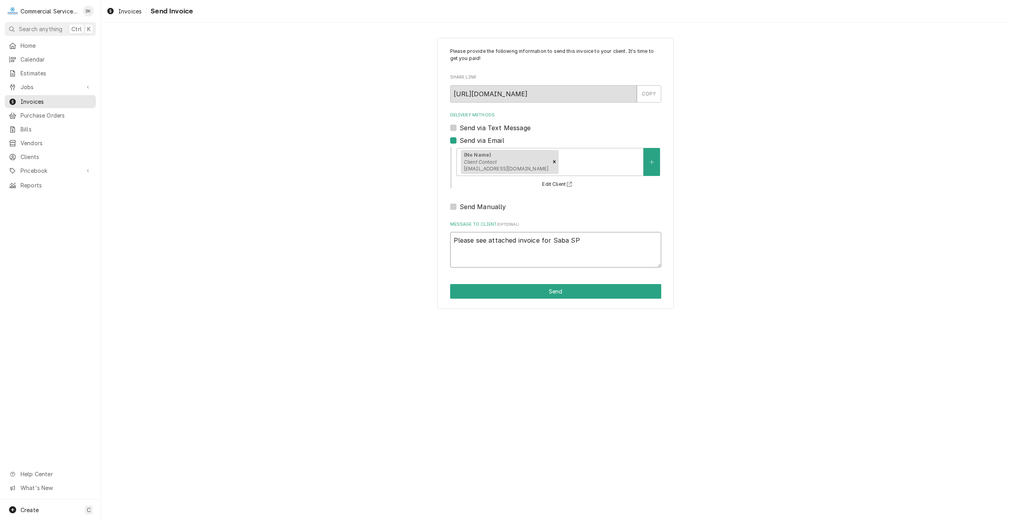
type textarea "x"
type textarea "Please see attached invoice for Saba SPS"
type textarea "x"
type textarea "Please see attached invoice for Saba SPS-"
type textarea "x"
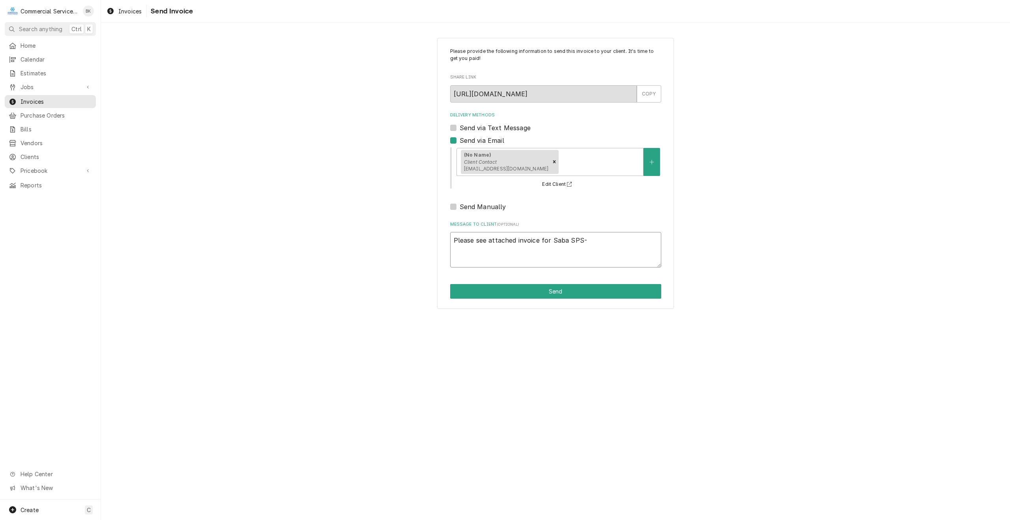
type textarea "Please see attached invoice for Saba SPS-3"
type textarea "x"
type textarea "Please see attached invoice for Saba SPS-36"
type textarea "x"
type textarea "Please see attached invoice for Saba SPS-36-"
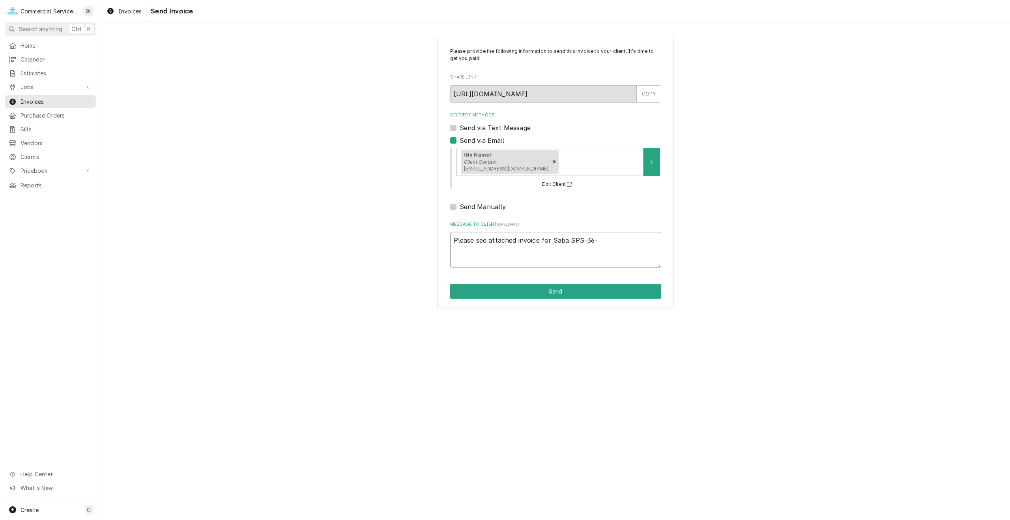
type textarea "x"
type textarea "Please see attached invoice for Saba SPS-36-1"
type textarea "x"
type textarea "Please see attached invoice for Saba SPS-36-15"
type textarea "x"
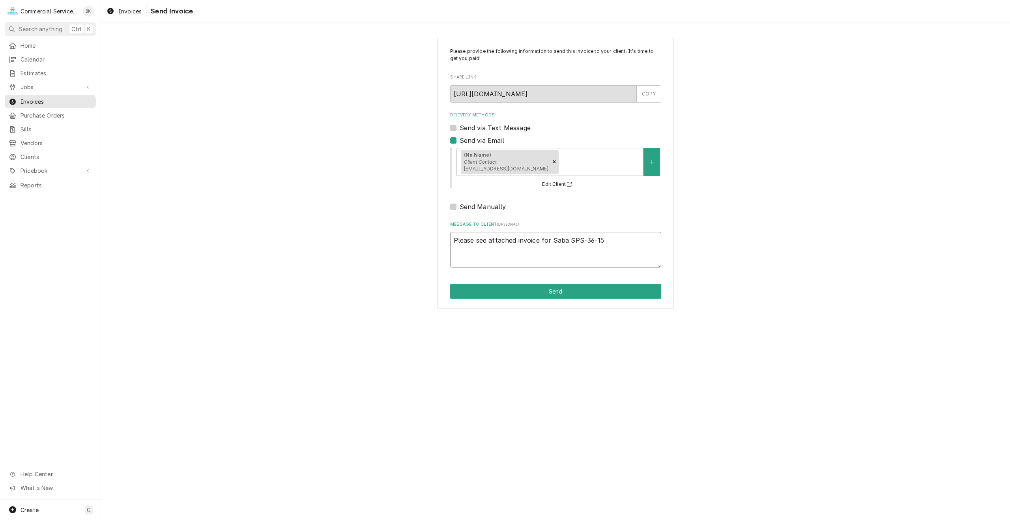
type textarea "Please see attached invoice for Saba SPS-36-15M"
type textarea "x"
type textarea "Please see attached invoice for Saba SPS-36-15M"
type textarea "x"
type textarea "Please see attached invoice for Saba SPS-36-15M /"
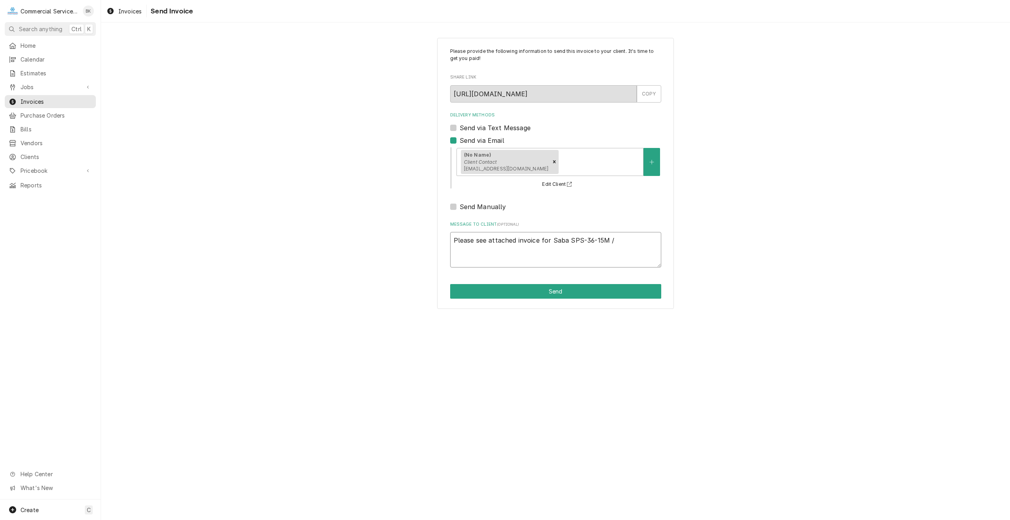
type textarea "x"
type textarea "Please see attached invoice for Saba SPS-36-15M /"
type textarea "x"
type textarea "Please see attached invoice for Saba SPS-36-15M / W"
type textarea "x"
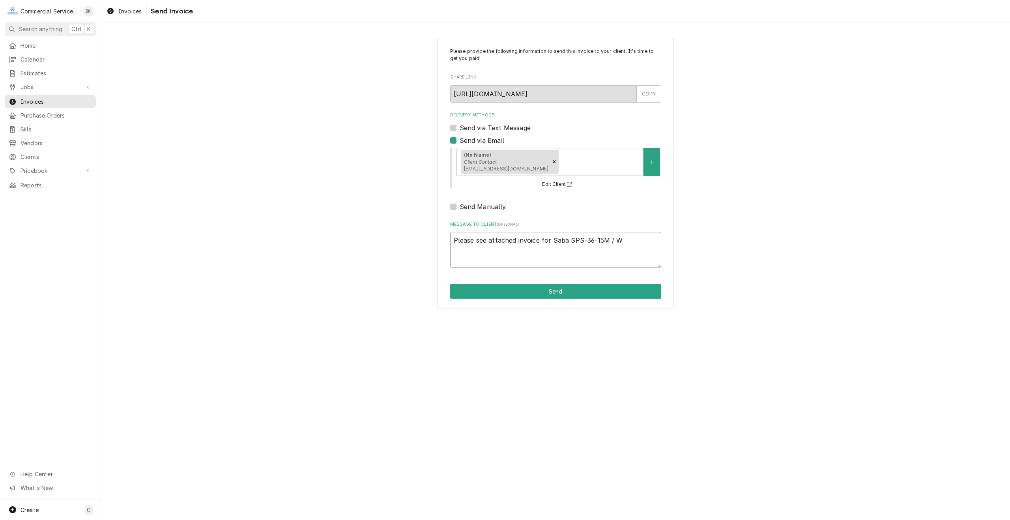
type textarea "Please see attached invoice for Saba SPS-36-15M / WI"
type textarea "x"
type textarea "Please see attached invoice for Saba SPS-36-15M / WIT"
type textarea "x"
type textarea "Please see attached invoice for Saba SPS-36-15M / WITH"
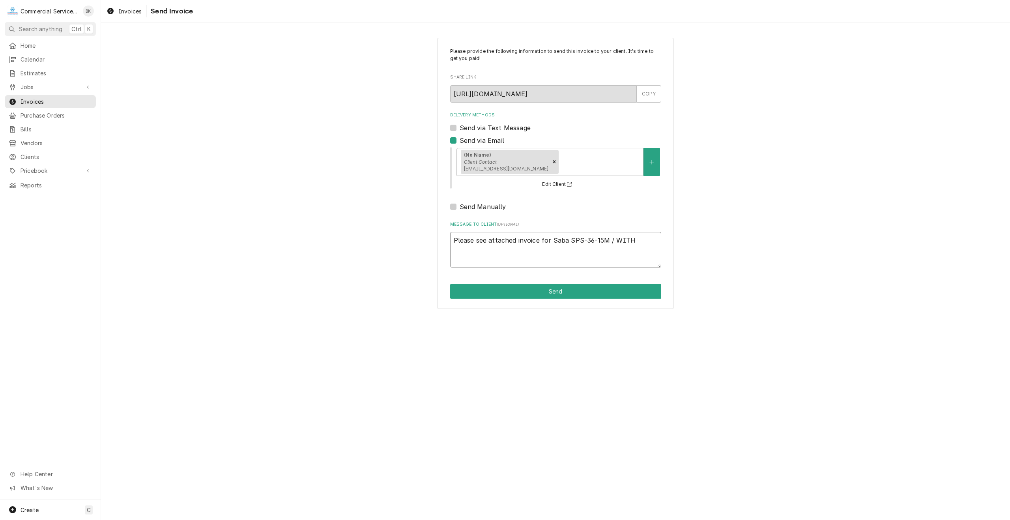
type textarea "x"
type textarea "Please see attached invoice for Saba SPS-36-15M / WITH"
type textarea "x"
type textarea "Please see attached invoice for Saba SPS-36-15M / WITH A"
type textarea "x"
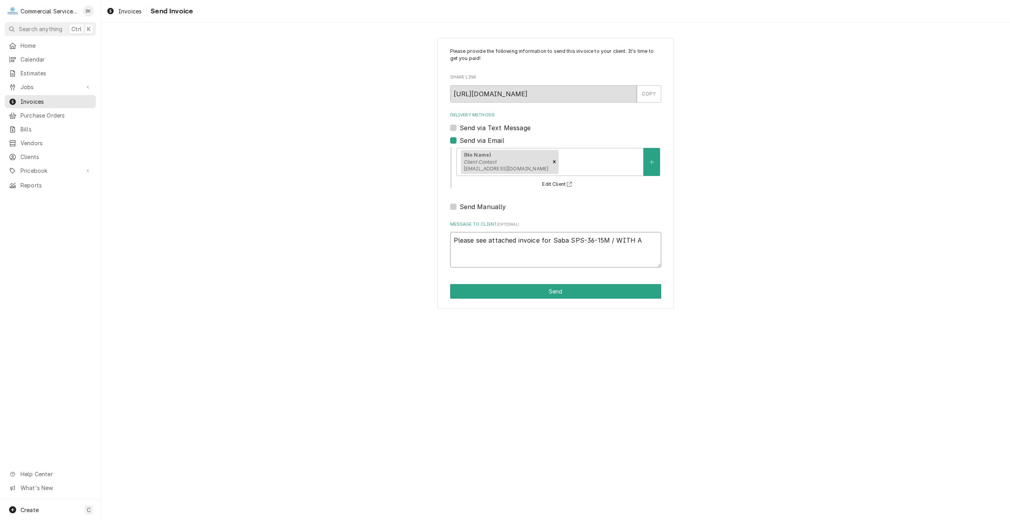
type textarea "Please see attached invoice for Saba SPS-36-15M / WITH AR"
type textarea "x"
type textarea "Please see attached invoice for Saba SPS-36-15M / WITH ARR"
type textarea "x"
type textarea "Please see attached invoice for Saba SPS-36-15M / WITH ARRA"
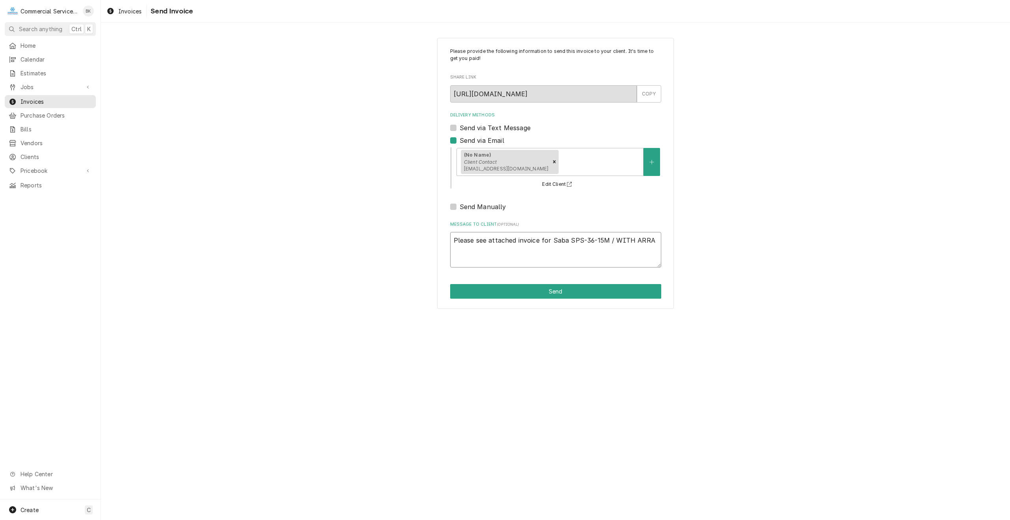
type textarea "x"
type textarea "Please see attached invoice for Saba SPS-36-15M / WITH ARRAN"
type textarea "x"
type textarea "Please see attached invoice for Saba SPS-36-15M / WITH ARRANA"
type textarea "x"
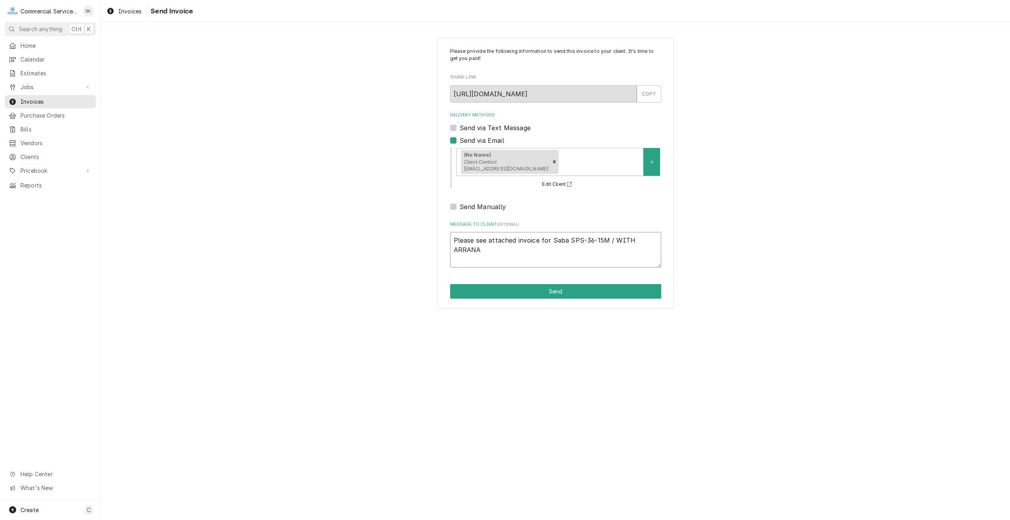
type textarea "Please see attached invoice for Saba SPS-36-15M / WITH ARRANAG"
type textarea "x"
type textarea "Please see attached invoice for Saba SPS-36-15M / WITH ARRANAGE"
type textarea "x"
type textarea "Please see attached invoice for Saba SPS-36-15M / WITH ARRANAGE"
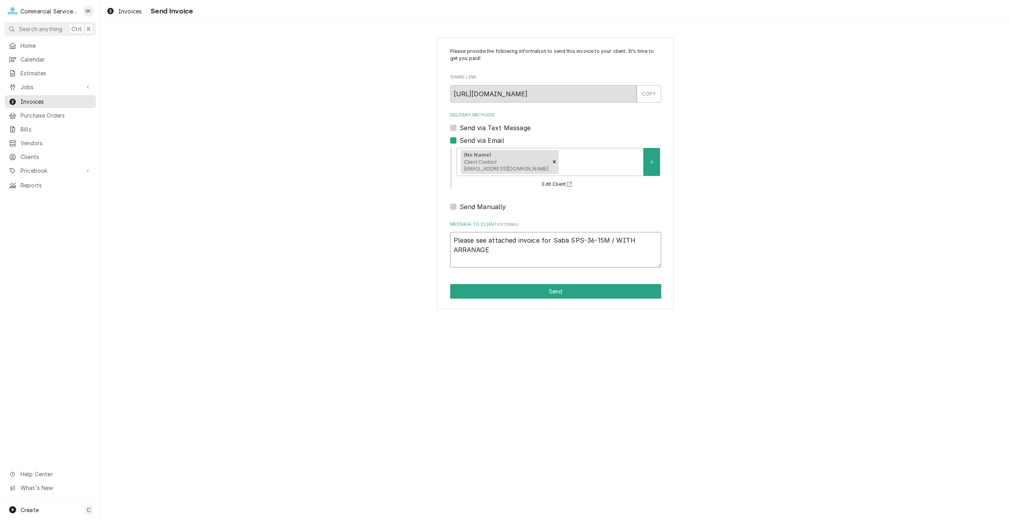
type textarea "x"
type textarea "Please see attached invoice for Saba SPS-36-15M / WITH ARRANAGE"
type textarea "x"
type textarea "Please see attached invoice for Saba SPS-36-15M / WITH ARRANAGEM"
type textarea "x"
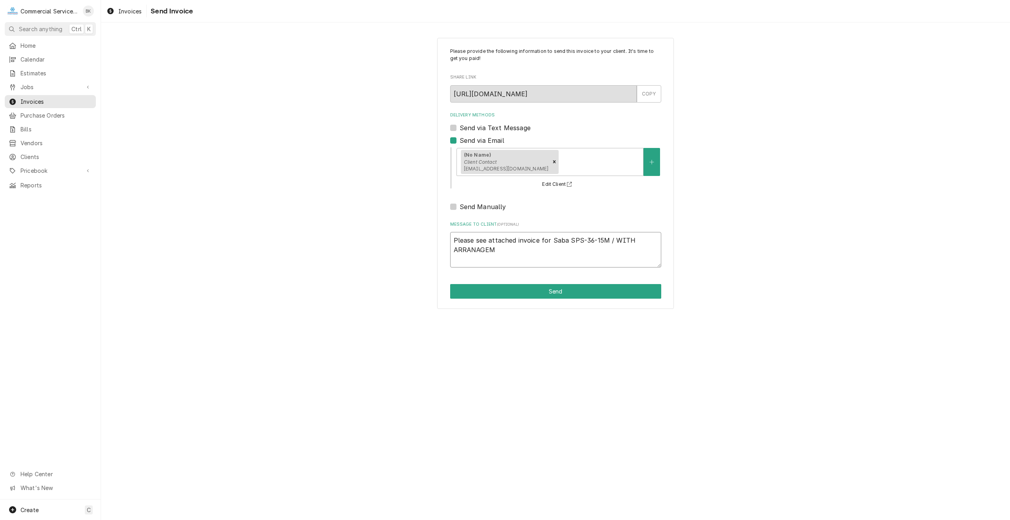
type textarea "Please see attached invoice for Saba SPS-36-15M / WITH ARRANAGEME"
type textarea "x"
type textarea "Please see attached invoice for Saba SPS-36-15M / WITH ARRANAGEMEN"
type textarea "x"
type textarea "Please see attached invoice for Saba SPS-36-15M / WITH ARRANAGEMENT"
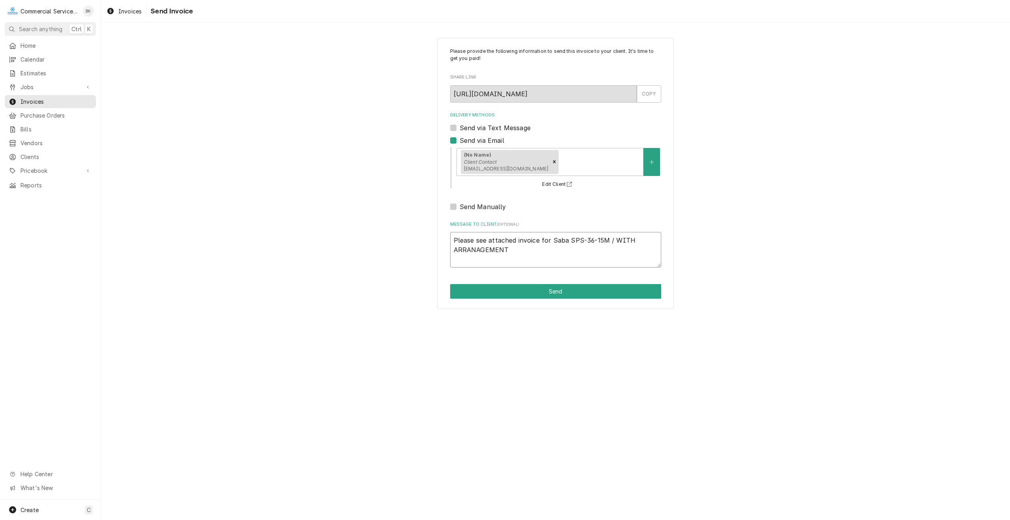
type textarea "x"
type textarea "Please see attached invoice for Saba SPS-36-15M / WITH ARRANAGEMENTS"
type textarea "x"
type textarea "Please see attached invoice for Saba SPS-36-15M / WITH ARRANAGEMENTS"
type textarea "x"
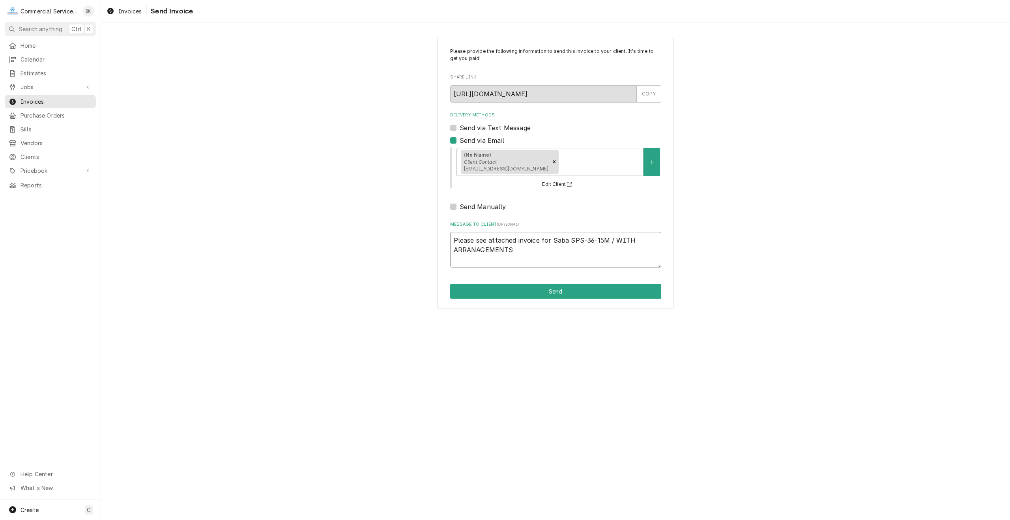
type textarea "Please see attached invoice for Saba SPS-36-15M / WITH ARRANAGEMENTS F"
type textarea "x"
type textarea "Please see attached invoice for Saba SPS-36-15M / WITH ARRANAGEMENTS FO"
type textarea "x"
type textarea "Please see attached invoice for Saba SPS-36-15M / WITH ARRANAGEMENTS FOR"
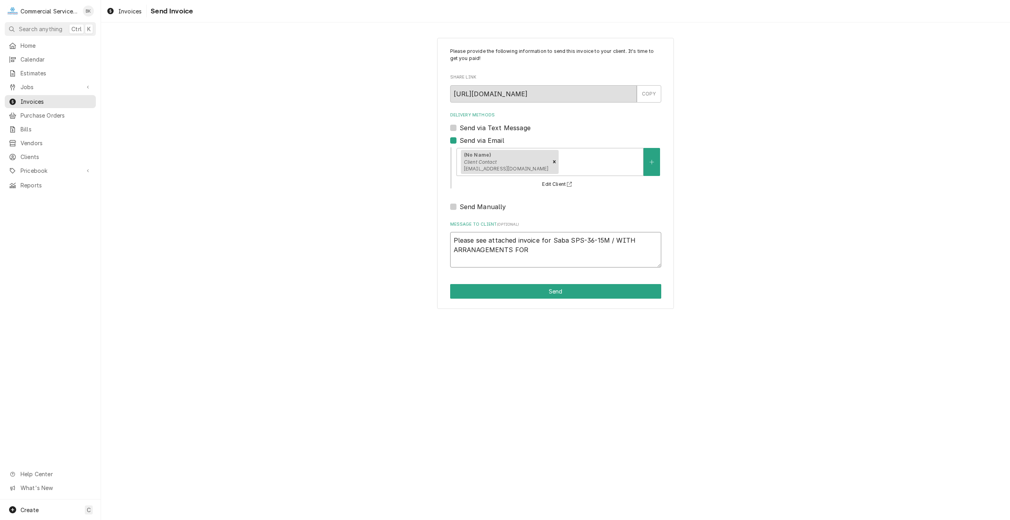
type textarea "x"
type textarea "Please see attached invoice for Saba SPS-36-15M / WITH ARRANAGEMENTS FOR"
type textarea "x"
type textarea "Please see attached invoice for Saba SPS-36-15M / WITH ARRANAGEMENTS FOR ("
type textarea "x"
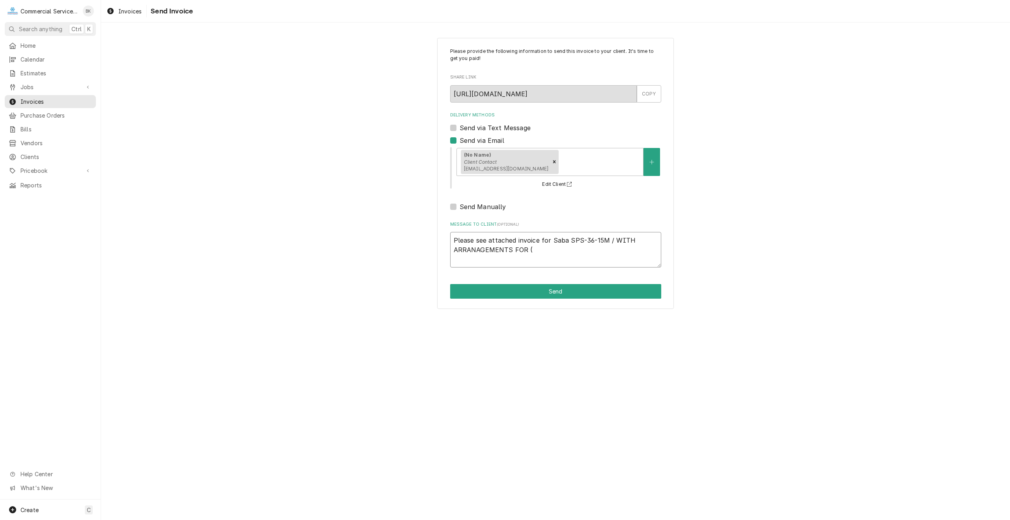
type textarea "Please see attached invoice for Saba SPS-36-15M / WITH ARRANAGEMENTS FOR (2"
type textarea "x"
type textarea "Please see attached invoice for Saba SPS-36-15M / WITH ARRANAGEMENTS FOR (2)"
type textarea "x"
type textarea "Please see attached invoice for Saba SPS-36-15M / WITH ARRANAGEMENTS FOR (2)"
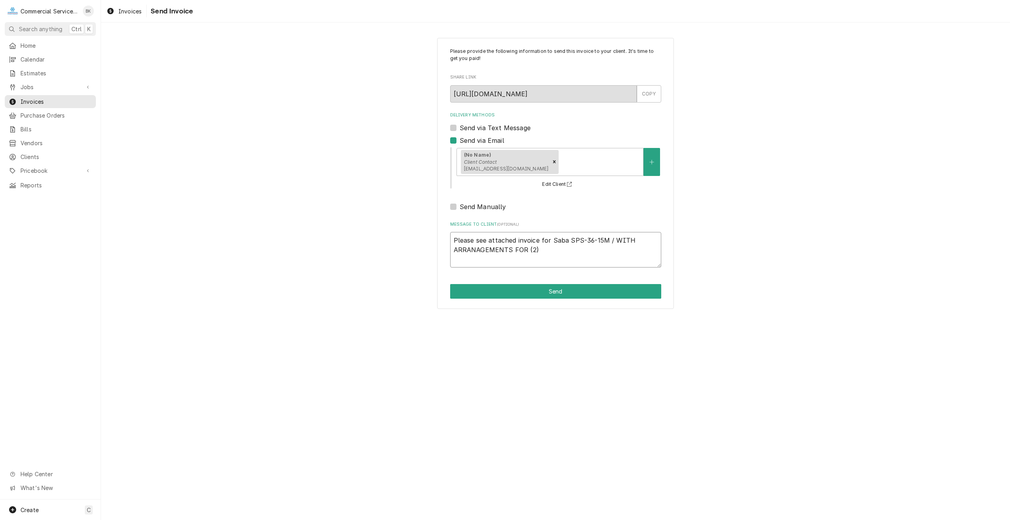
type textarea "x"
type textarea "Please see attached invoice for Saba SPS-36-15M / WITH ARRANAGEMENTS FOR (2) P"
type textarea "x"
type textarea "Please see attached invoice for Saba SPS-36-15M / WITH ARRANAGEMENTS FOR (2) PA"
type textarea "x"
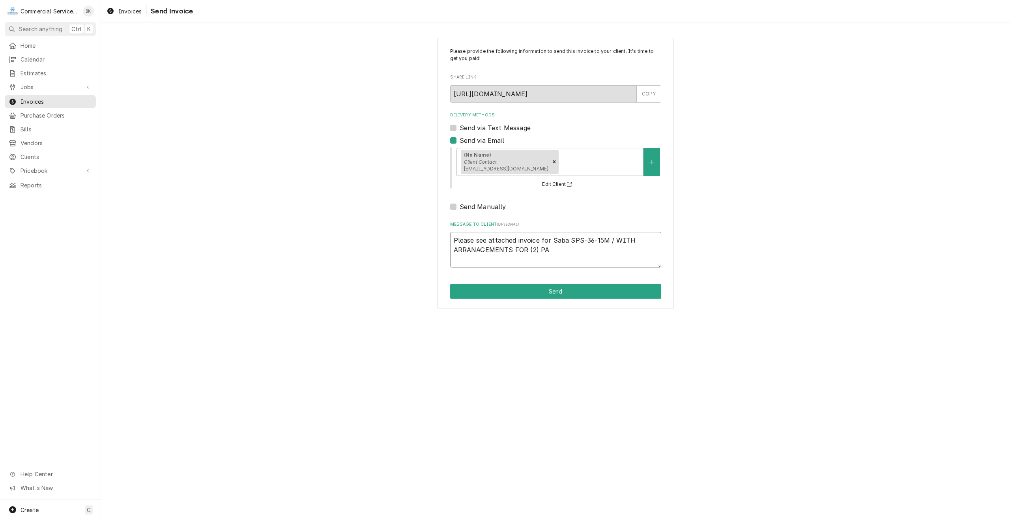
type textarea "Please see attached invoice for Saba SPS-36-15M / WITH ARRANAGEMENTS FOR (2) PAY"
type textarea "x"
type textarea "Please see attached invoice for Saba SPS-36-15M / WITH ARRANAGEMENTS FOR (2) PA…"
type textarea "x"
type textarea "Please see attached invoice for Saba SPS-36-15M / WITH ARRANAGEMENTS FOR (2) PA…"
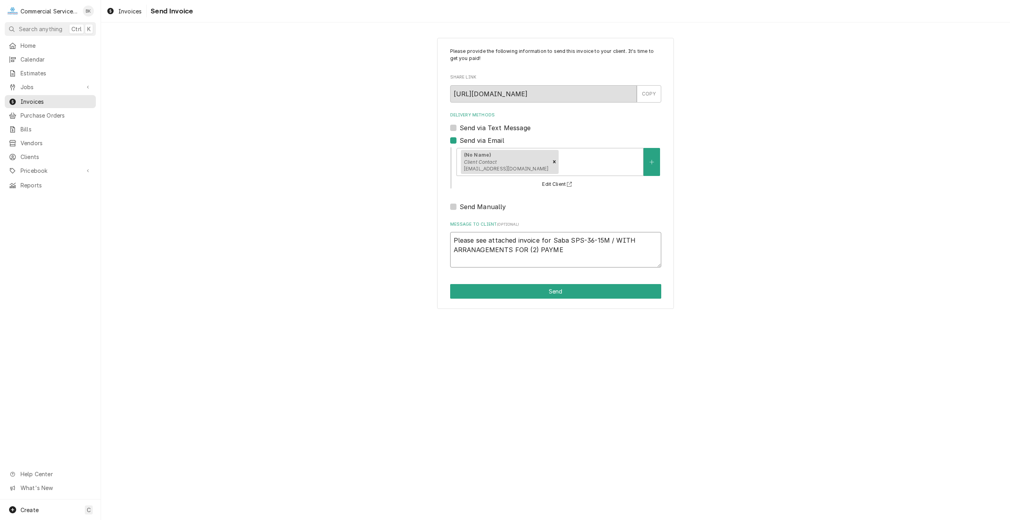
type textarea "x"
type textarea "Please see attached invoice for Saba SPS-36-15M / WITH ARRANAGEMENTS FOR (2) PA…"
type textarea "x"
type textarea "Please see attached invoice for Saba SPS-36-15M / WITH ARRANAGEMENTS FOR (2) PA…"
type textarea "x"
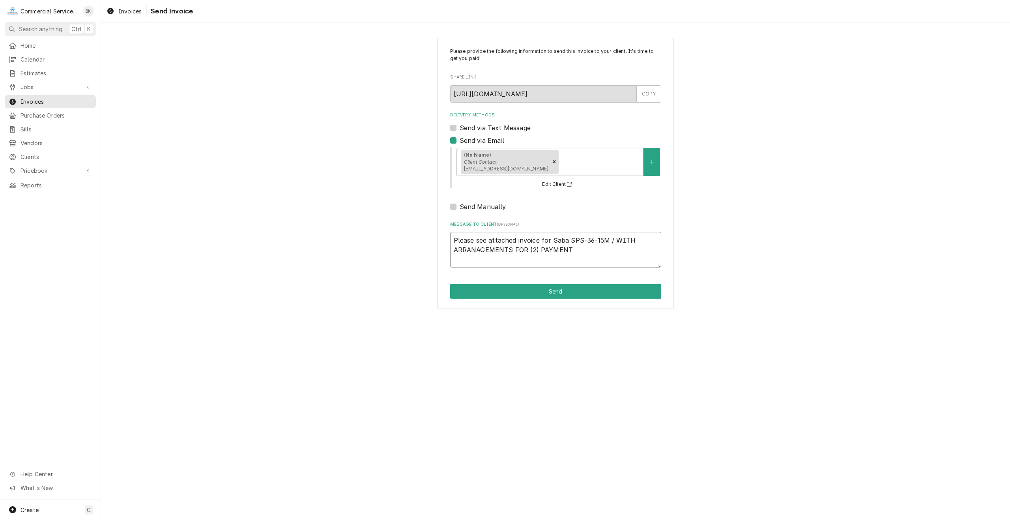
type textarea "Please see attached invoice for Saba SPS-36-15M / WITH ARRANAGEMENTS FOR (2) PA…"
type textarea "x"
type textarea "Please see attached invoice for Saba SPS-36-15M / WITH ARRANAGEMENTS FOR (2) PA…"
type textarea "x"
click at [577, 291] on button "Send" at bounding box center [555, 291] width 211 height 15
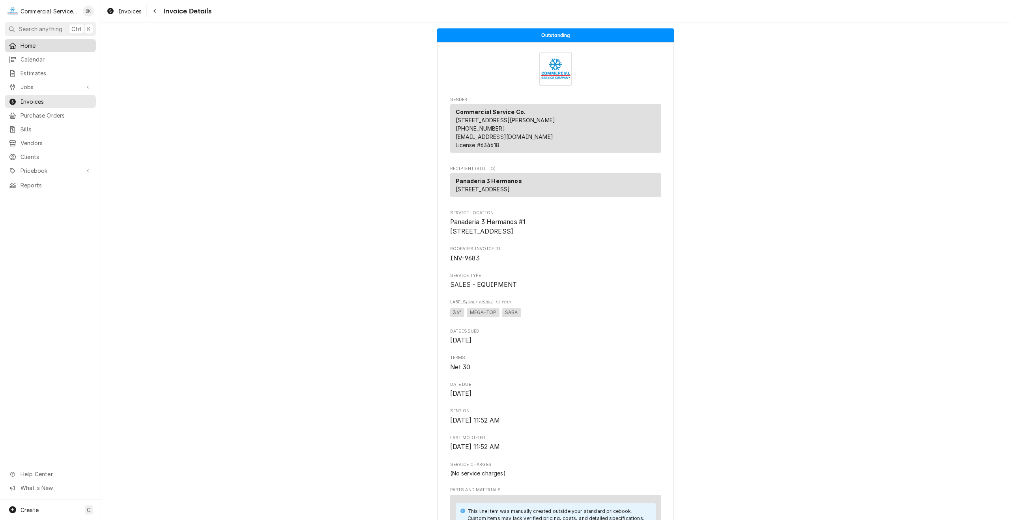
click at [31, 49] on link "Home" at bounding box center [50, 45] width 91 height 13
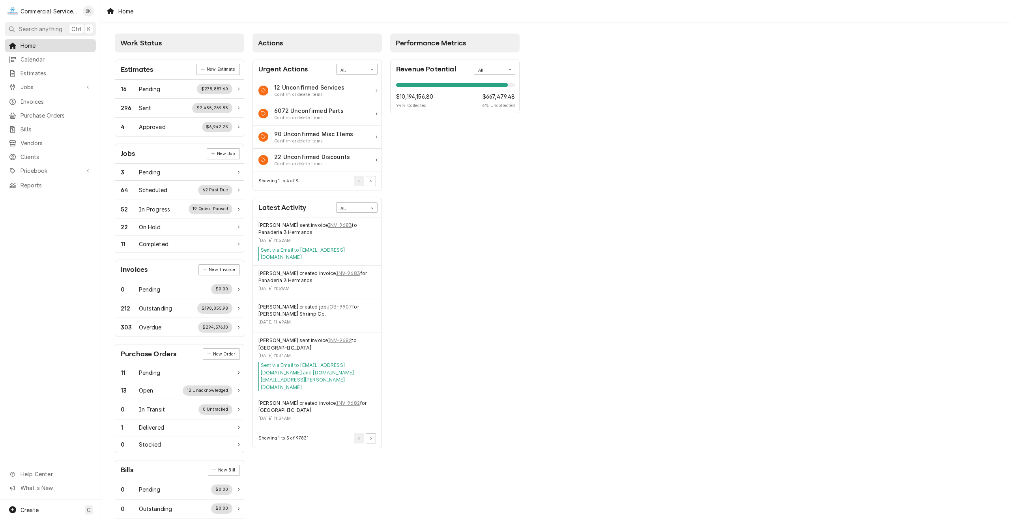
click at [31, 45] on span "Home" at bounding box center [56, 45] width 71 height 8
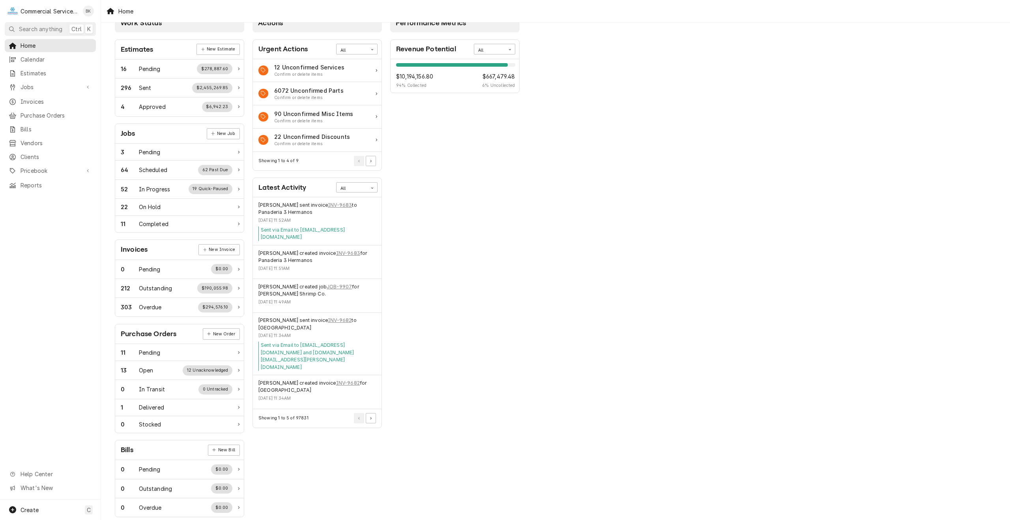
scroll to position [31, 0]
